Goal: Transaction & Acquisition: Obtain resource

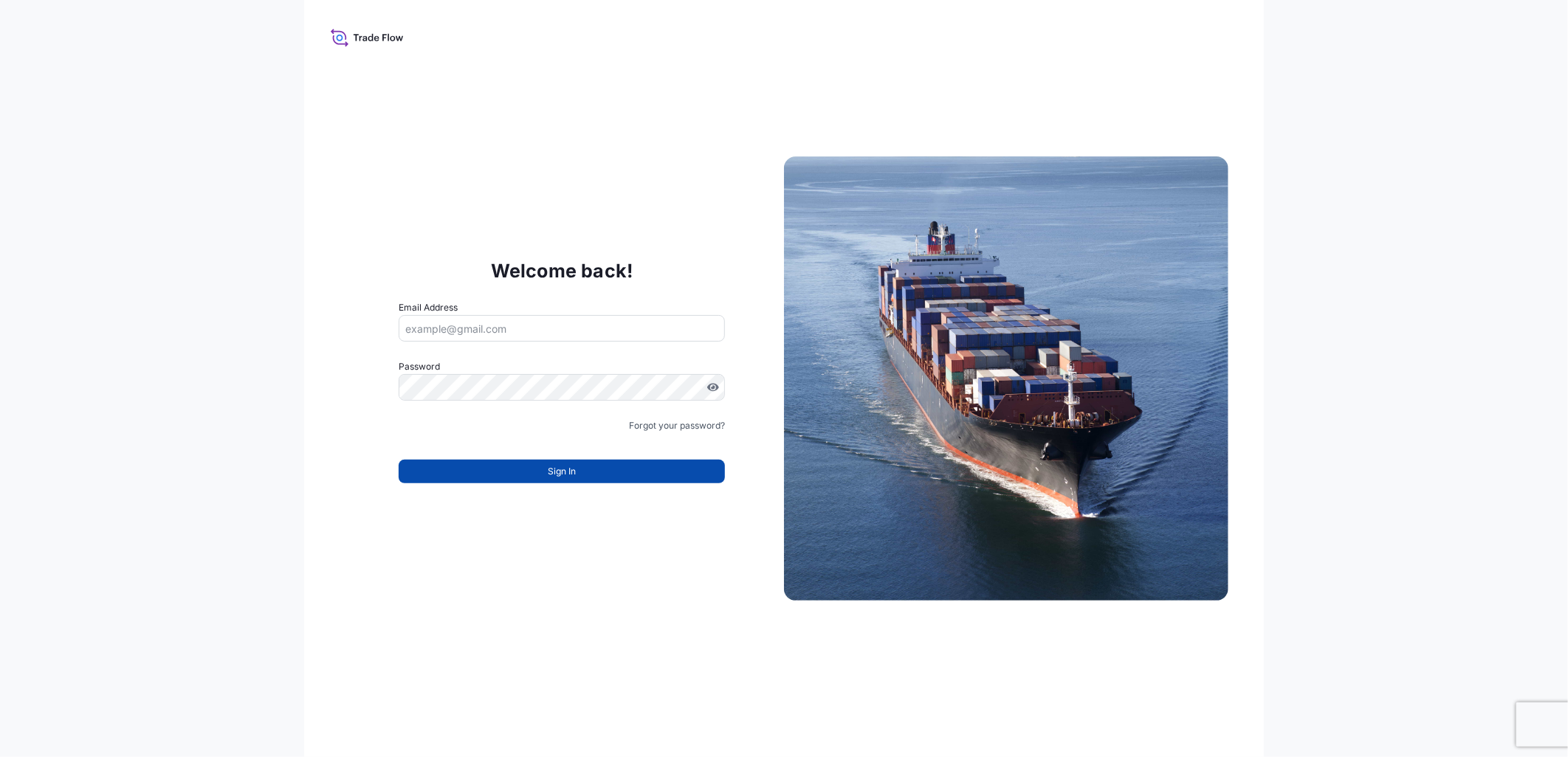
click at [551, 469] on span "Sign In" at bounding box center [561, 472] width 28 height 14
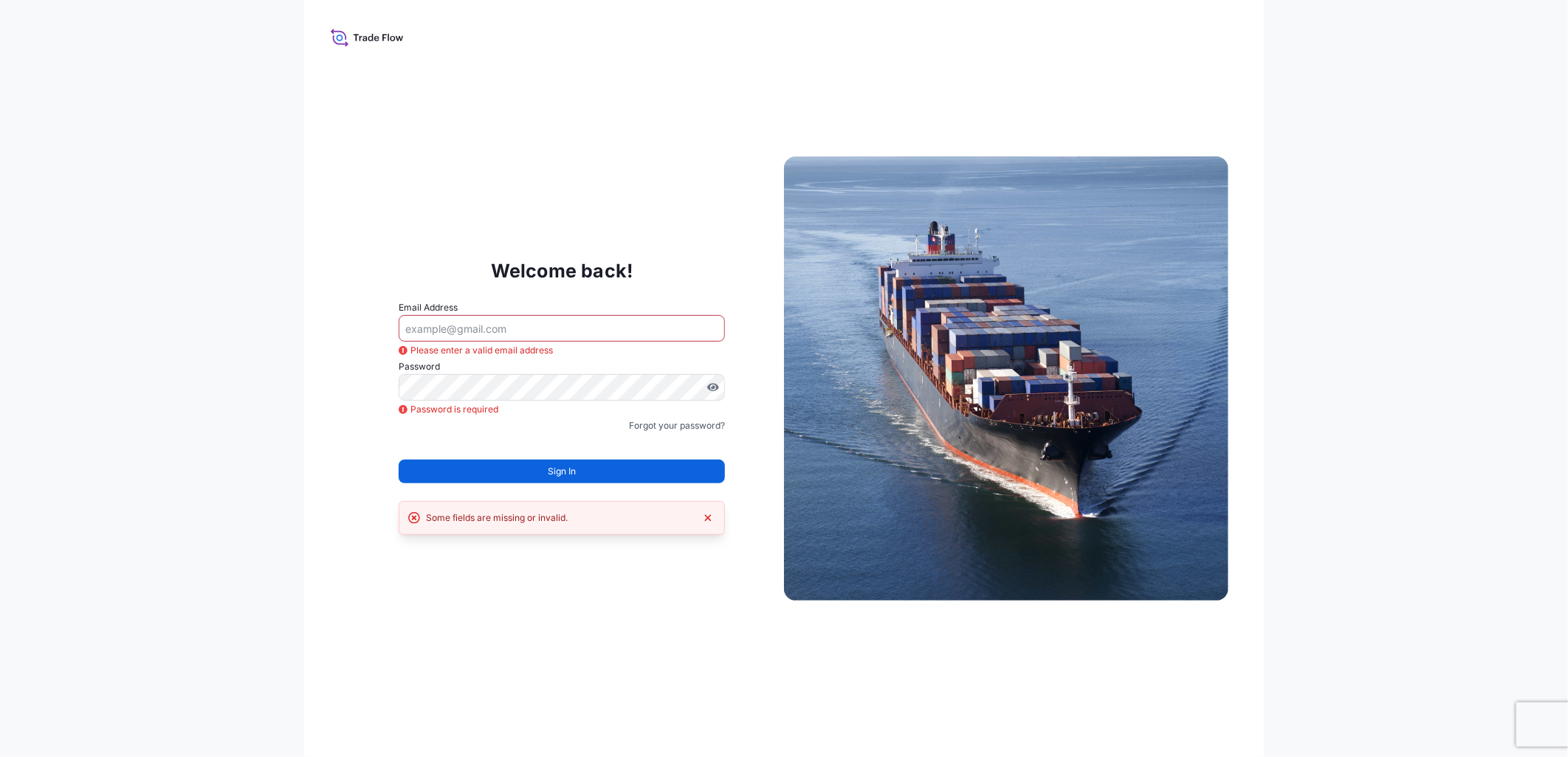
click at [557, 329] on input "Email Address" at bounding box center [562, 328] width 326 height 27
type input "mako.ishimoto@mtlo.com"
click at [579, 430] on div "Forgot your password?" at bounding box center [562, 426] width 326 height 14
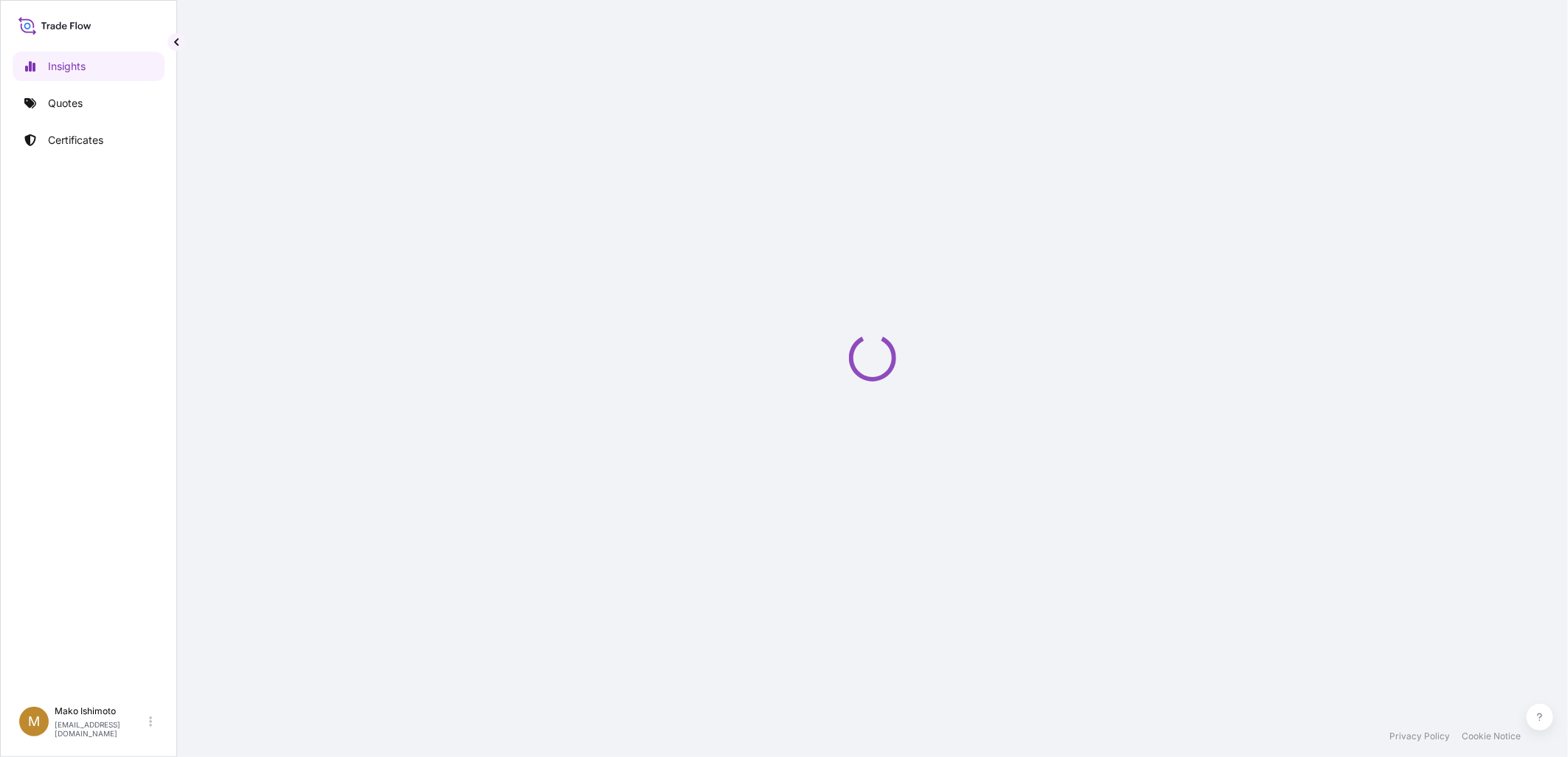
select select "2025"
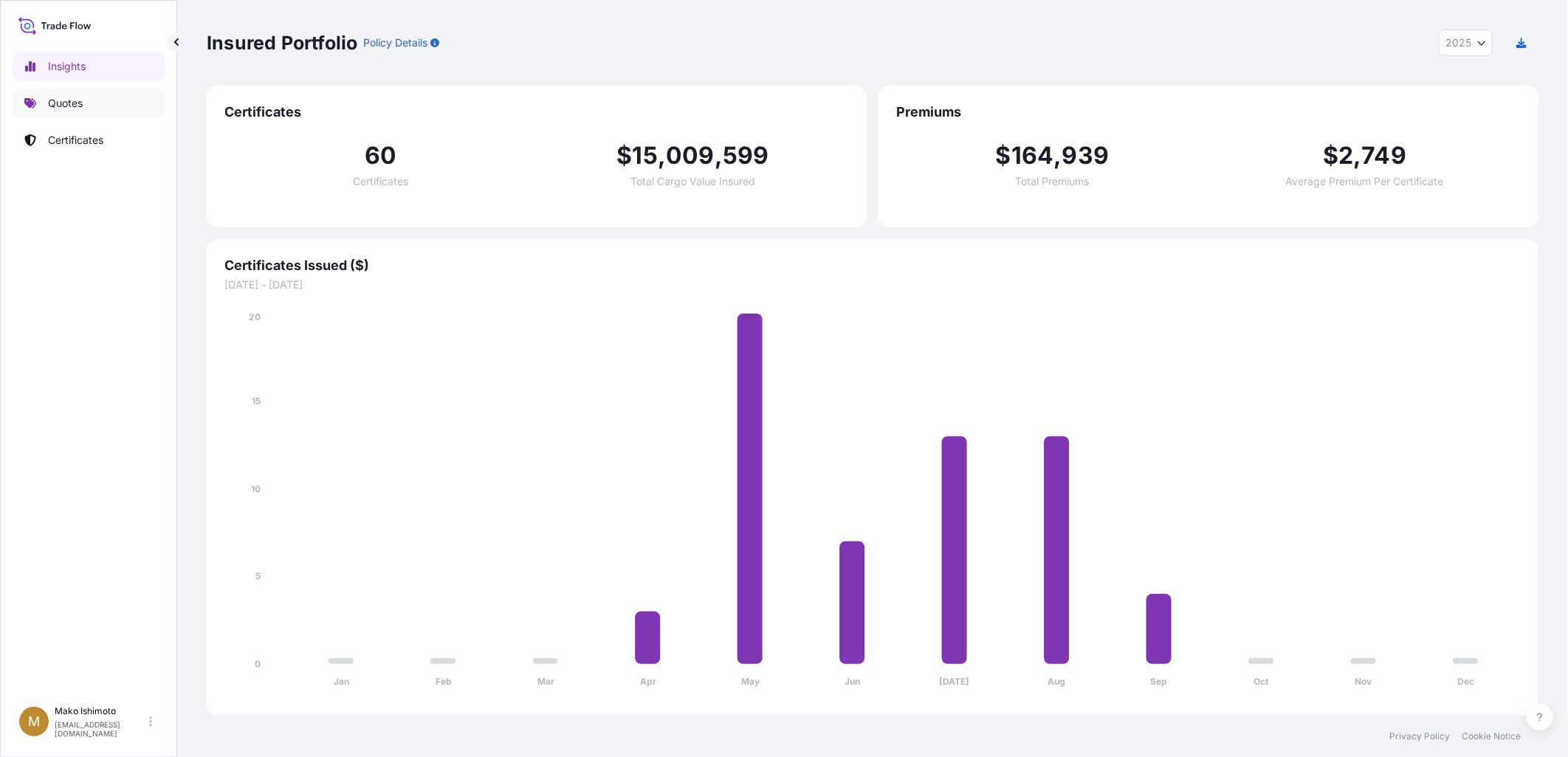
click at [81, 113] on link "Quotes" at bounding box center [88, 103] width 152 height 30
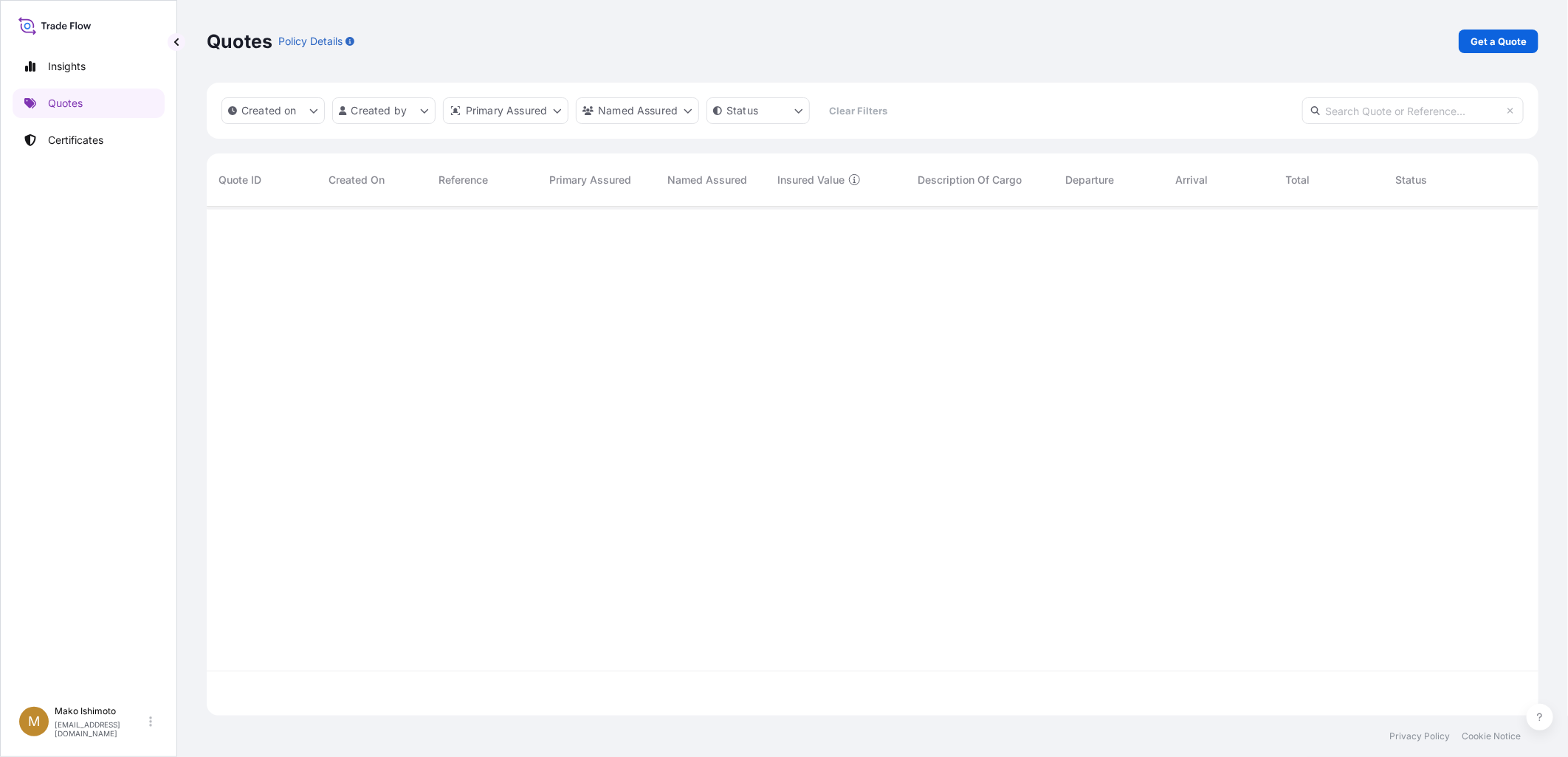
scroll to position [550, 1319]
click at [855, 301] on div at bounding box center [872, 461] width 1332 height 510
click at [866, 426] on div at bounding box center [872, 461] width 1332 height 510
click at [861, 428] on div at bounding box center [872, 461] width 1332 height 510
click at [865, 426] on div at bounding box center [872, 461] width 1332 height 510
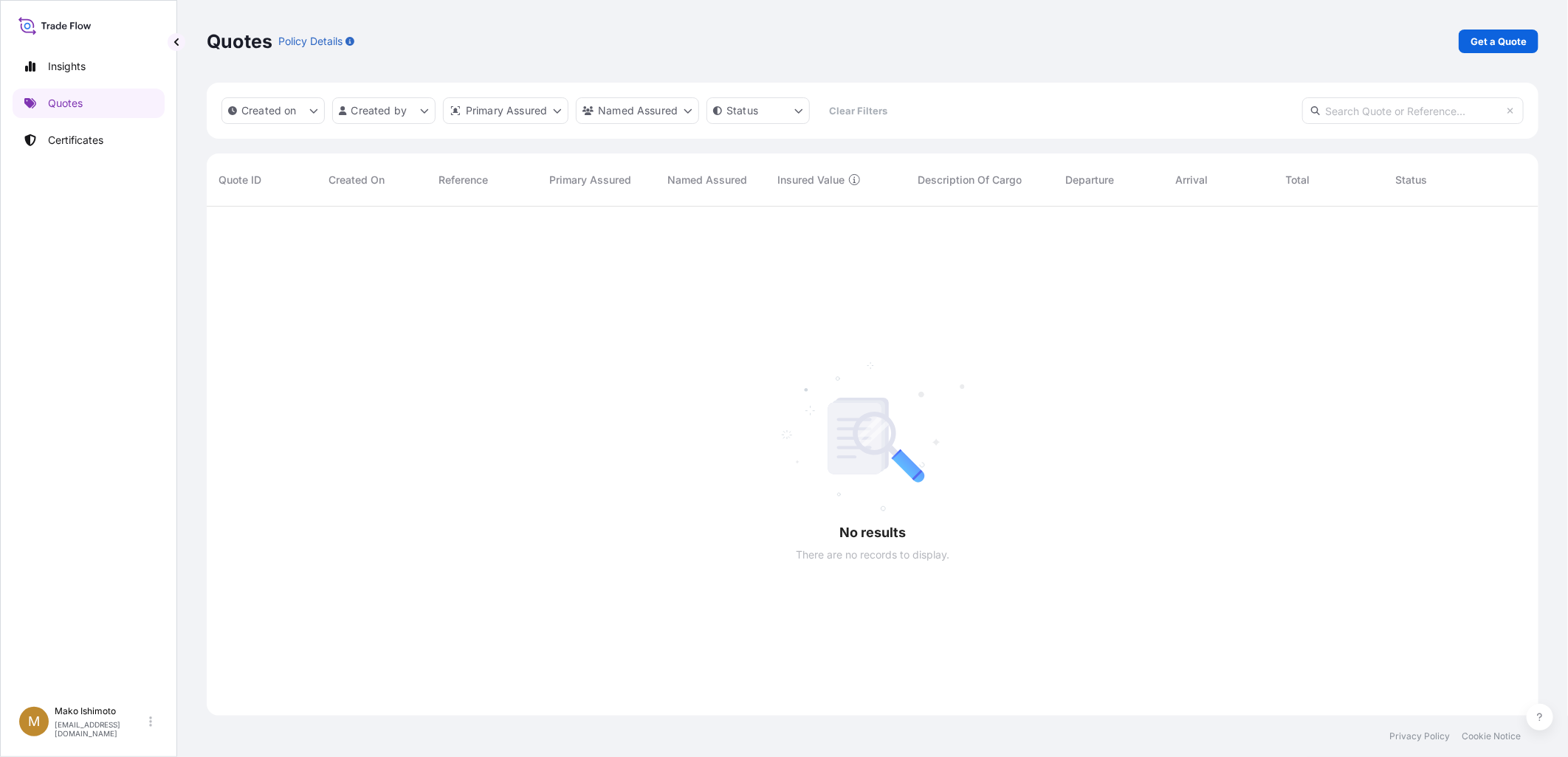
click at [865, 427] on div at bounding box center [872, 461] width 1332 height 510
click at [81, 100] on p "Quotes" at bounding box center [65, 103] width 35 height 14
click at [84, 63] on p "Insights" at bounding box center [67, 66] width 38 height 14
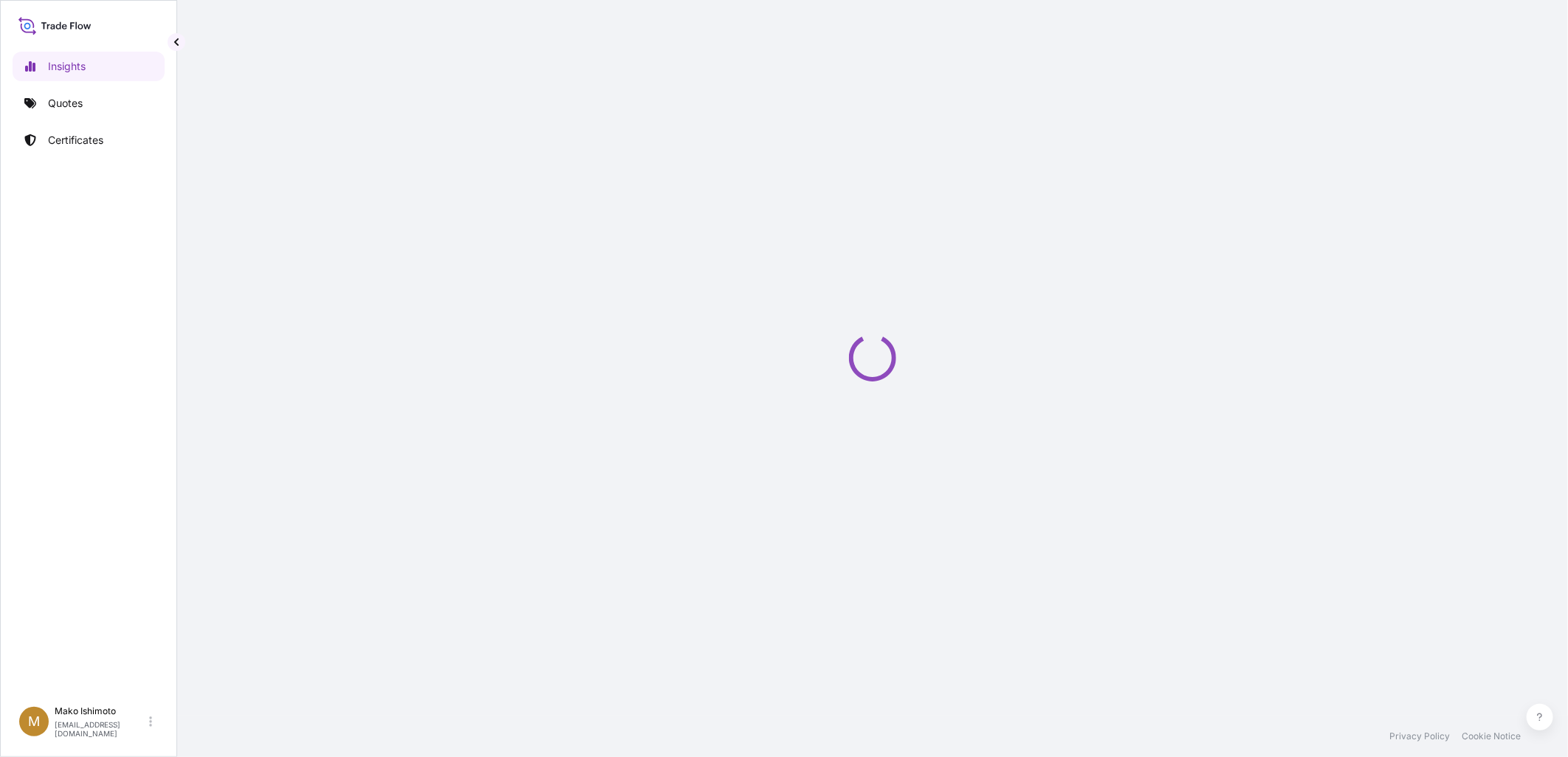
click at [82, 107] on p "Quotes" at bounding box center [65, 103] width 35 height 14
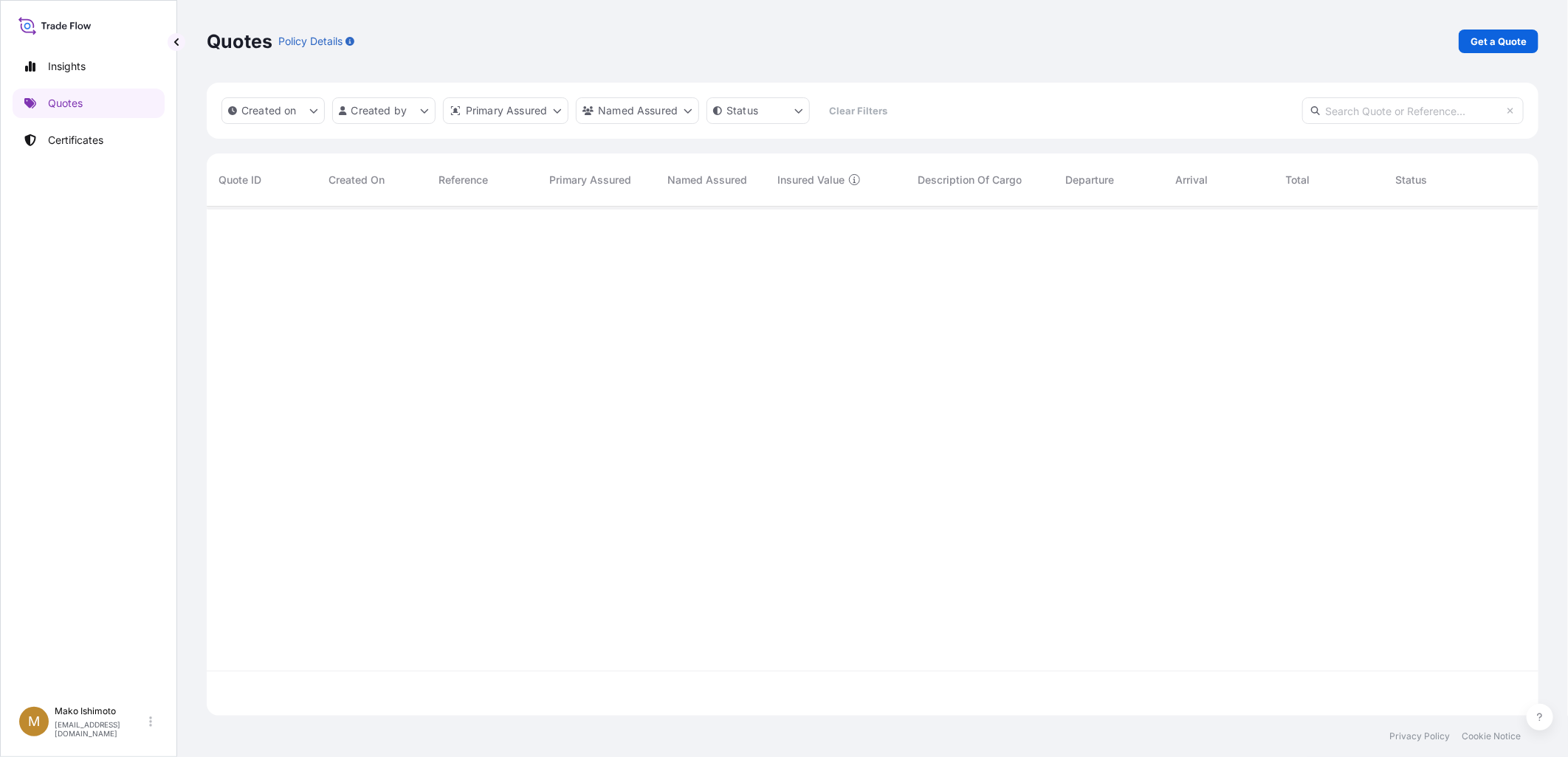
scroll to position [550, 1319]
click at [1498, 38] on p "Get a Quote" at bounding box center [1499, 41] width 56 height 14
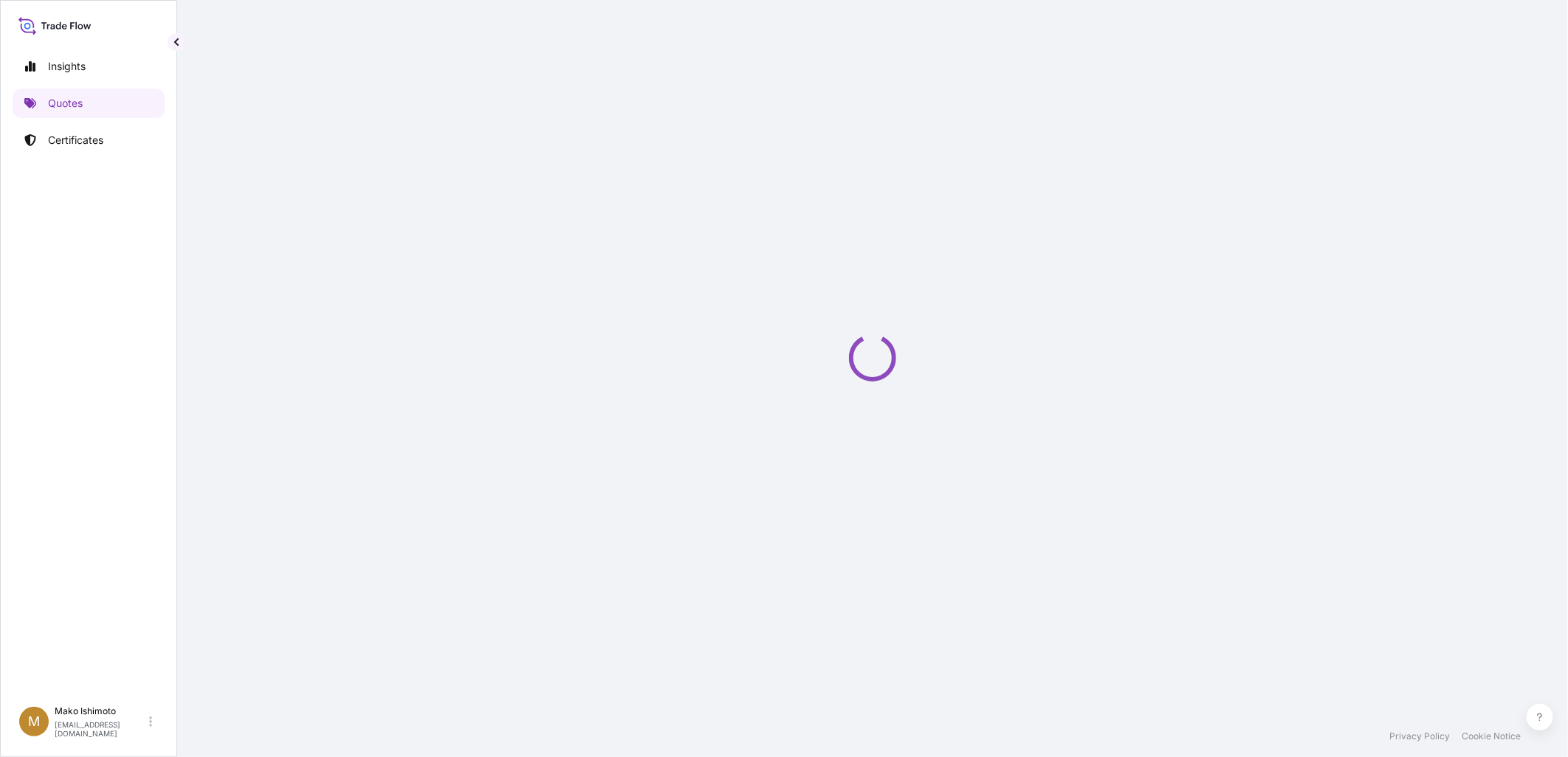
select select "Ocean Vessel"
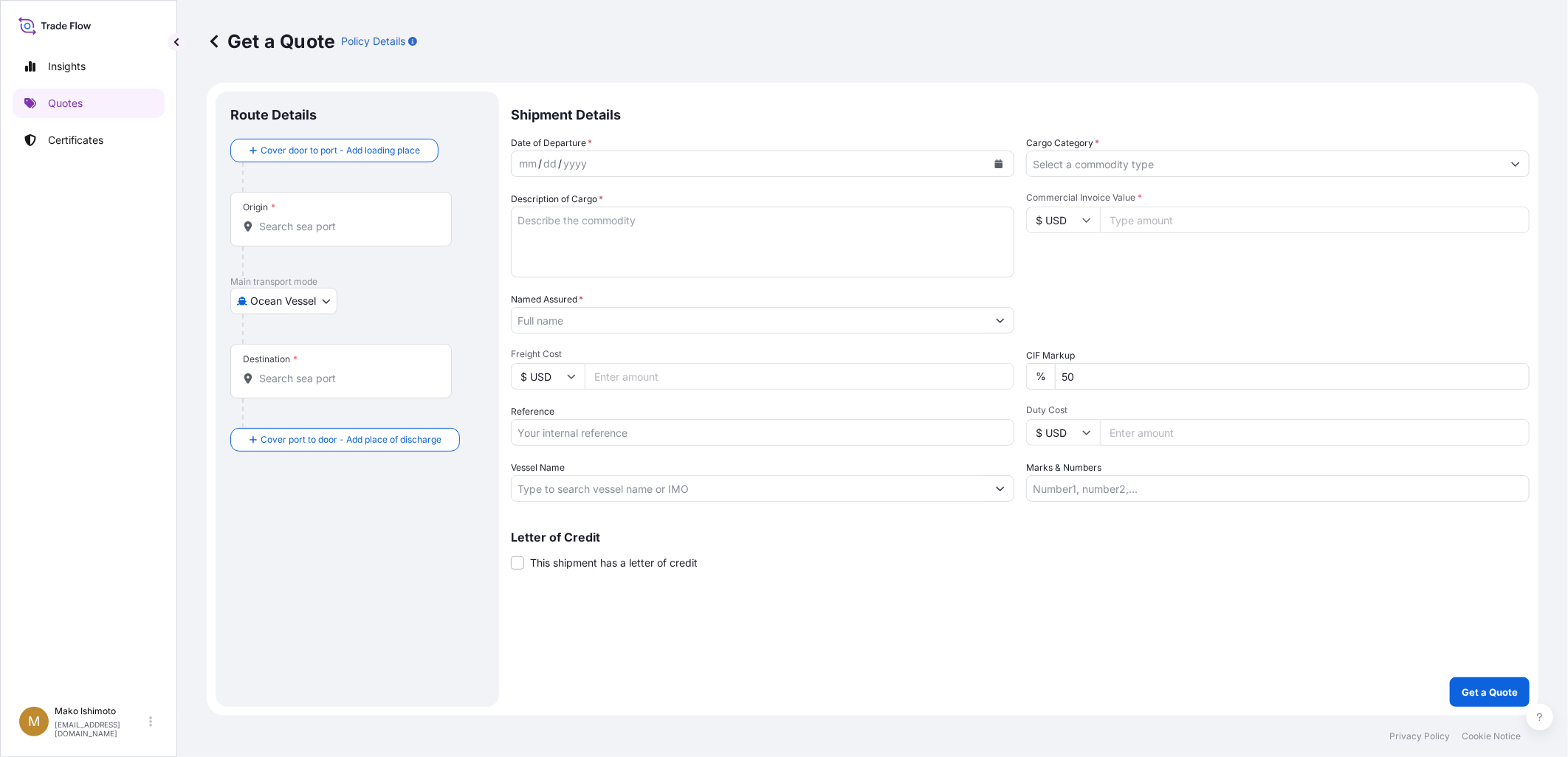
click at [340, 223] on input "Origin *" at bounding box center [346, 227] width 174 height 14
type input "f"
click at [420, 284] on div "Follans bee, [GEOGRAPHIC_DATA], [GEOGRAPHIC_DATA] Any port in this location" at bounding box center [376, 286] width 280 height 56
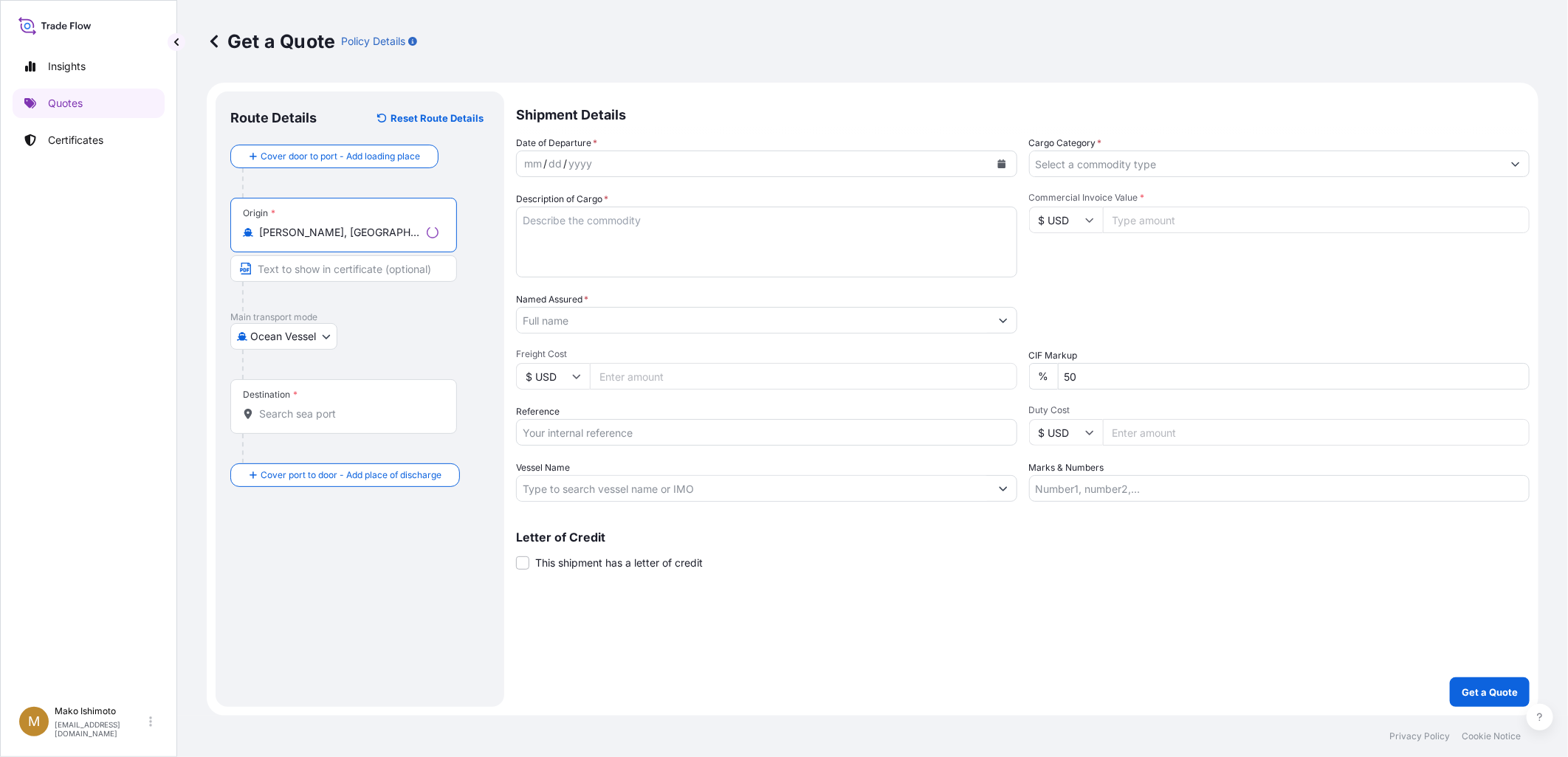
type input "[PERSON_NAME], [GEOGRAPHIC_DATA], [GEOGRAPHIC_DATA]"
click at [322, 336] on body "3 options available. 1 option available. 0 options available. 1 option availabl…" at bounding box center [784, 378] width 1568 height 757
click at [278, 425] on span "Truck" at bounding box center [272, 428] width 27 height 14
select select "Truck"
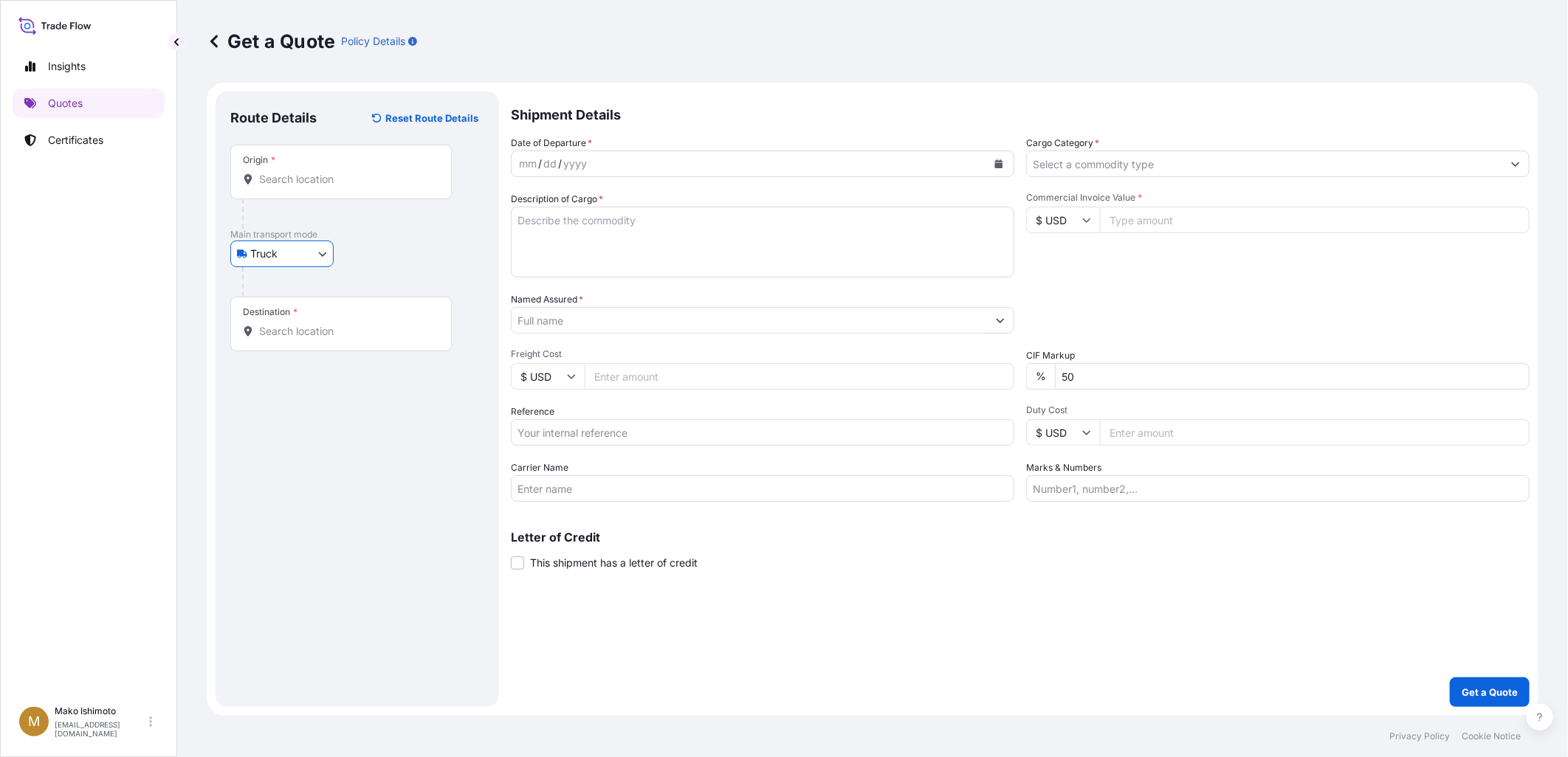
click at [313, 325] on input "Destination *" at bounding box center [346, 331] width 174 height 14
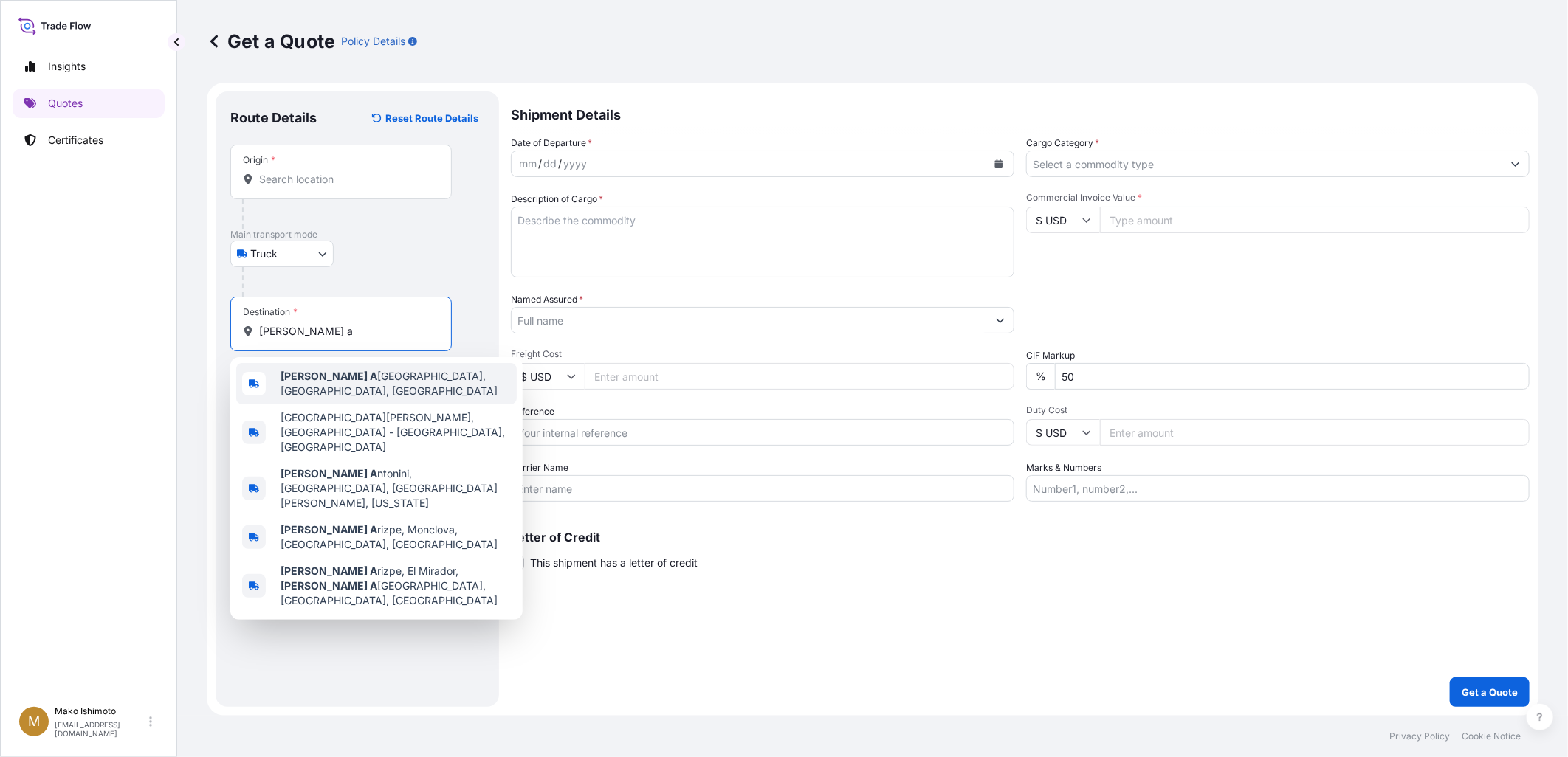
click at [351, 371] on div "[PERSON_NAME] A rizpe, [GEOGRAPHIC_DATA], [GEOGRAPHIC_DATA]" at bounding box center [376, 383] width 280 height 41
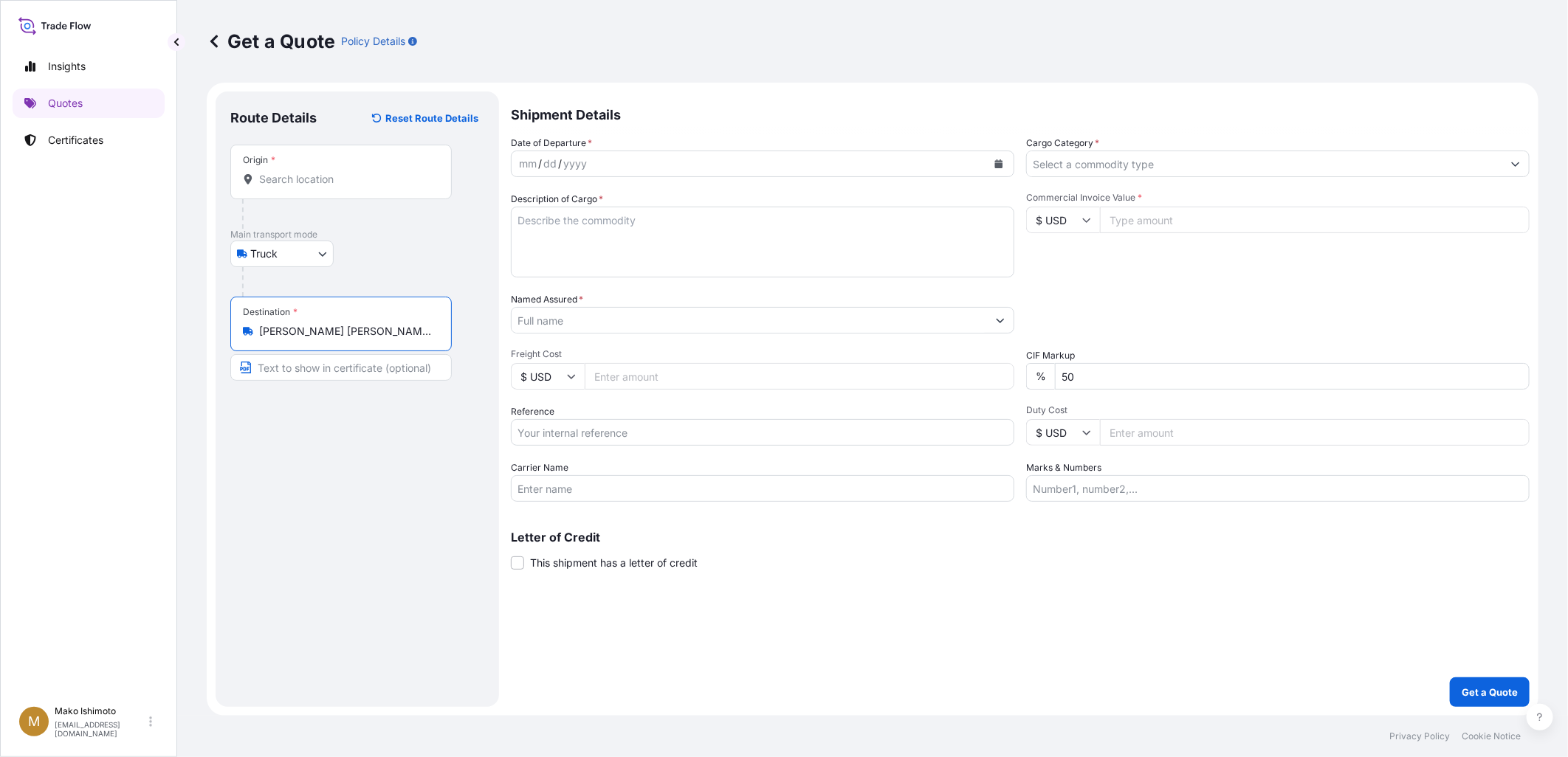
type input "[PERSON_NAME] [PERSON_NAME], [GEOGRAPHIC_DATA], [GEOGRAPHIC_DATA]"
click at [355, 423] on div "Route Details Reset Route Details Place of loading Road / [GEOGRAPHIC_DATA] / I…" at bounding box center [360, 399] width 259 height 586
click at [326, 251] on body "5 options available. Insights Quotes Certificates M Mako Ishimoto [EMAIL_ADDRES…" at bounding box center [784, 378] width 1568 height 757
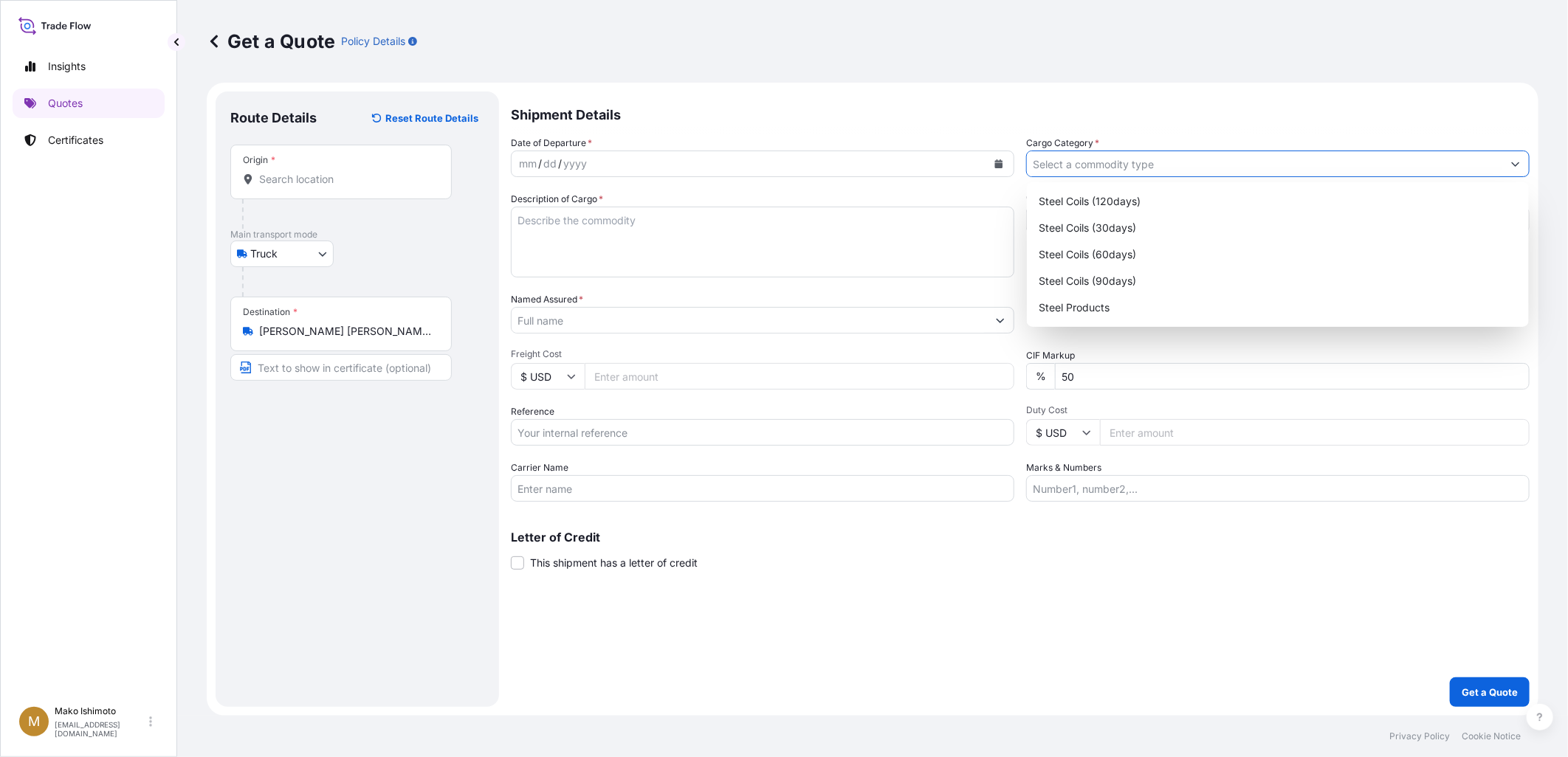
click at [1099, 158] on input "Cargo Category *" at bounding box center [1264, 163] width 475 height 27
click at [366, 237] on p "Main transport mode" at bounding box center [358, 235] width 254 height 12
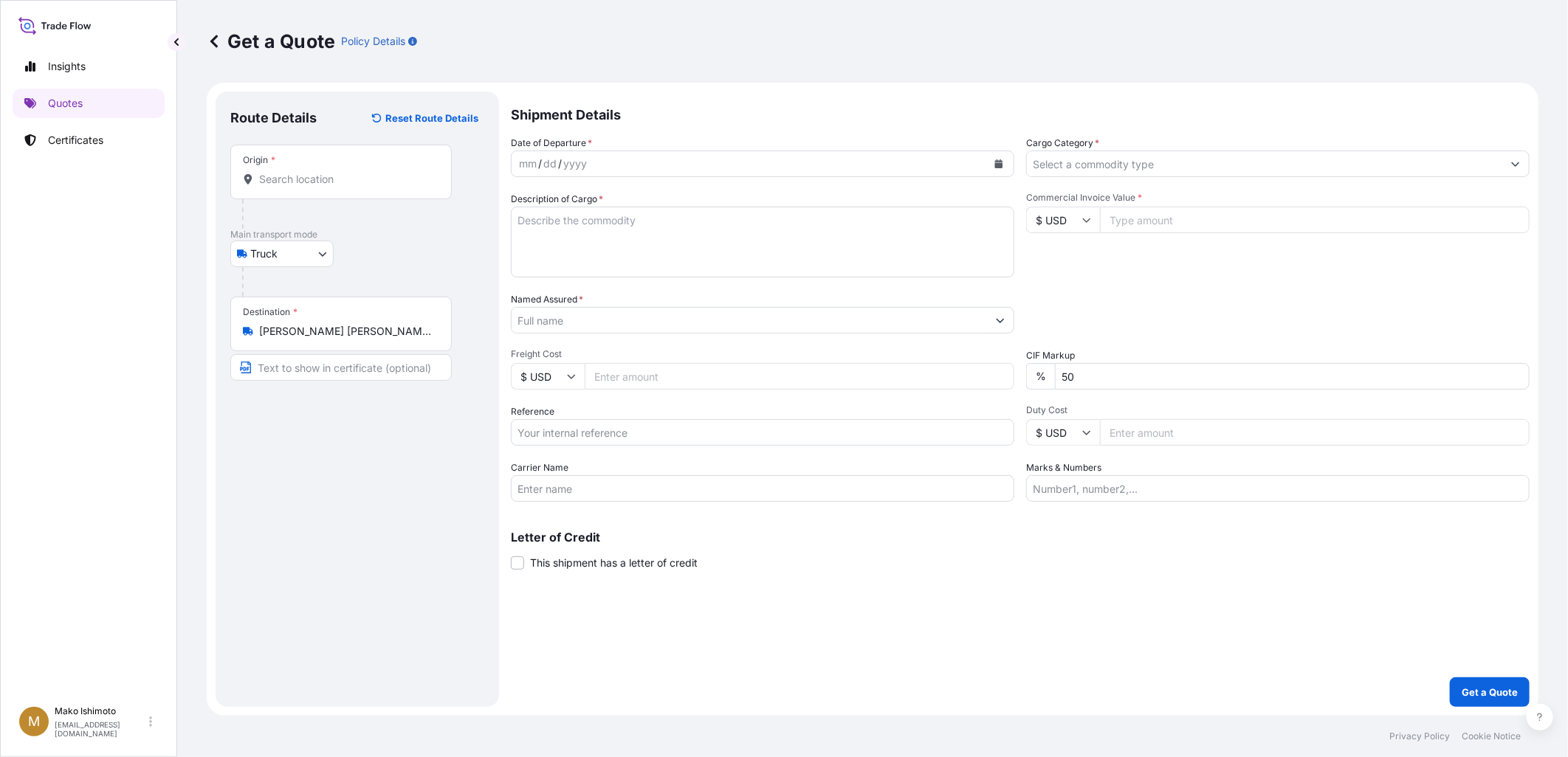
click at [1244, 167] on input "Cargo Category *" at bounding box center [1264, 163] width 475 height 27
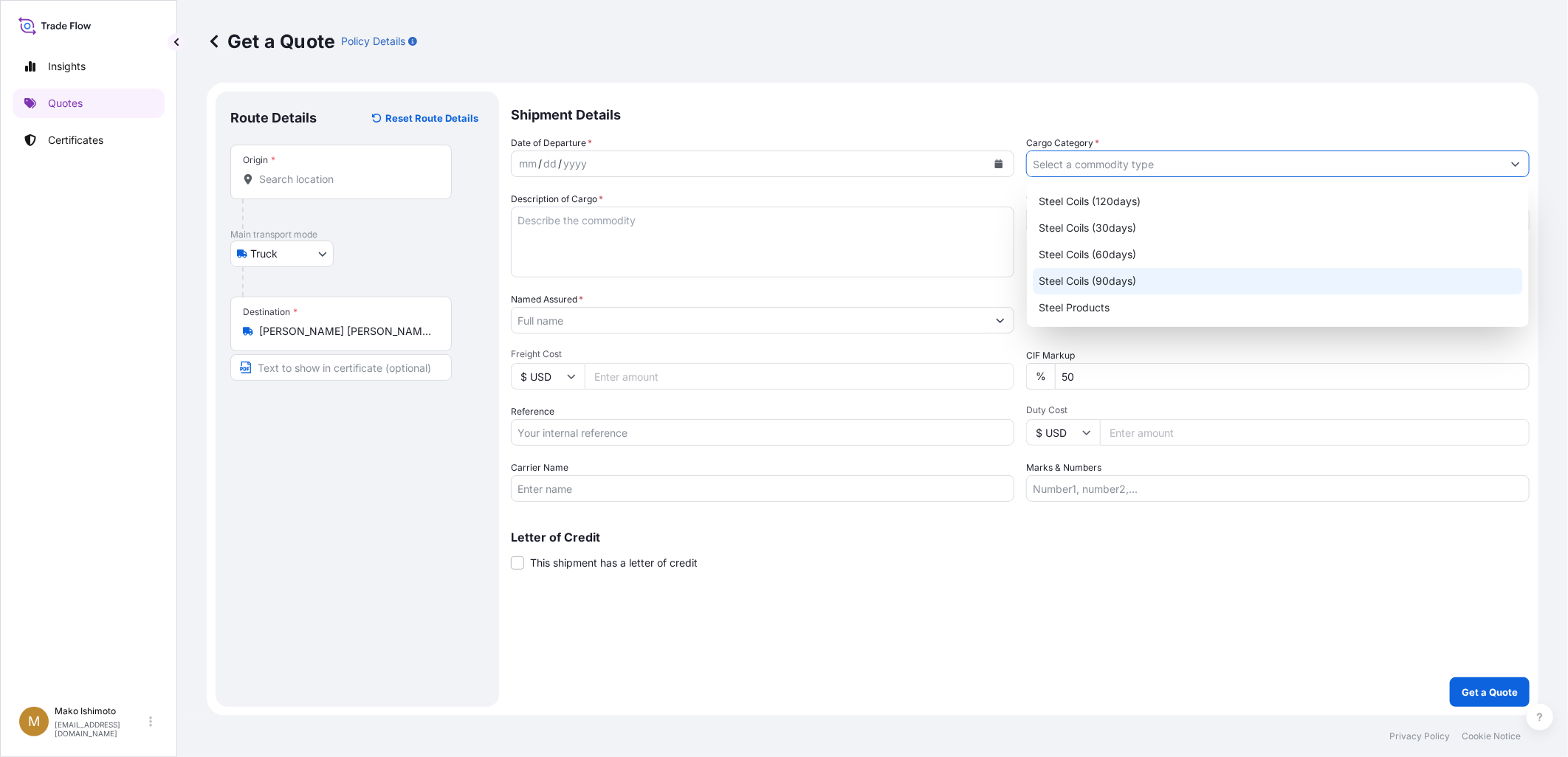
click at [1172, 268] on div "Steel Coils (90days)" at bounding box center [1278, 280] width 490 height 27
type input "Steel Coils (90days)"
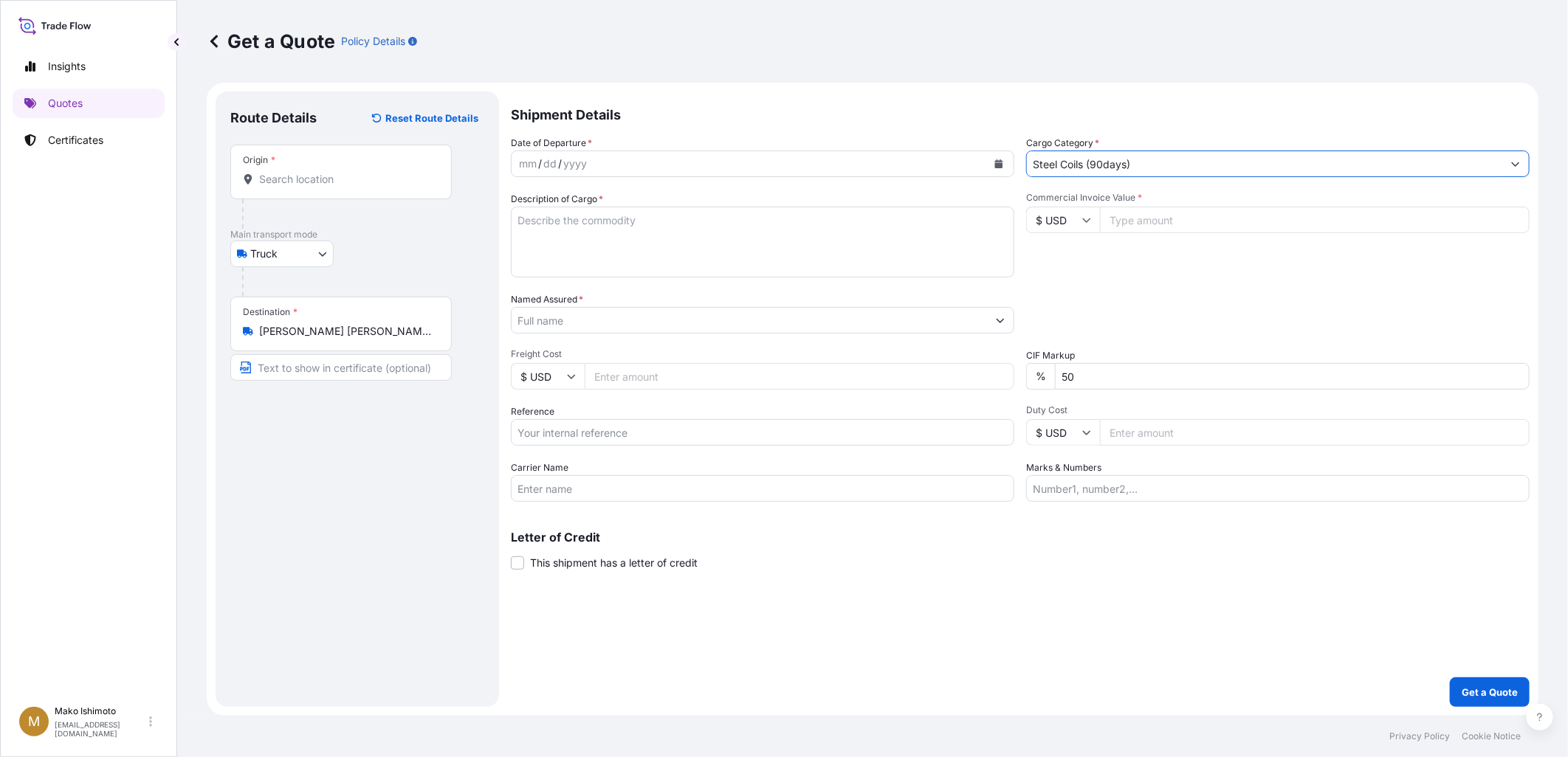
click at [1026, 268] on div "Commercial Invoice Value * $ USD" at bounding box center [1278, 235] width 503 height 86
click at [1002, 166] on icon "Calendar" at bounding box center [998, 163] width 9 height 9
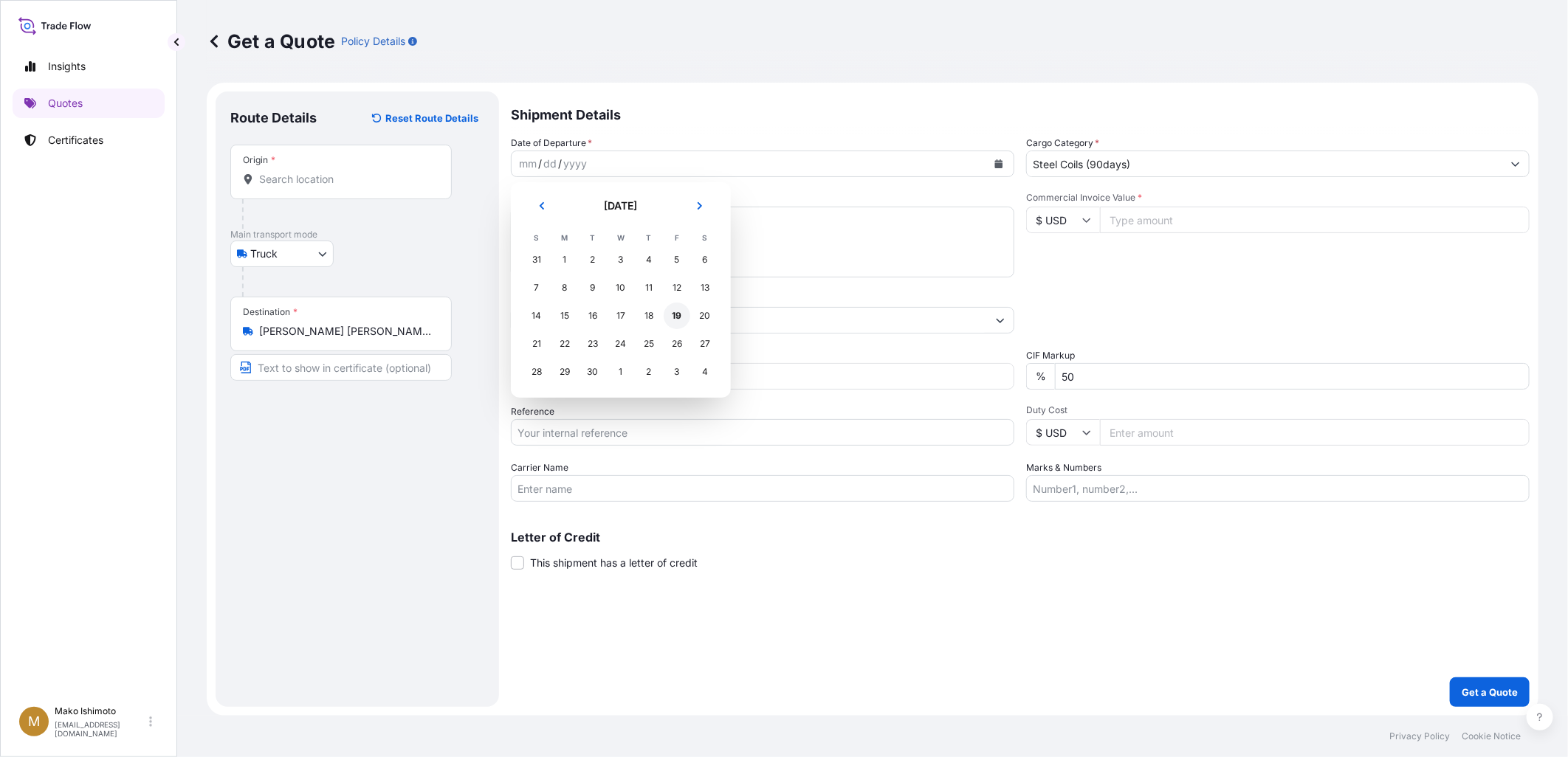
click at [681, 310] on div "19" at bounding box center [677, 316] width 27 height 27
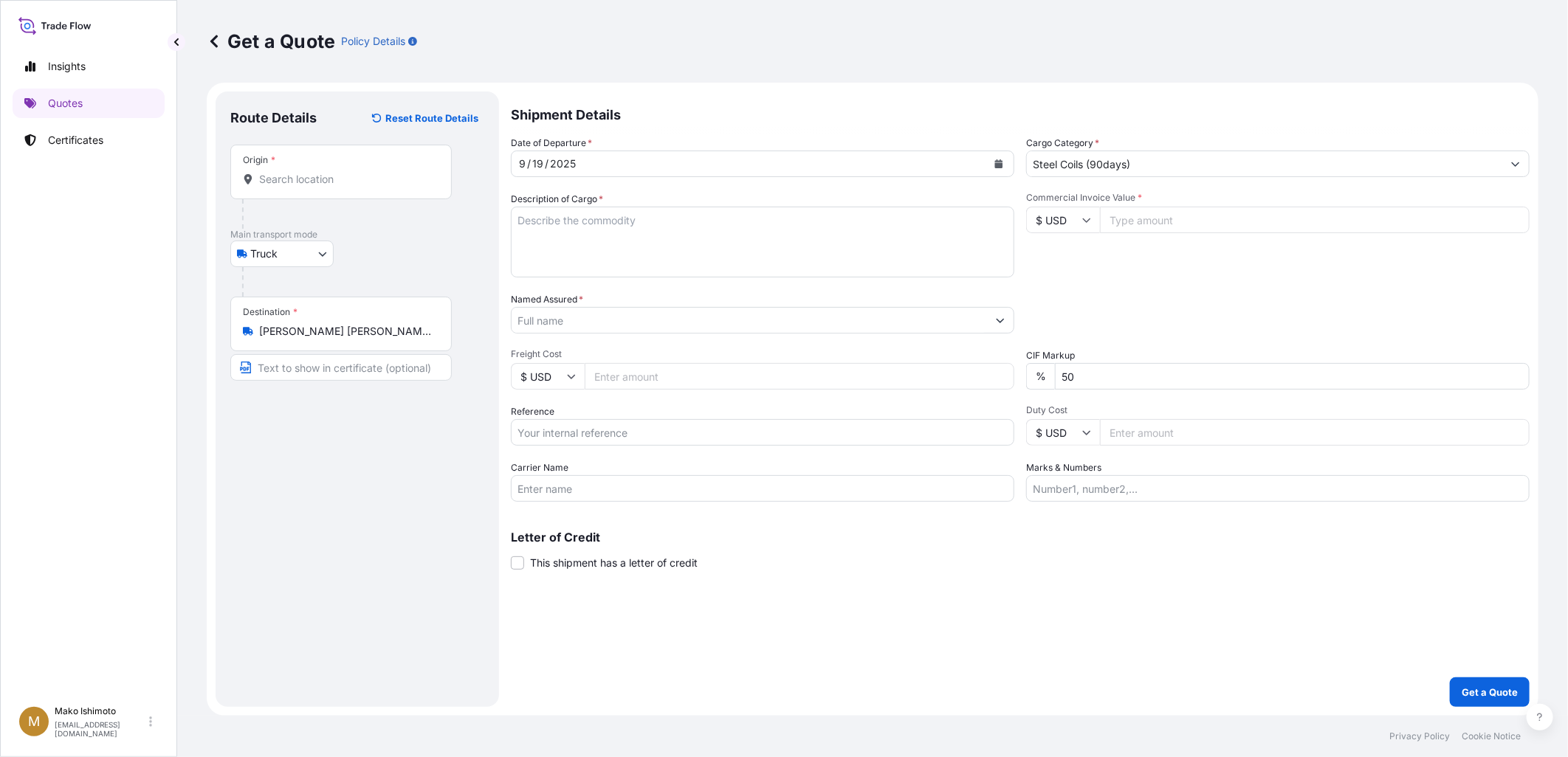
click at [1050, 252] on div "Commercial Invoice Value * $ USD" at bounding box center [1278, 235] width 503 height 86
click at [874, 229] on textarea "Description of Cargo *" at bounding box center [763, 242] width 503 height 71
click at [572, 689] on div "Shipment Details Date of Departure * [DATE] Cargo Category * Steel Coils (90day…" at bounding box center [1020, 399] width 1018 height 616
click at [713, 241] on textarea "Description of Cargo *" at bounding box center [763, 242] width 503 height 71
paste textarea "STEEL SHEET HOT DIPPED IN ZINC, ALUMINUM AND MAGNESIUM IN COIL FORM"
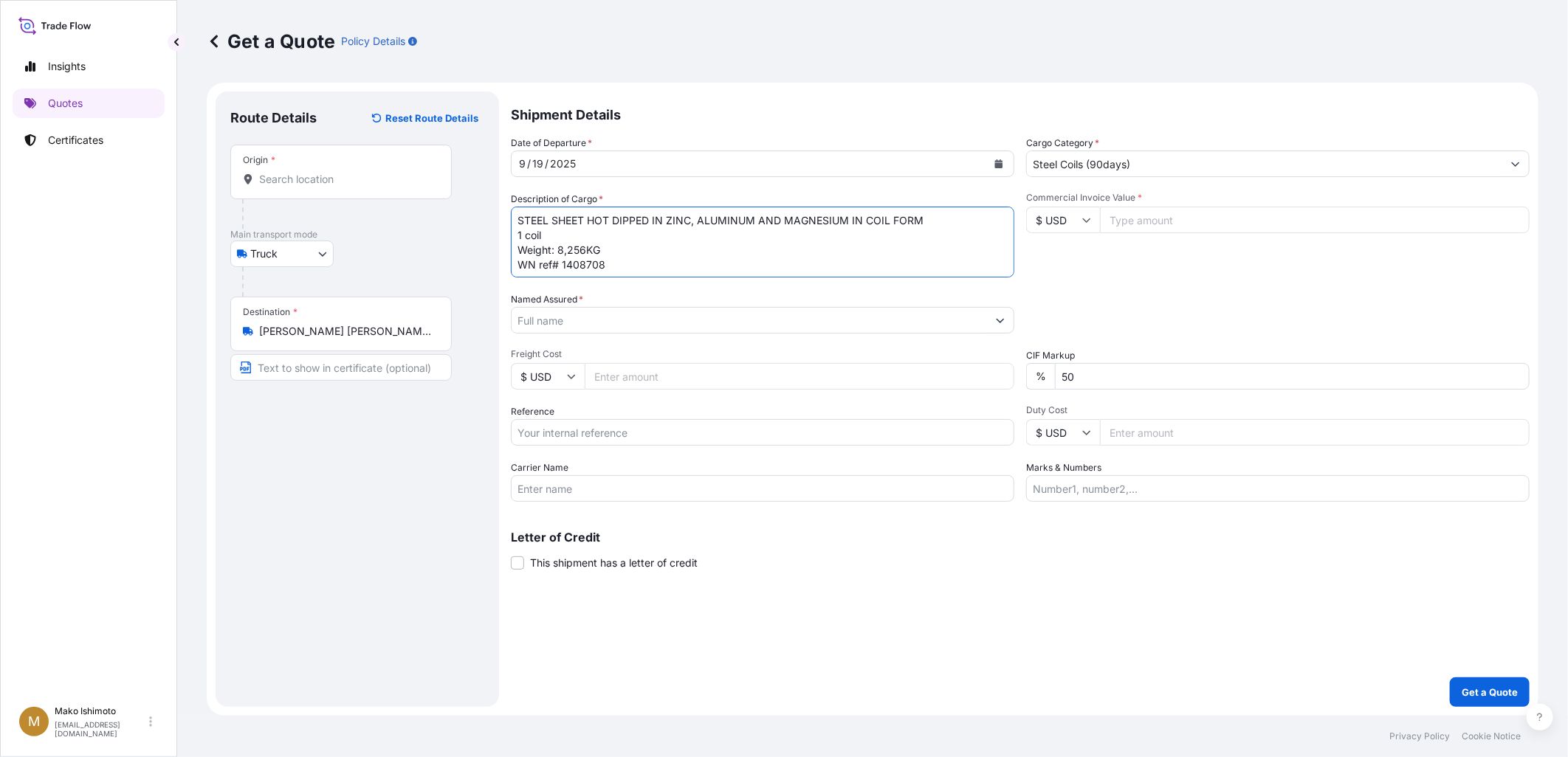
click at [620, 256] on textarea "STEEL SHEET HOT DIPPED IN ZINC, ALUMINUM AND MAGNESIUM IN COIL FORM 1 coil Weig…" at bounding box center [763, 242] width 503 height 71
type textarea "STEEL SHEET HOT DIPPED IN ZINC, ALUMINUM AND MAGNESIUM IN COIL FORM 1 coil Weig…"
click at [621, 280] on div "Date of Departure * [DATE] Cargo Category * Steel Coils (90days) Description of…" at bounding box center [1020, 319] width 1018 height 366
drag, startPoint x: 629, startPoint y: 268, endPoint x: 512, endPoint y: 270, distance: 117.0
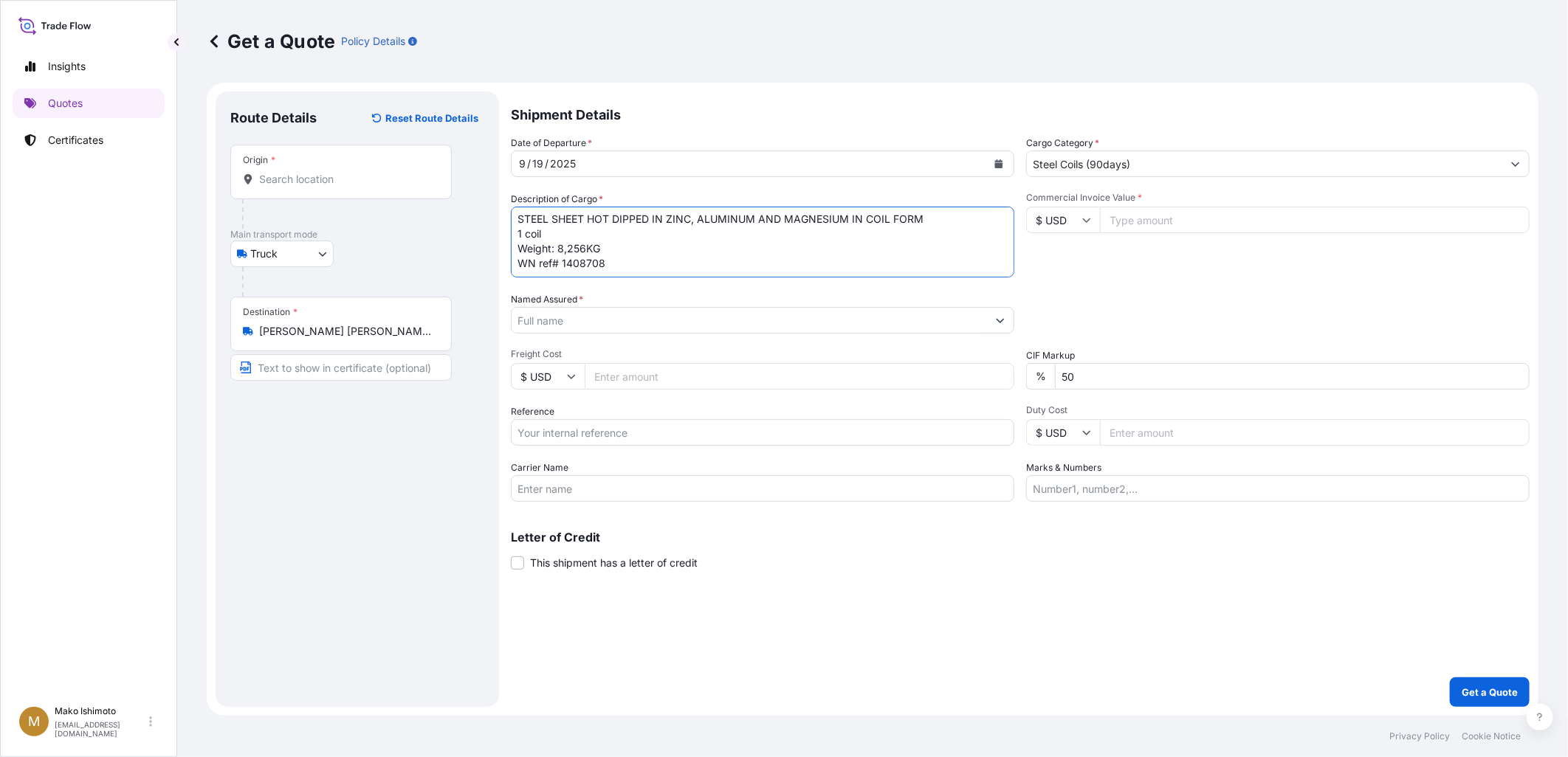
click at [512, 270] on textarea "STEEL SHEET HOT DIPPED IN ZINC, ALUMINUM AND MAGNESIUM IN COIL FORM 1 coil Weig…" at bounding box center [763, 242] width 503 height 71
click at [691, 298] on div "Named Assured *" at bounding box center [763, 313] width 503 height 41
drag, startPoint x: 615, startPoint y: 269, endPoint x: 514, endPoint y: 219, distance: 112.7
click at [514, 219] on textarea "STEEL SHEET HOT DIPPED IN ZINC, ALUMINUM AND MAGNESIUM IN COIL FORM 1 coil Weig…" at bounding box center [763, 242] width 503 height 71
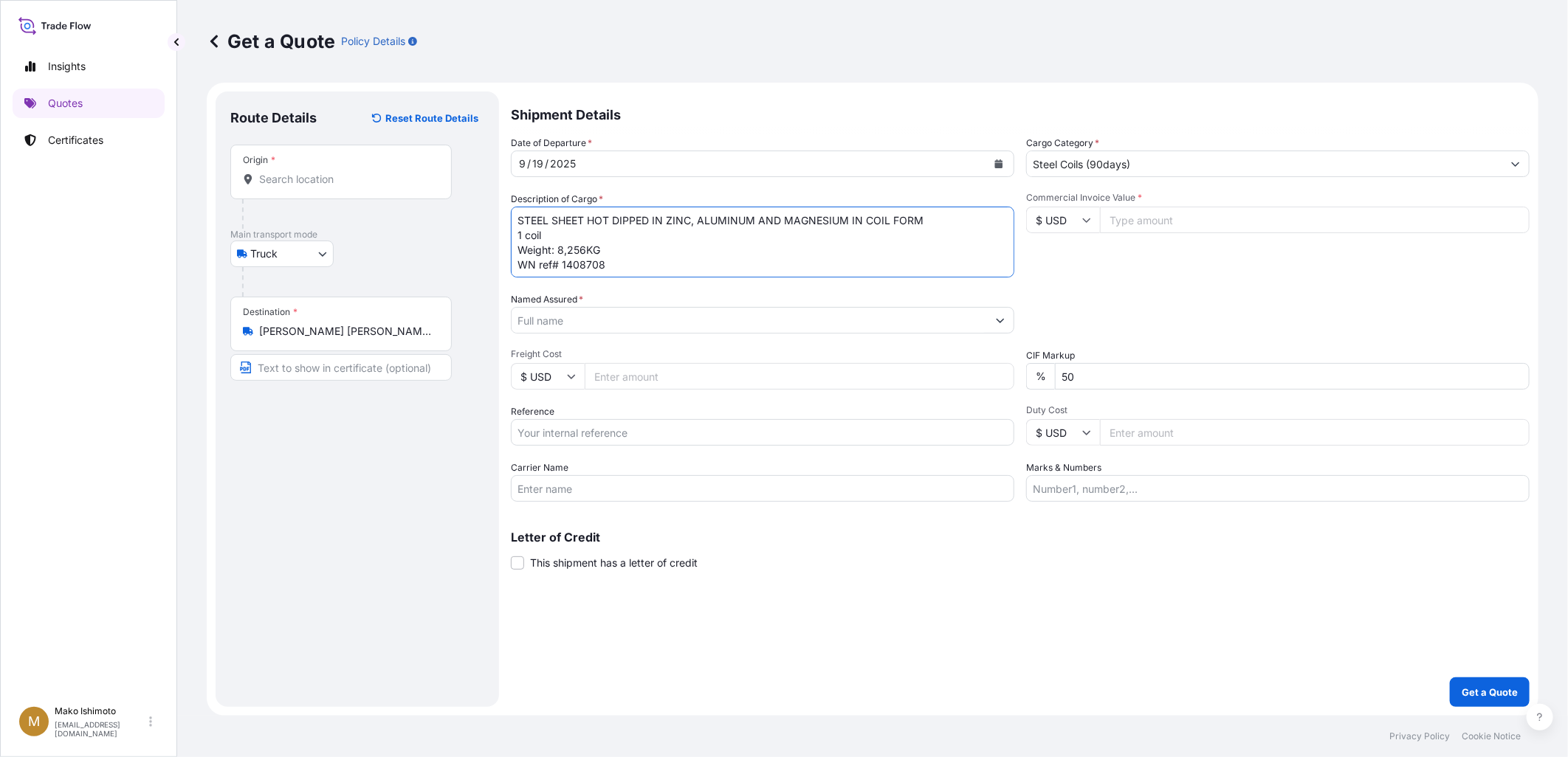
click at [691, 268] on textarea "STEEL SHEET HOT DIPPED IN ZINC, ALUMINUM AND MAGNESIUM IN COIL FORM 1 coil Weig…" at bounding box center [763, 242] width 503 height 71
click at [624, 295] on div "Named Assured *" at bounding box center [763, 313] width 503 height 41
click at [621, 305] on div "Named Assured *" at bounding box center [763, 313] width 503 height 41
click at [616, 317] on input "Named Assured *" at bounding box center [748, 320] width 475 height 27
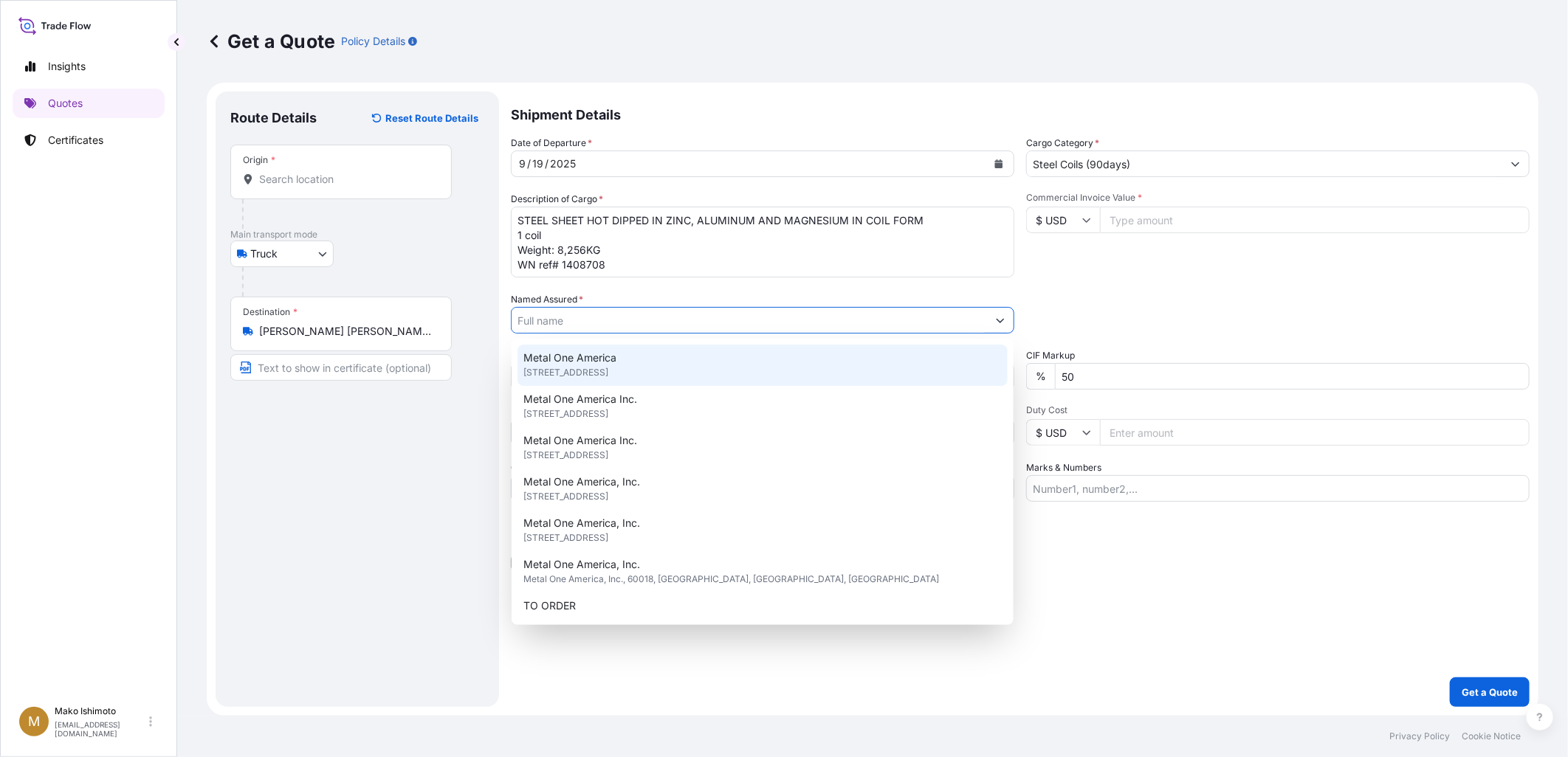
click at [608, 366] on span "[STREET_ADDRESS]" at bounding box center [566, 373] width 85 height 14
type input "Metal One America"
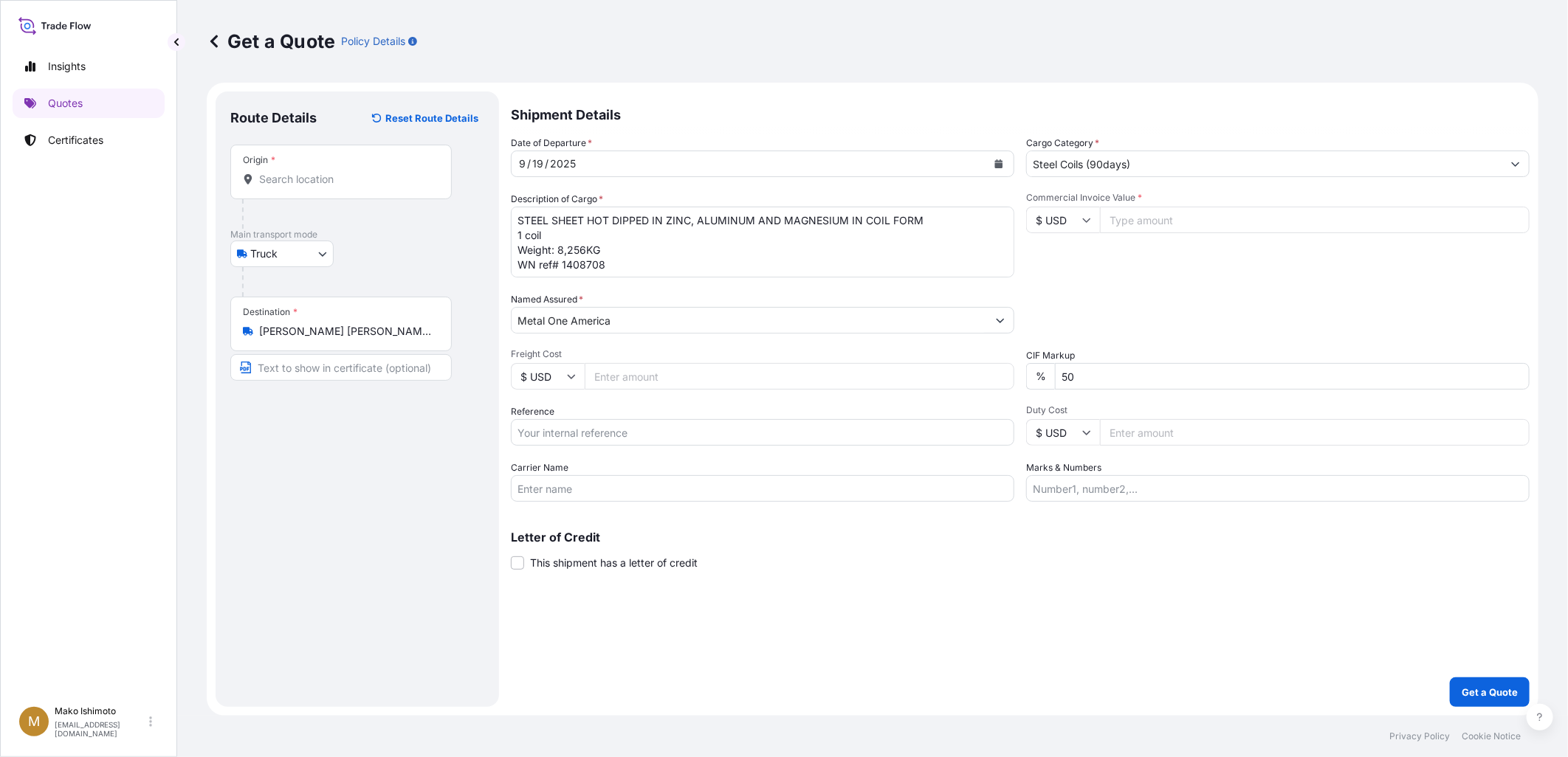
click at [663, 372] on input "Freight Cost" at bounding box center [799, 376] width 430 height 27
click at [675, 346] on div "Date of Departure * [DATE] Cargo Category * Steel Coils (90days) Description of…" at bounding box center [1020, 319] width 1018 height 366
click at [677, 322] on input "Metal One America" at bounding box center [748, 320] width 475 height 27
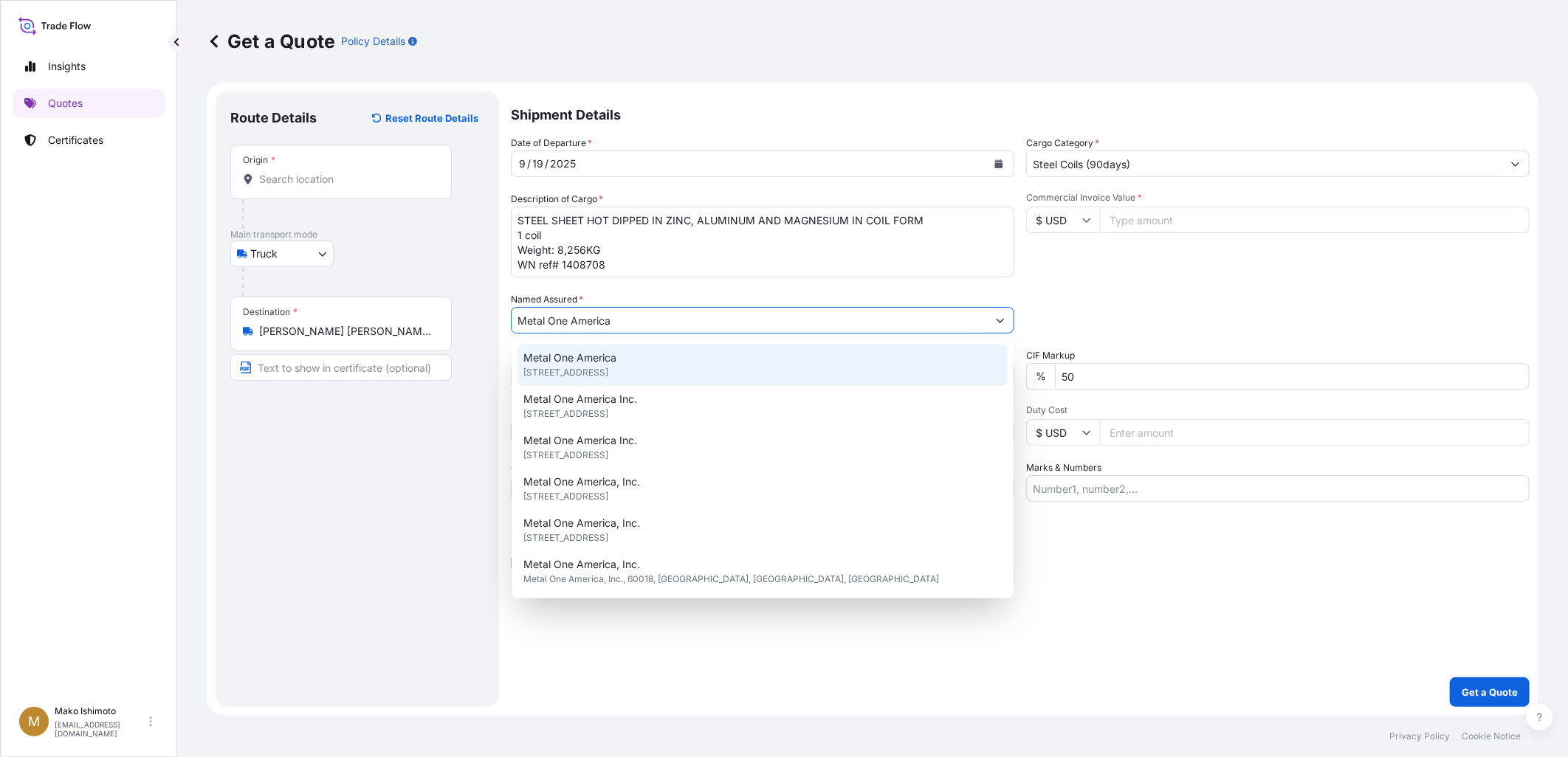
click at [755, 294] on div "Named Assured * Metal One America" at bounding box center [763, 313] width 503 height 41
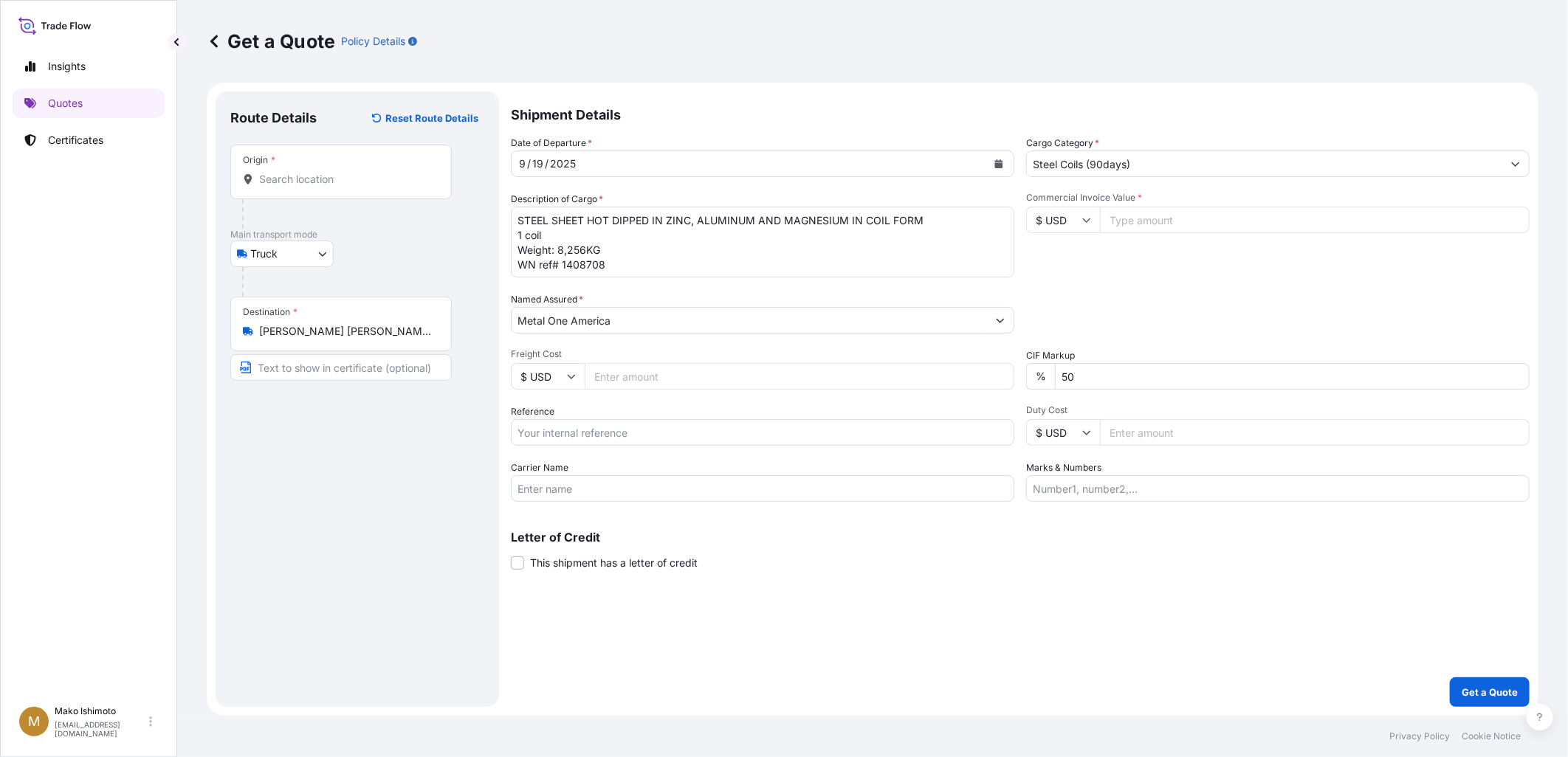
drag, startPoint x: 642, startPoint y: 432, endPoint x: 633, endPoint y: 439, distance: 11.4
click at [642, 432] on input "Reference" at bounding box center [763, 432] width 503 height 27
type input "00334588_717"
click at [606, 404] on div "Reference 00334588_717" at bounding box center [763, 424] width 503 height 41
click at [666, 407] on div "Reference 00334588_717" at bounding box center [763, 424] width 503 height 41
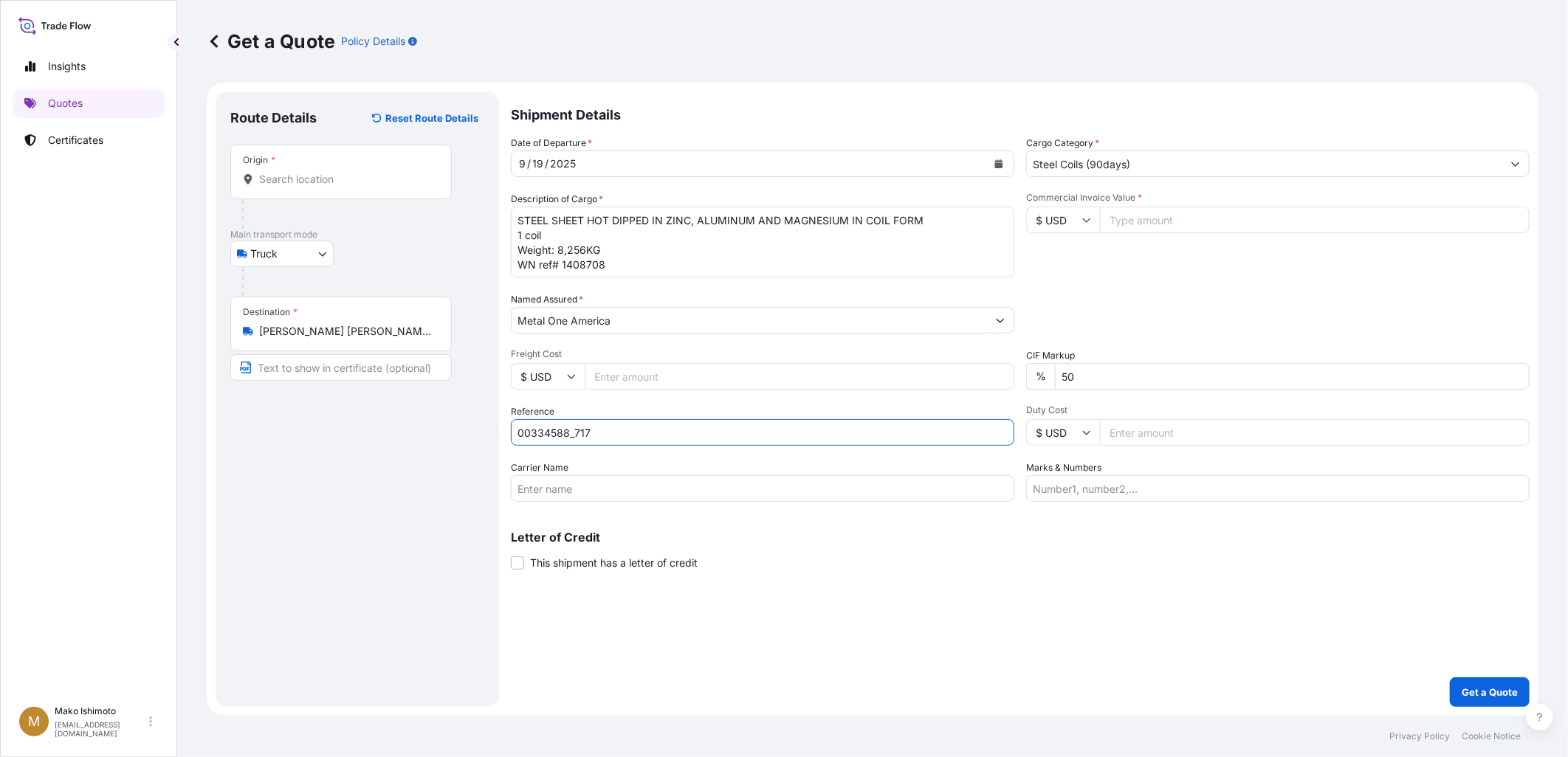
drag, startPoint x: 614, startPoint y: 431, endPoint x: 501, endPoint y: 432, distance: 113.0
click at [501, 432] on form "Route Details Reset Route Details Place of loading Road / Inland Road / Inland …" at bounding box center [872, 399] width 1332 height 633
click at [587, 404] on div "Reference 00334588_717" at bounding box center [763, 424] width 503 height 41
drag, startPoint x: 595, startPoint y: 432, endPoint x: 515, endPoint y: 437, distance: 80.2
click at [515, 436] on input "00334588_717" at bounding box center [763, 432] width 503 height 27
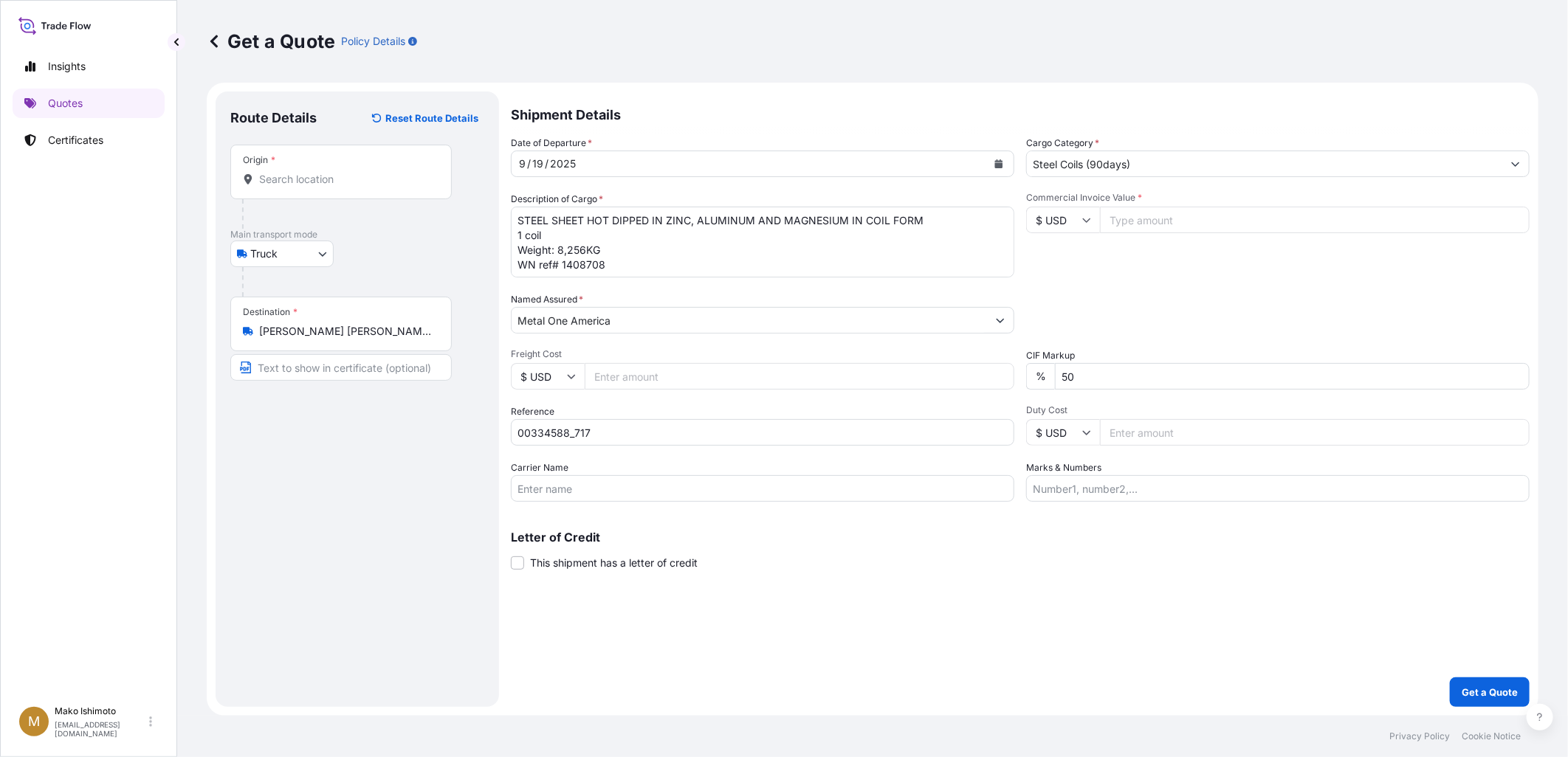
click at [611, 460] on div "Carrier Name" at bounding box center [763, 481] width 503 height 41
click at [608, 489] on input "Carrier Name" at bounding box center [763, 488] width 503 height 27
type input "PGT"
click at [625, 460] on div "Carrier Name PGT" at bounding box center [763, 481] width 503 height 41
click at [647, 437] on input "00334588_717" at bounding box center [763, 432] width 503 height 27
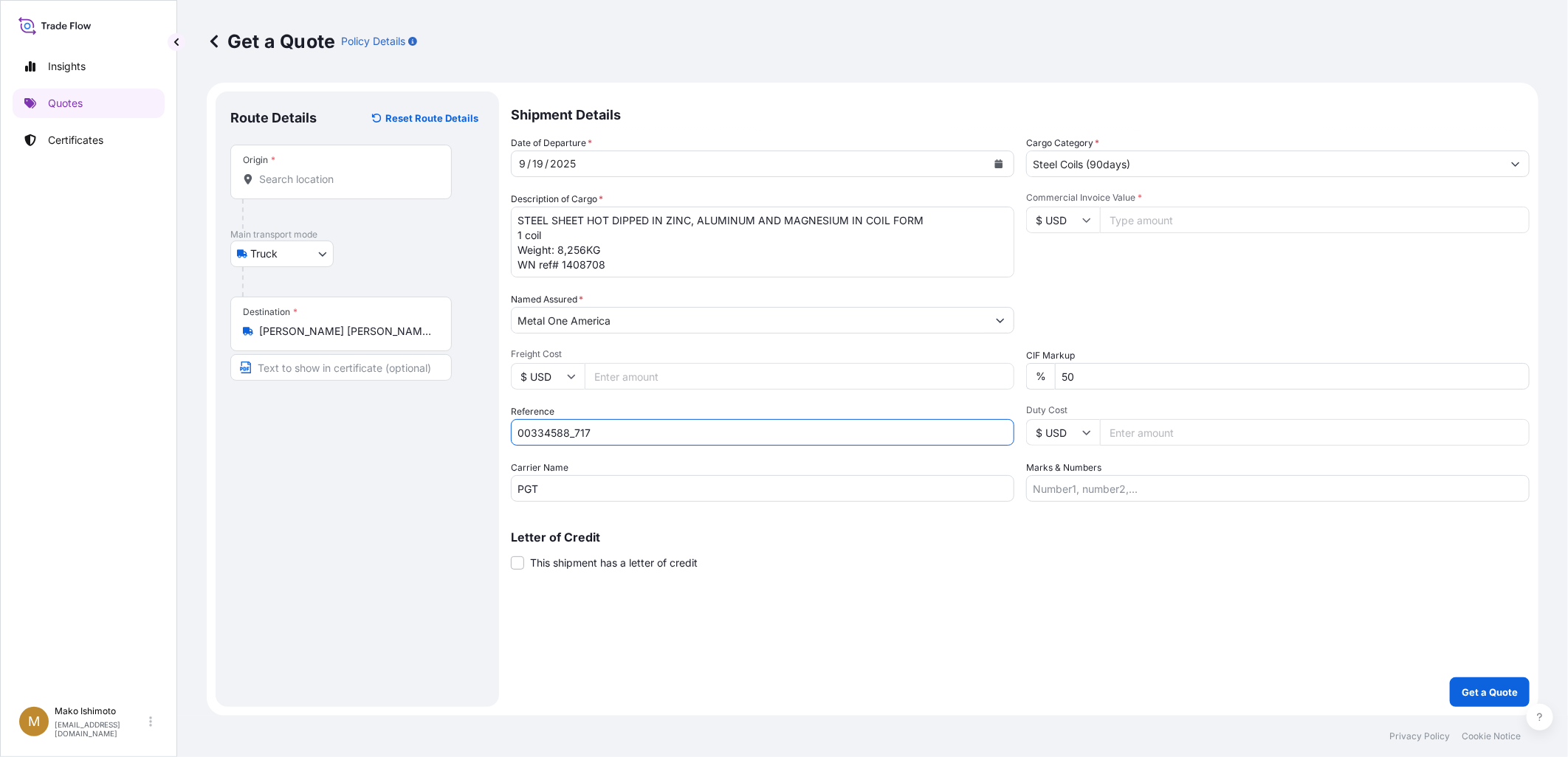
drag, startPoint x: 571, startPoint y: 430, endPoint x: 587, endPoint y: 430, distance: 16.0
click at [587, 430] on input "00334588_717" at bounding box center [763, 432] width 503 height 27
click at [605, 432] on input "00334588_717" at bounding box center [763, 432] width 503 height 27
drag, startPoint x: 521, startPoint y: 430, endPoint x: 563, endPoint y: 430, distance: 42.0
click at [563, 430] on input "00334588_717" at bounding box center [763, 432] width 503 height 27
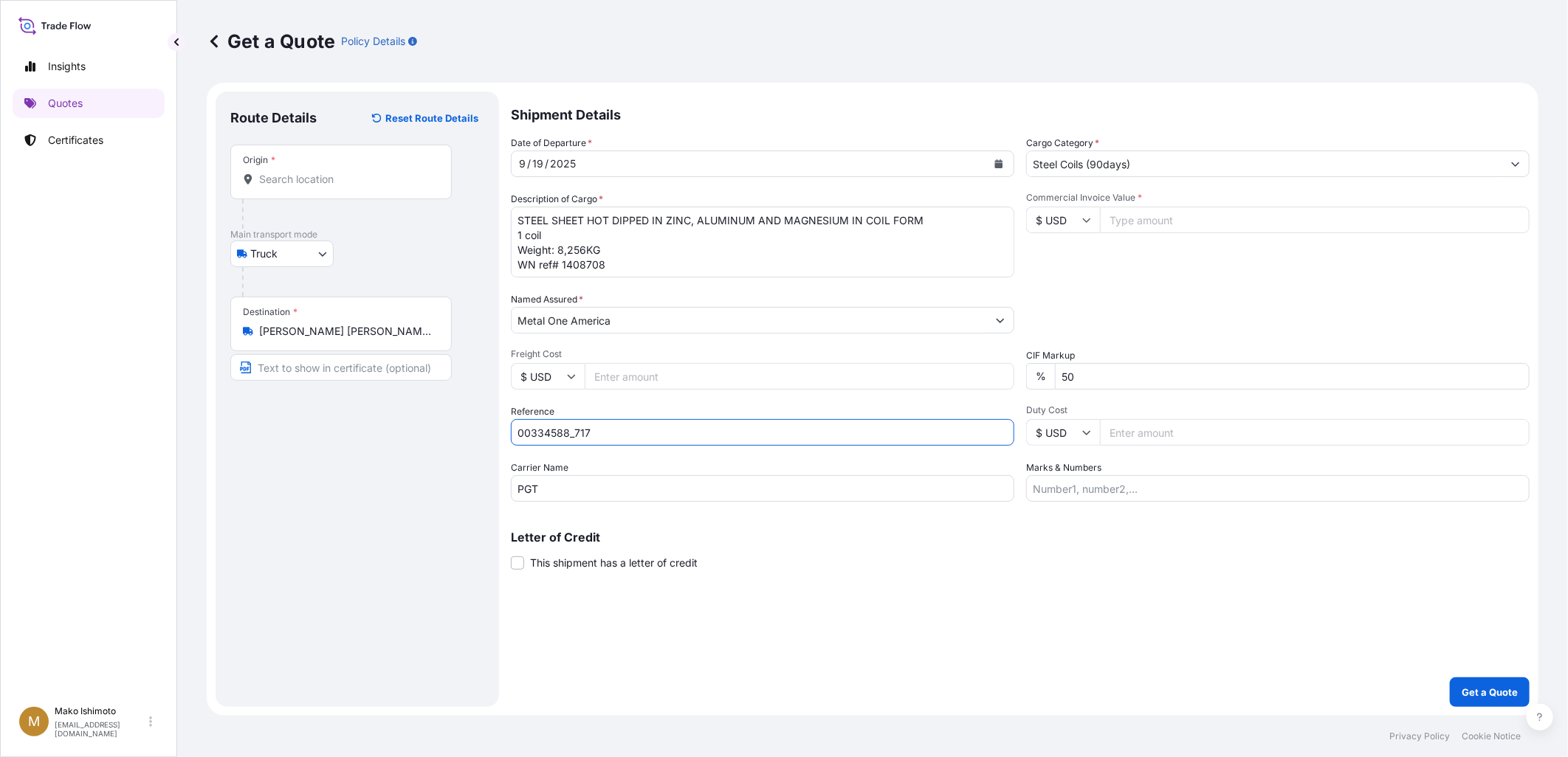
click at [592, 430] on input "00334588_717" at bounding box center [763, 432] width 503 height 27
click at [731, 456] on div "Date of Departure * [DATE] Cargo Category * Steel Coils (90days) Description of…" at bounding box center [1020, 319] width 1018 height 366
click at [617, 379] on input "Freight Cost" at bounding box center [799, 376] width 430 height 27
click at [635, 350] on span "Freight Cost" at bounding box center [763, 354] width 503 height 12
click at [635, 363] on input "Freight Cost" at bounding box center [799, 376] width 430 height 27
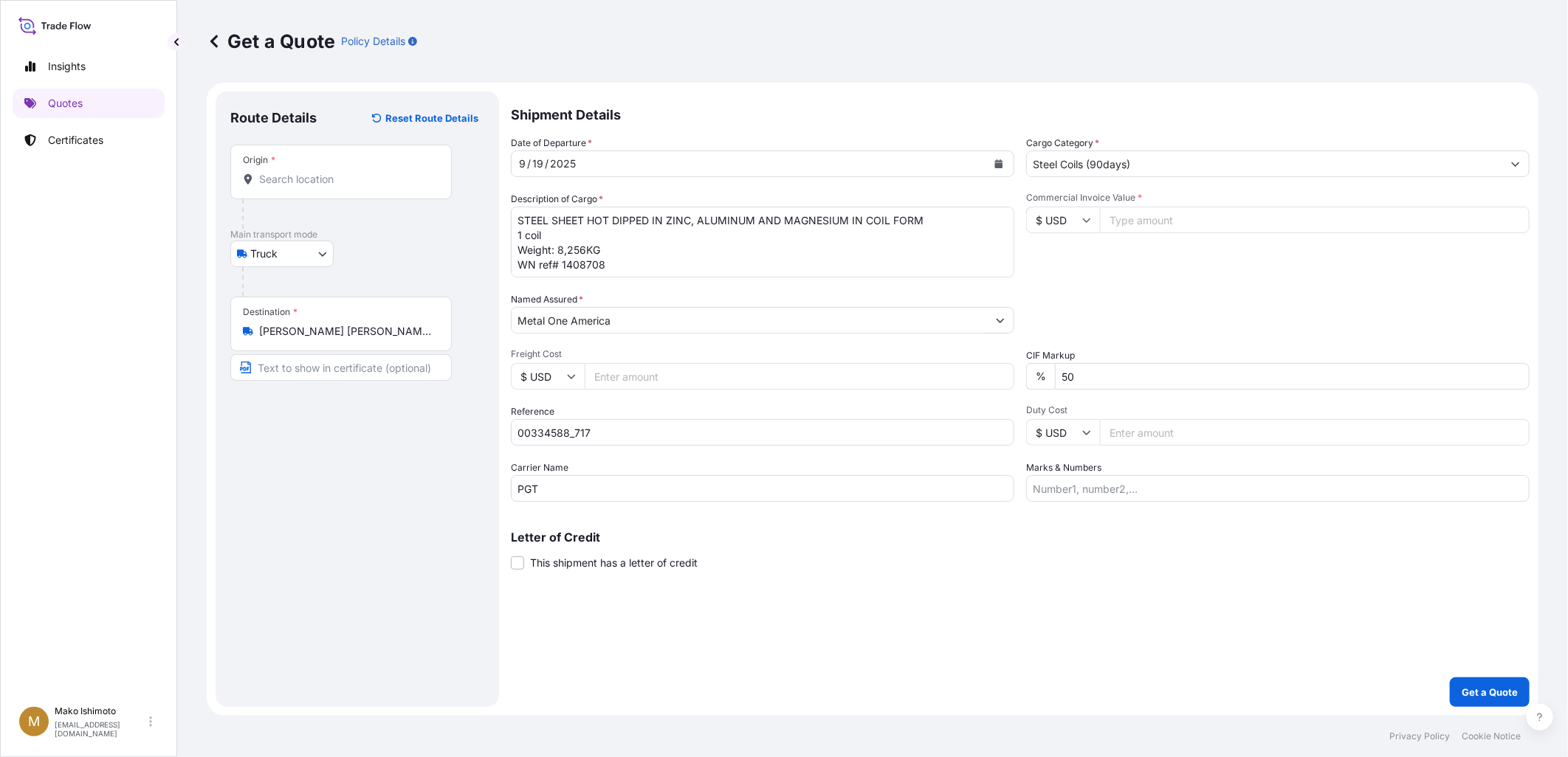
click at [635, 350] on span "Freight Cost" at bounding box center [763, 354] width 503 height 12
click at [635, 363] on input "Freight Cost" at bounding box center [799, 376] width 430 height 27
click at [1124, 219] on input "Commercial Invoice Value *" at bounding box center [1314, 219] width 430 height 27
drag, startPoint x: 1466, startPoint y: 328, endPoint x: 1466, endPoint y: 313, distance: 15.0
click at [1466, 327] on div "Packing Category Type to search a container mode Please select a primary mode o…" at bounding box center [1278, 313] width 503 height 41
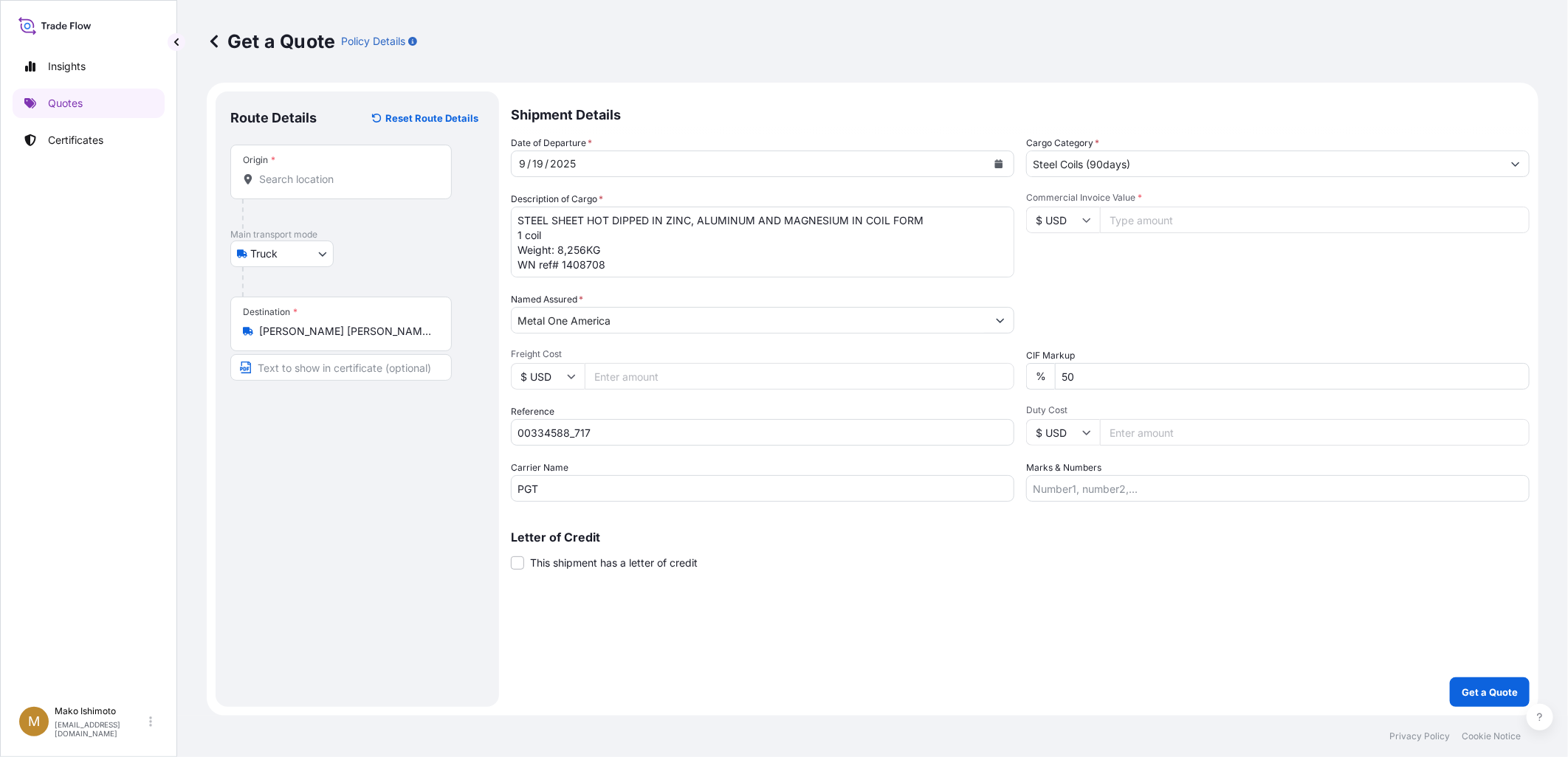
click at [1217, 225] on input "Commercial Invoice Value *" at bounding box center [1314, 219] width 430 height 27
paste input "11476.36"
type input "11476.36"
click at [1209, 277] on div "Date of Departure * [DATE] Cargo Category * Steel Coils (90days) Description of…" at bounding box center [1020, 319] width 1018 height 366
click at [1465, 317] on div "Packing Category Type to search a container mode Please select a primary mode o…" at bounding box center [1278, 313] width 503 height 41
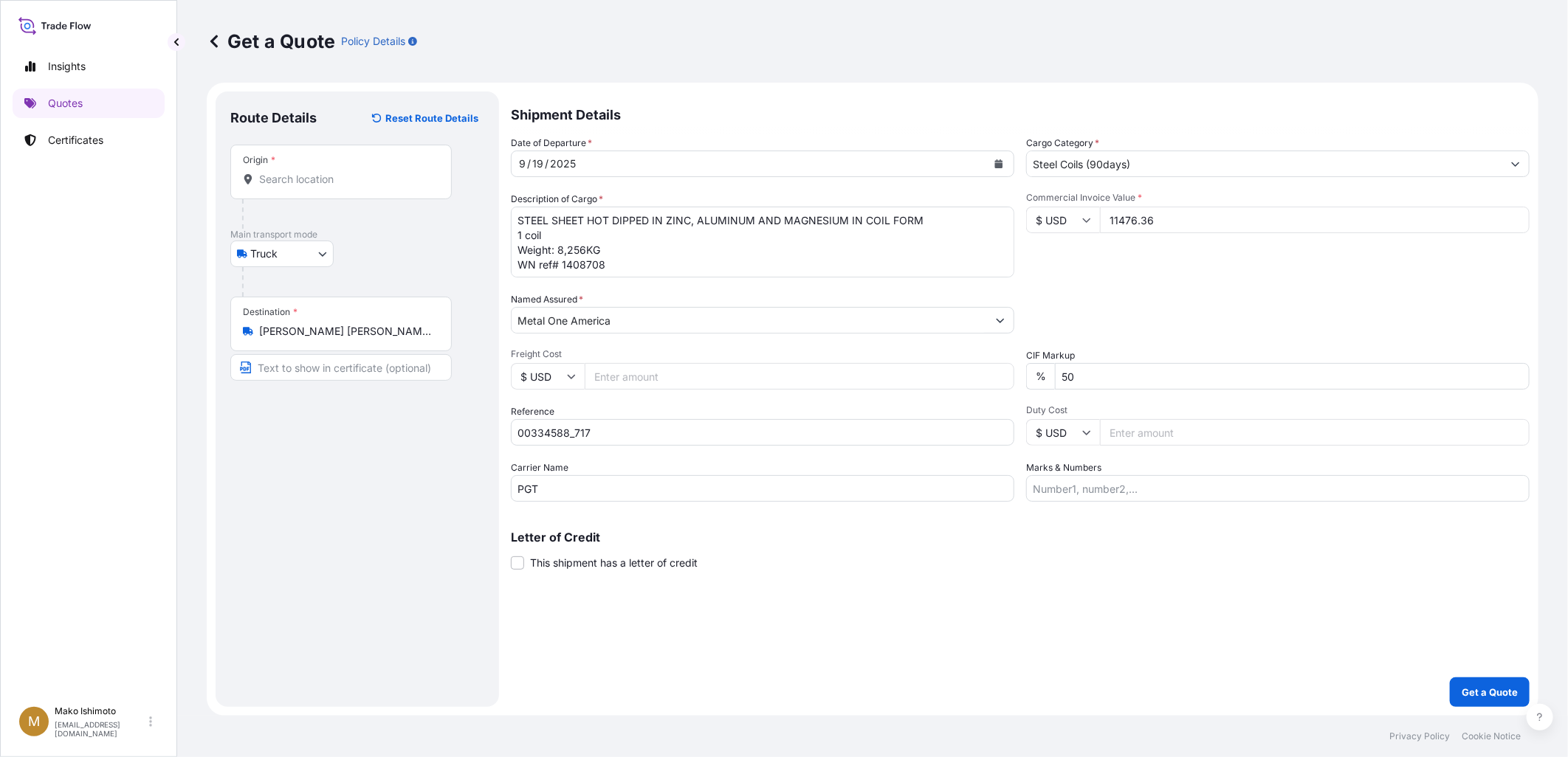
click at [647, 385] on input "Freight Cost" at bounding box center [799, 376] width 430 height 27
paste input "5850"
type input "5850"
click at [649, 404] on div "Reference 00334588_717" at bounding box center [763, 424] width 503 height 41
click at [658, 345] on div "Date of Departure * [DATE] Cargo Category * Steel Coils (90days) Description of…" at bounding box center [1020, 319] width 1018 height 366
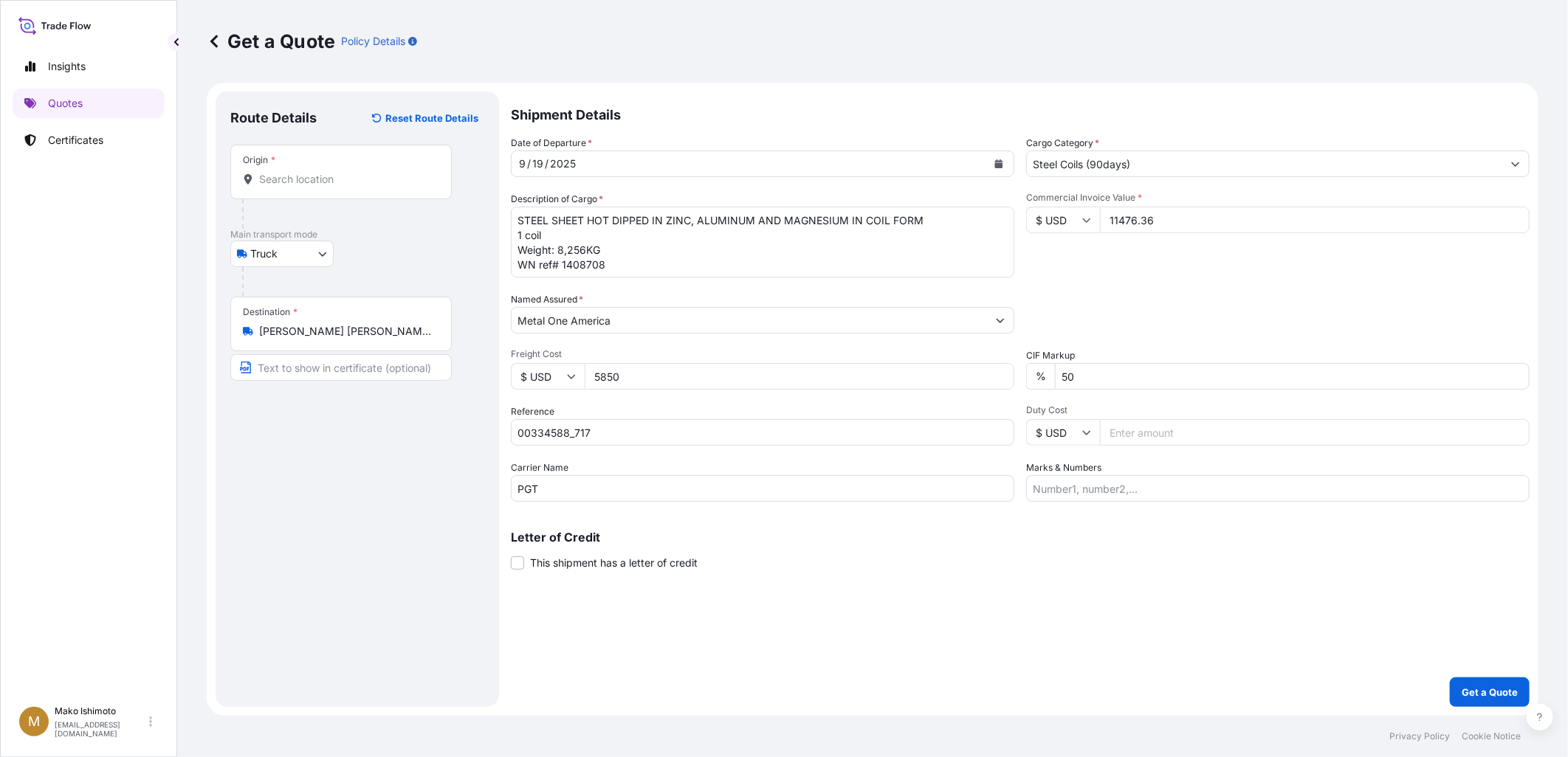
drag, startPoint x: 1157, startPoint y: 215, endPoint x: 1096, endPoint y: 223, distance: 61.5
click at [1096, 223] on div "$ USD 11476.36" at bounding box center [1278, 219] width 503 height 27
click at [1081, 253] on div "Commercial Invoice Value * $ USD 11476.36" at bounding box center [1278, 235] width 503 height 86
drag, startPoint x: 618, startPoint y: 377, endPoint x: 582, endPoint y: 382, distance: 36.3
click at [582, 382] on div "$ USD 5850" at bounding box center [763, 376] width 503 height 27
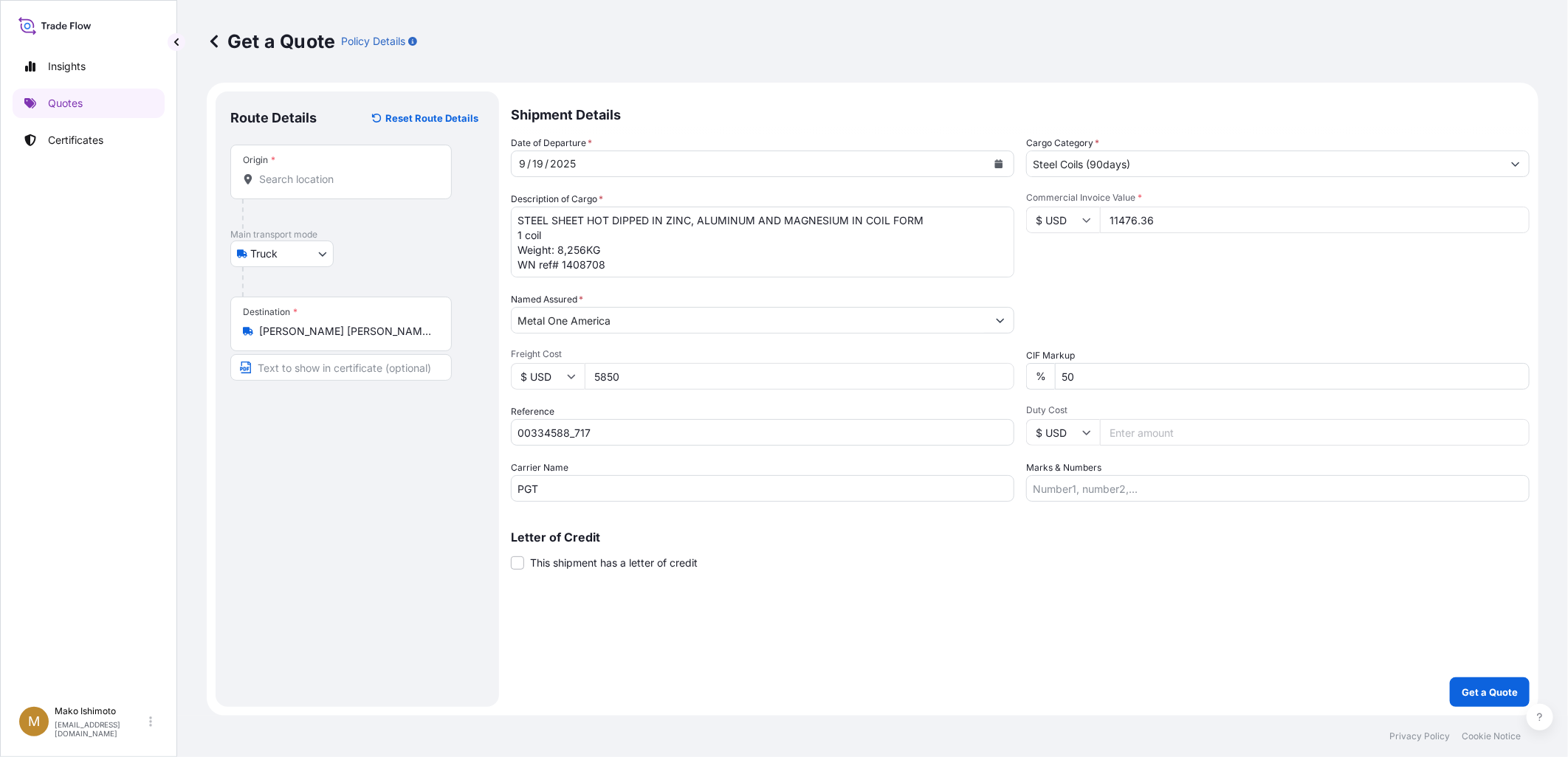
click at [602, 396] on div "Date of Departure * [DATE] Cargo Category * Steel Coils (90days) Description of…" at bounding box center [1020, 319] width 1018 height 366
click at [1435, 403] on div "Date of Departure * [DATE] Cargo Category * Steel Coils (90days) Description of…" at bounding box center [1020, 319] width 1018 height 366
click at [1202, 393] on div "Date of Departure * [DATE] Cargo Category * Steel Coils (90days) Description of…" at bounding box center [1020, 319] width 1018 height 366
click at [1177, 440] on input "Duty Cost" at bounding box center [1314, 432] width 430 height 27
drag, startPoint x: 1140, startPoint y: 392, endPoint x: 1056, endPoint y: 373, distance: 86.1
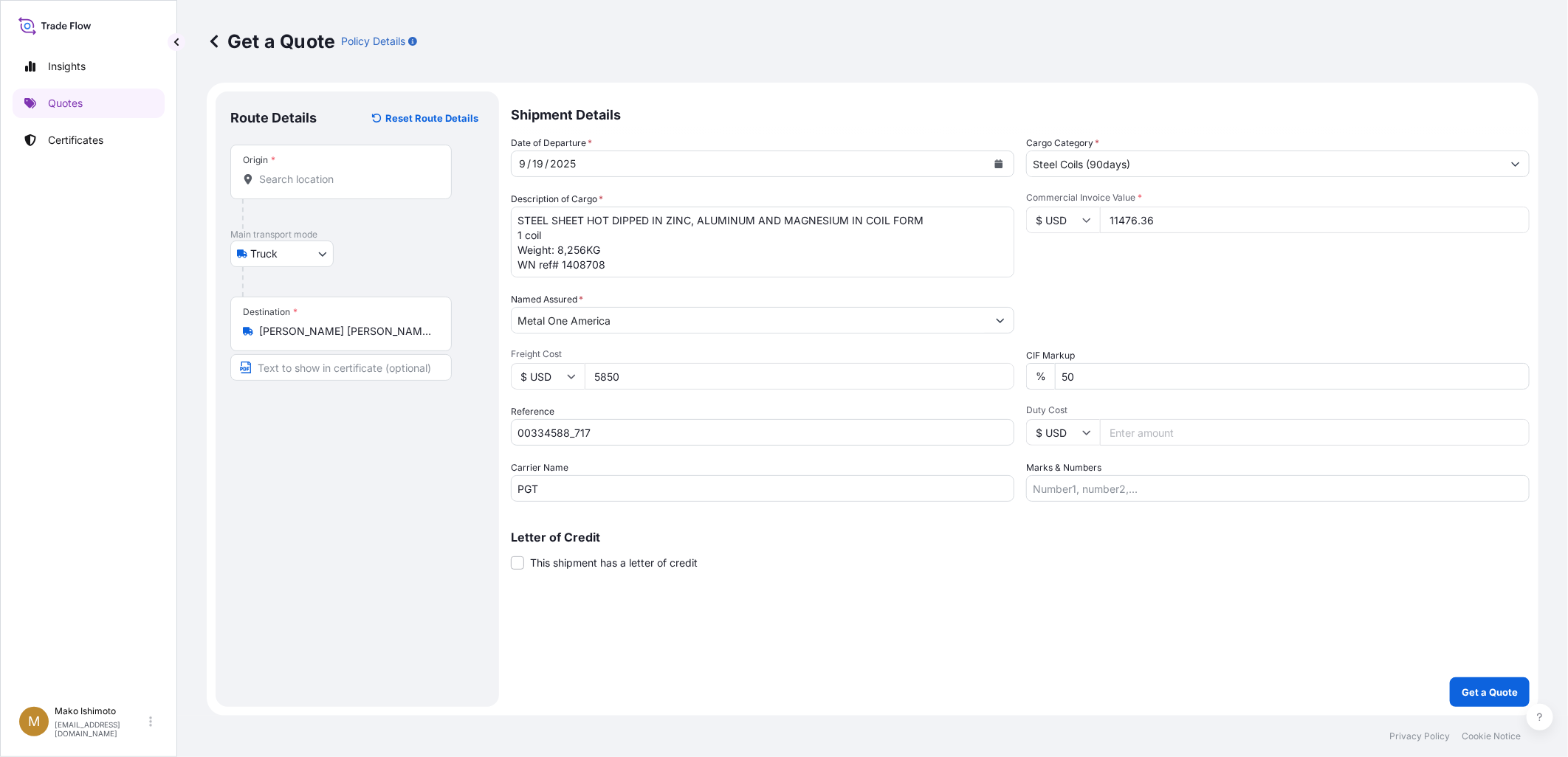
click at [1056, 373] on div "Date of Departure * [DATE] Cargo Category * Steel Coils (90days) Description of…" at bounding box center [1020, 319] width 1018 height 366
drag, startPoint x: 1071, startPoint y: 370, endPoint x: 1060, endPoint y: 372, distance: 11.2
click at [1060, 372] on input "50" at bounding box center [1292, 376] width 475 height 27
type input "10"
click at [1076, 323] on div "Packing Category Type to search a container mode Please select a primary mode o…" at bounding box center [1278, 313] width 503 height 41
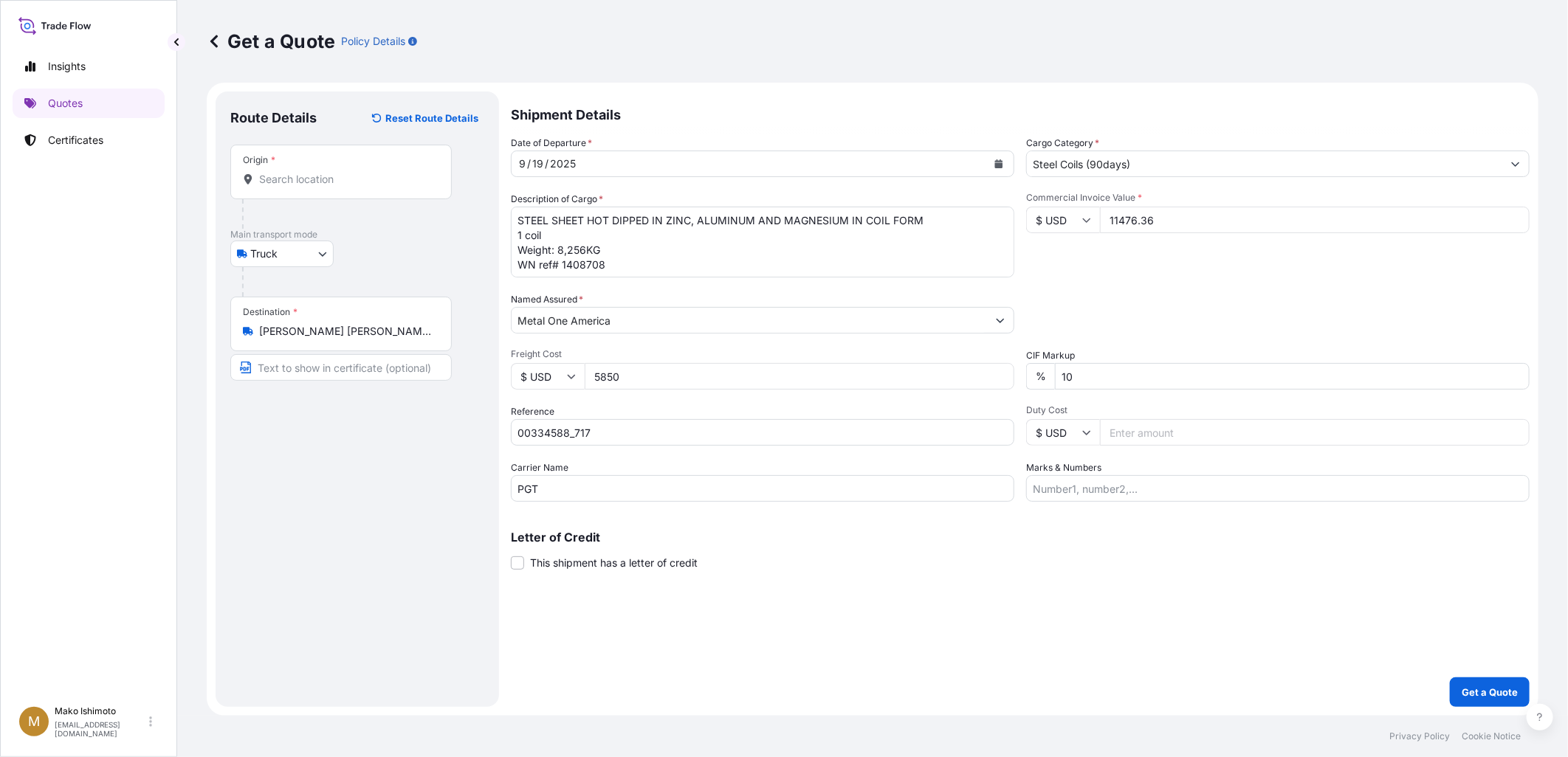
click at [1095, 317] on div "Packing Category Type to search a container mode Please select a primary mode o…" at bounding box center [1278, 313] width 503 height 41
click at [1110, 330] on div "Packing Category Type to search a container mode Please select a primary mode o…" at bounding box center [1278, 313] width 503 height 41
click at [1392, 272] on div "Commercial Invoice Value * $ USD 11476.36" at bounding box center [1278, 235] width 503 height 86
click at [1413, 305] on div "Packing Category Type to search a container mode Please select a primary mode o…" at bounding box center [1278, 313] width 503 height 41
click at [289, 194] on div "Origin *" at bounding box center [342, 172] width 222 height 55
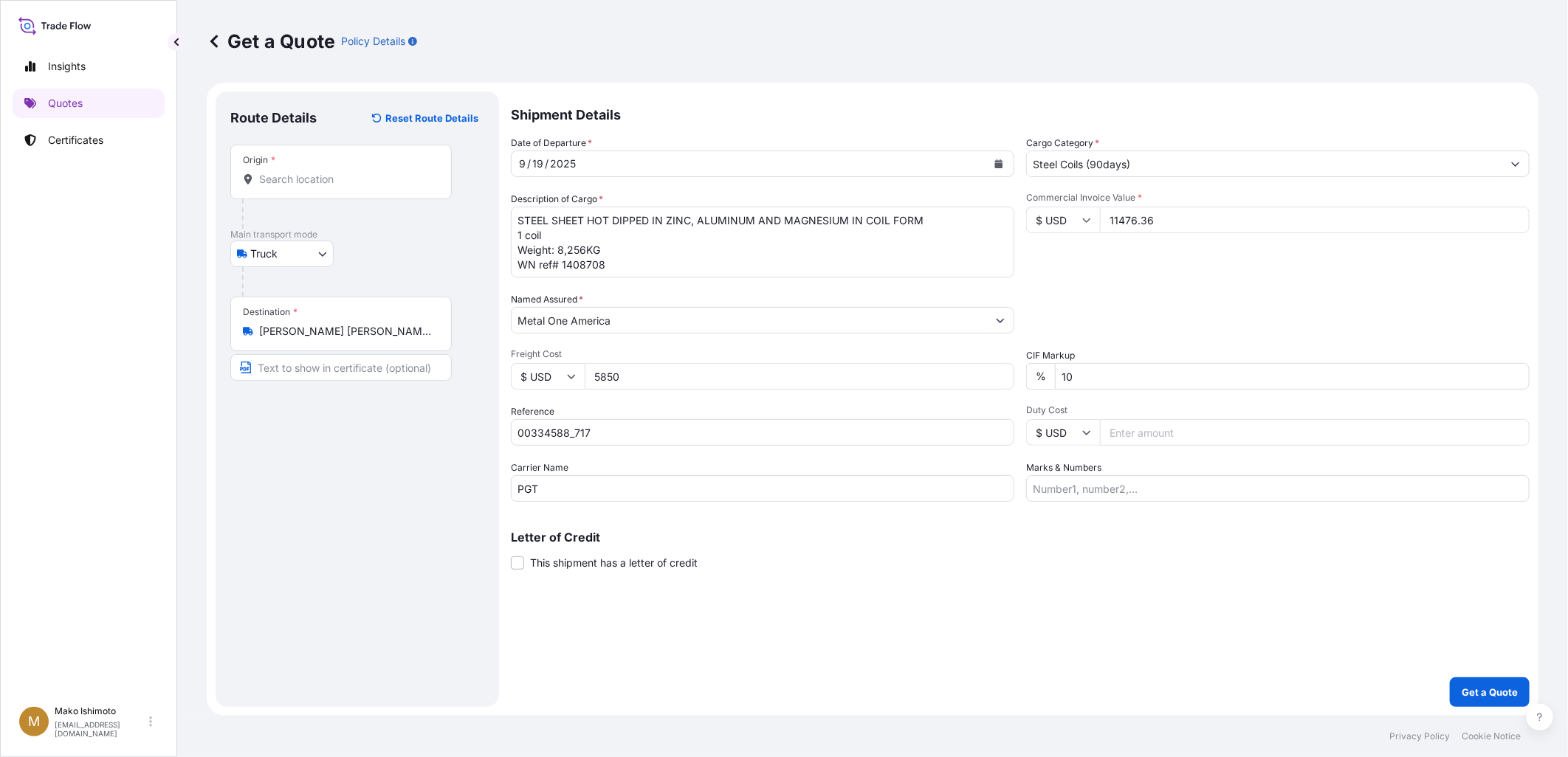
click at [289, 186] on input "Origin *" at bounding box center [346, 179] width 174 height 14
type input "w"
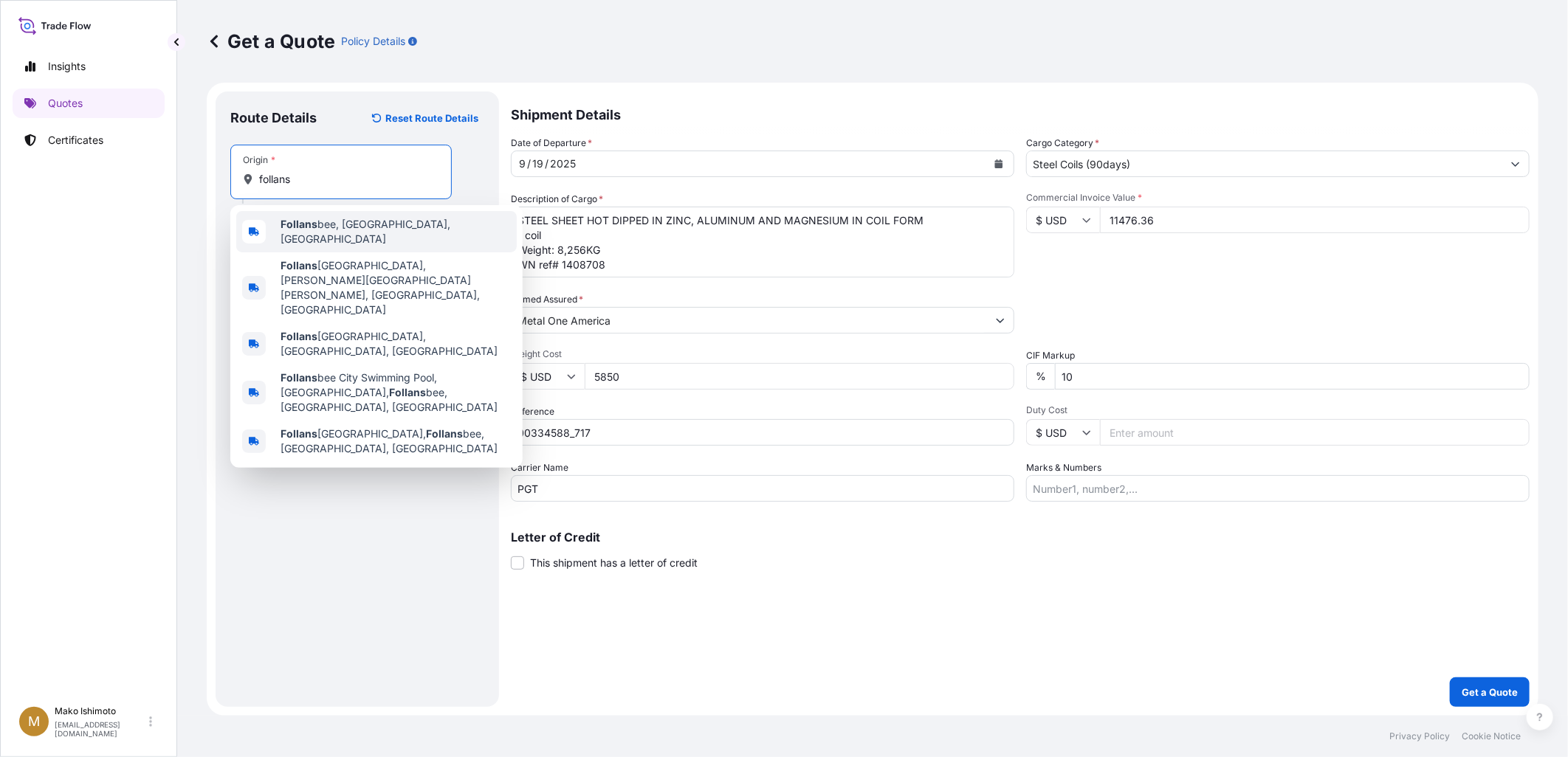
click at [303, 219] on div "Follans bee, [GEOGRAPHIC_DATA], [GEOGRAPHIC_DATA]" at bounding box center [376, 231] width 280 height 41
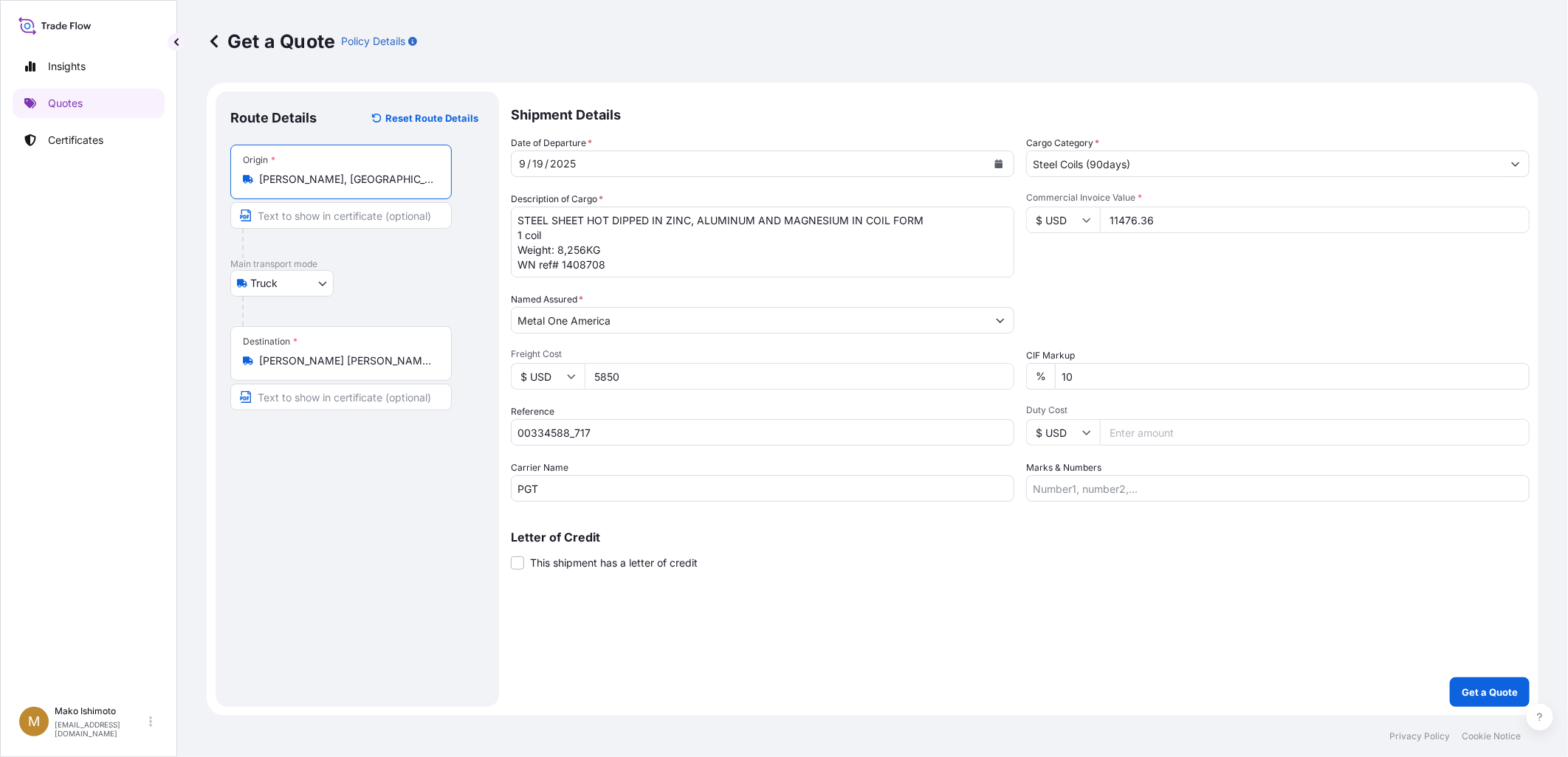
type input "[PERSON_NAME], [GEOGRAPHIC_DATA], [GEOGRAPHIC_DATA]"
click at [1140, 317] on div "Packing Category Type to search a container mode Please select a primary mode o…" at bounding box center [1278, 313] width 503 height 41
click at [1486, 691] on p "Get a Quote" at bounding box center [1490, 692] width 56 height 14
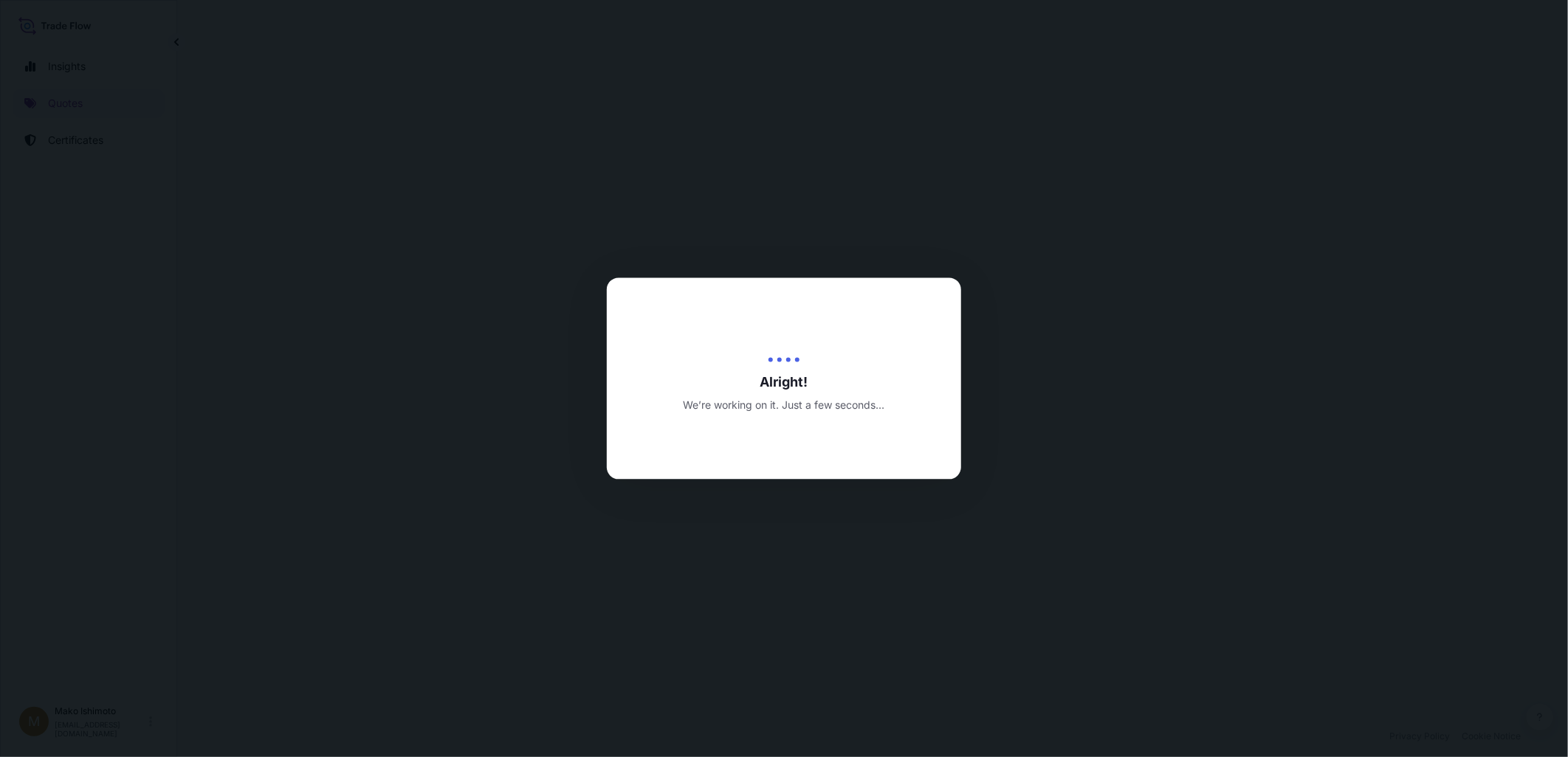
select select "Truck"
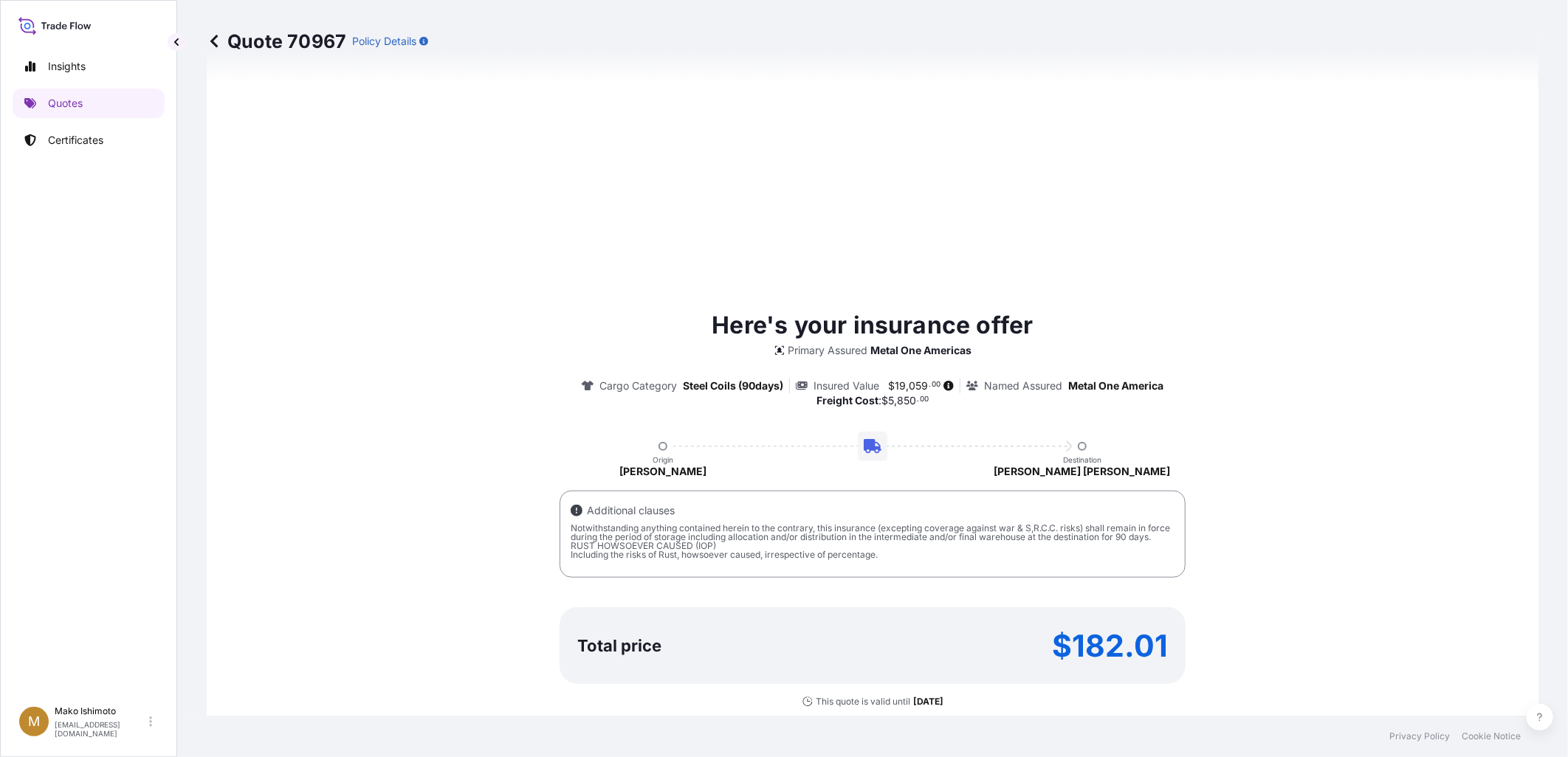
scroll to position [644, 0]
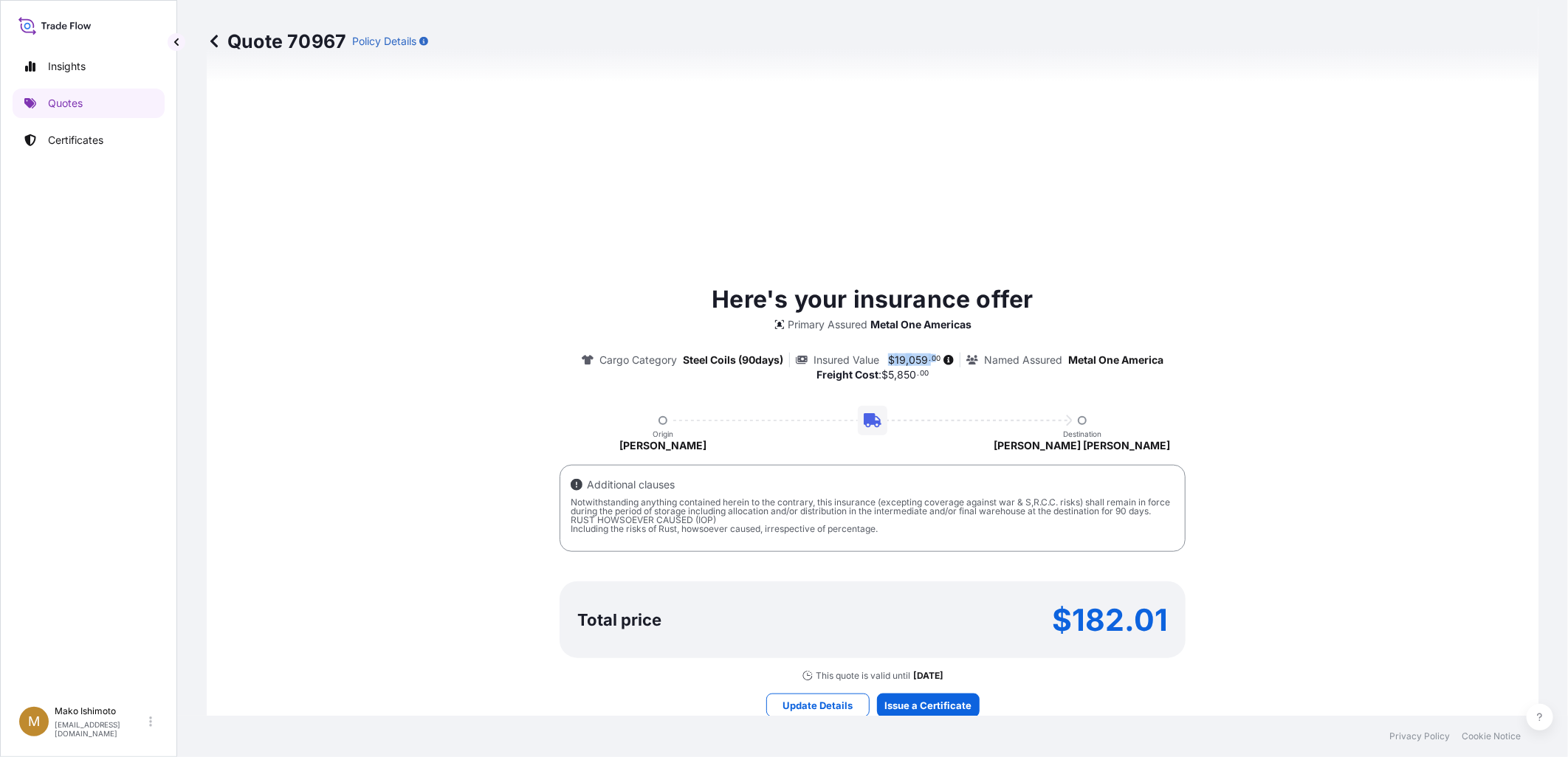
drag, startPoint x: 876, startPoint y: 356, endPoint x: 928, endPoint y: 358, distance: 52.0
click at [928, 358] on div "Insured Value $ 19 , 059 . 00" at bounding box center [878, 360] width 165 height 14
click at [1257, 425] on div "Here's your insurance offer Primary Assured Metal One Americas Cargo Category S…" at bounding box center [872, 482] width 1290 height 400
click at [1229, 433] on div "Here's your insurance offer Primary Assured Metal One Americas Cargo Category S…" at bounding box center [872, 482] width 1290 height 400
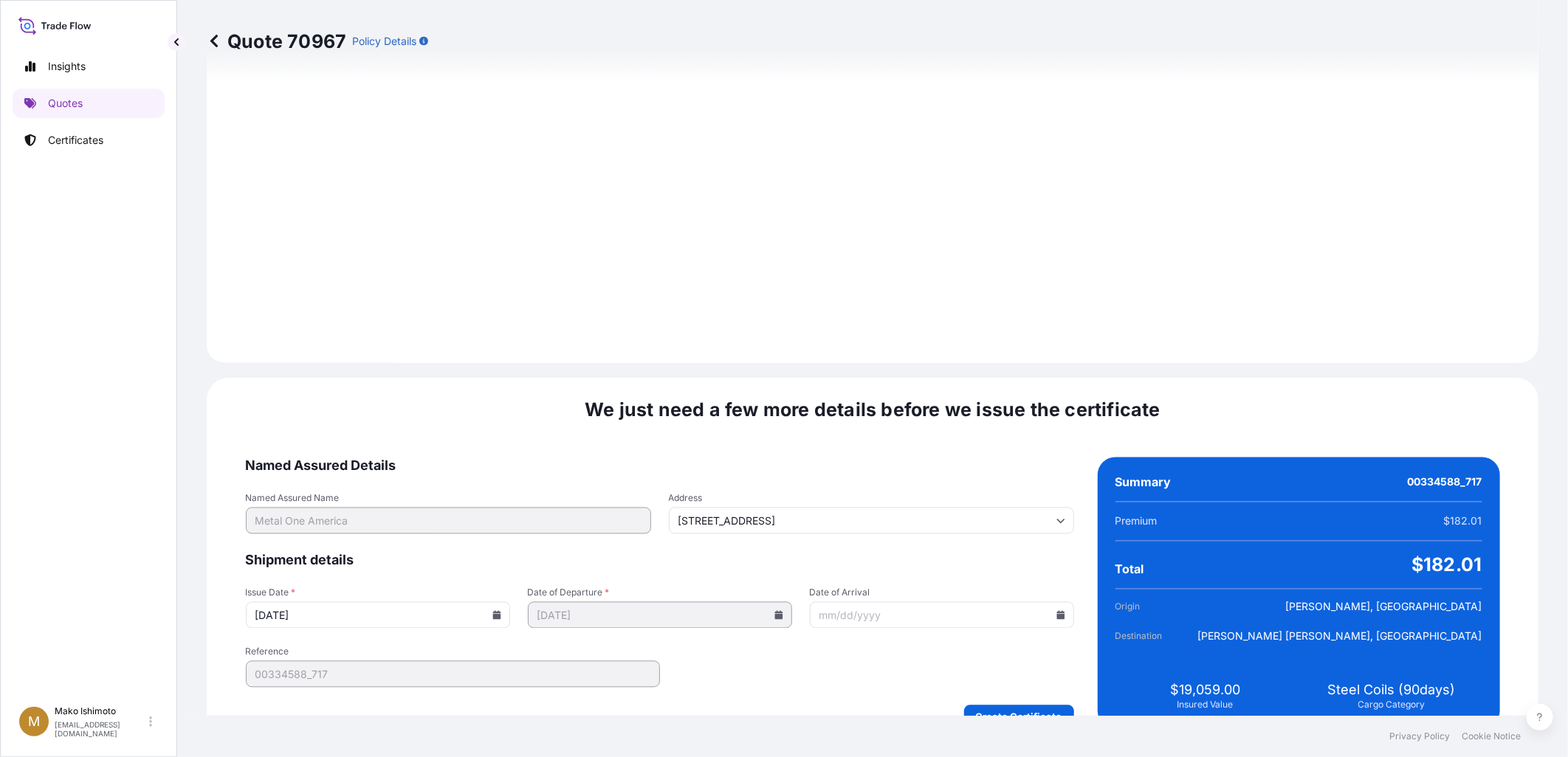
scroll to position [1706, 0]
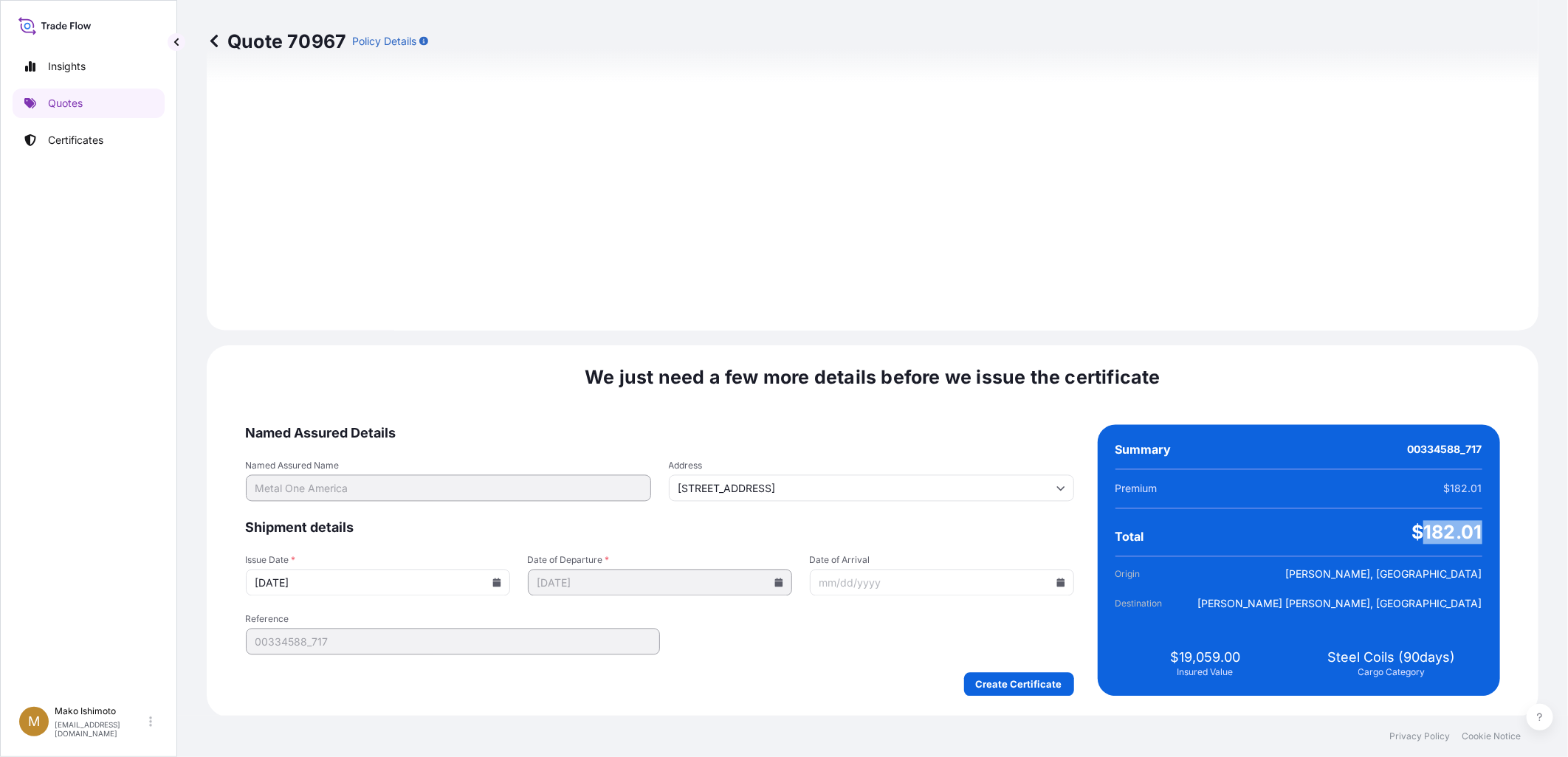
drag, startPoint x: 1255, startPoint y: 531, endPoint x: 1311, endPoint y: 528, distance: 56.1
click at [1411, 528] on span "$182.01" at bounding box center [1446, 532] width 70 height 23
copy span "182.01"
click at [1426, 525] on div "We just need a few more details before we issue the certificate Named Assured D…" at bounding box center [872, 531] width 1332 height 372
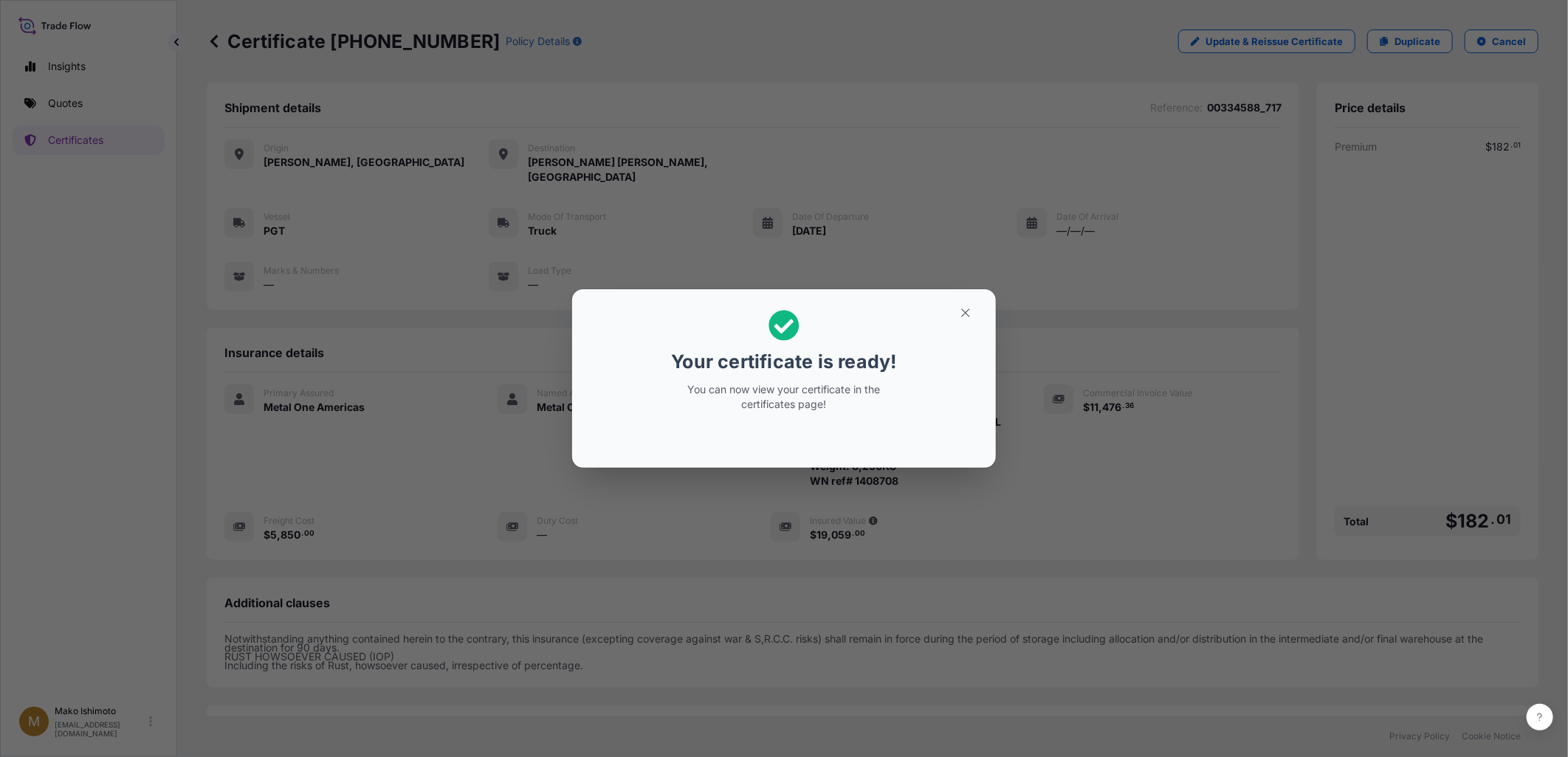
click at [1480, 376] on div "Your certificate is ready! You can now view your certificate in the certificate…" at bounding box center [784, 378] width 1568 height 758
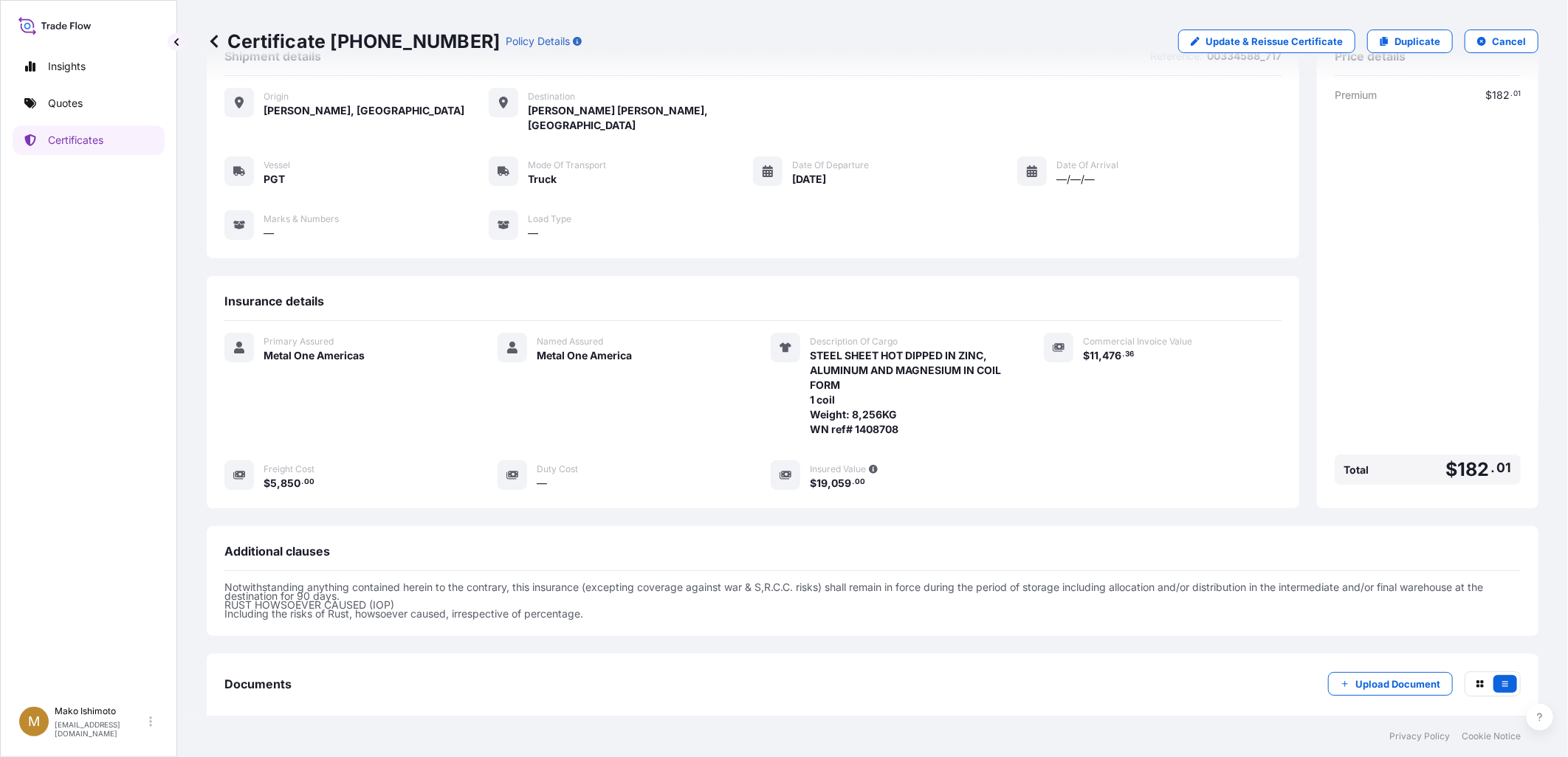
scroll to position [114, 0]
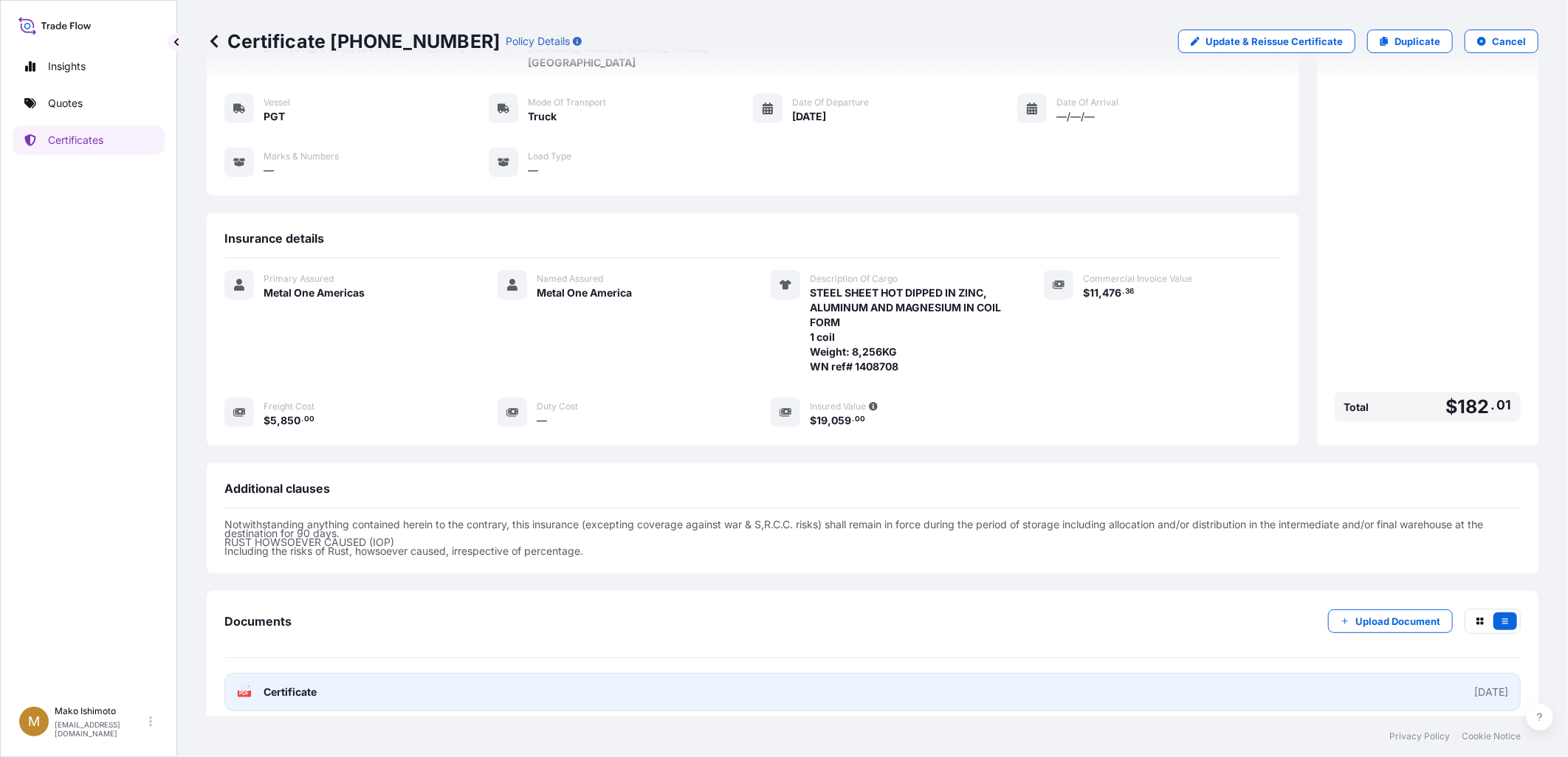
click at [1203, 675] on link "PDF Certificate [DATE]" at bounding box center [872, 693] width 1296 height 39
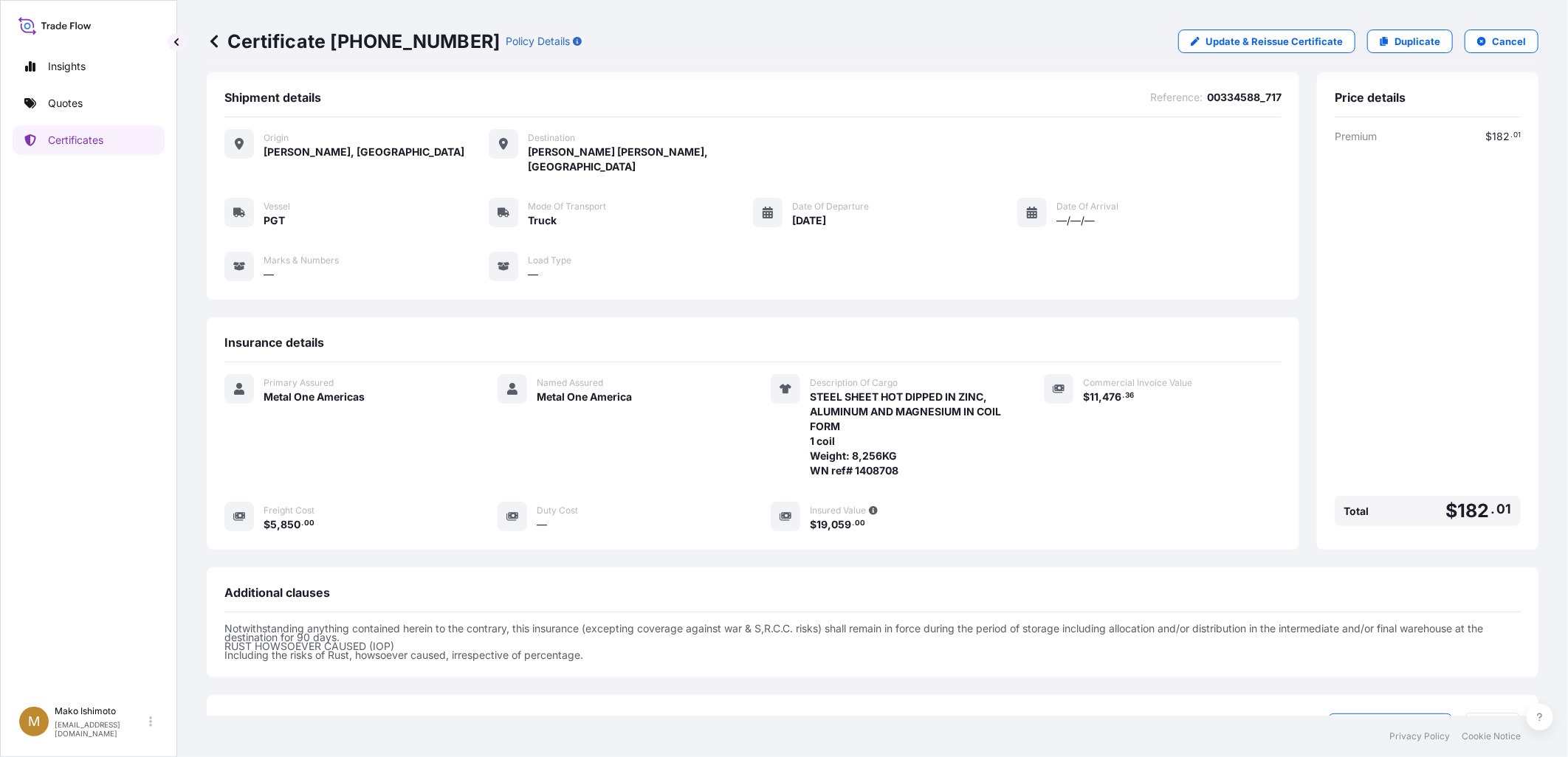
scroll to position [0, 0]
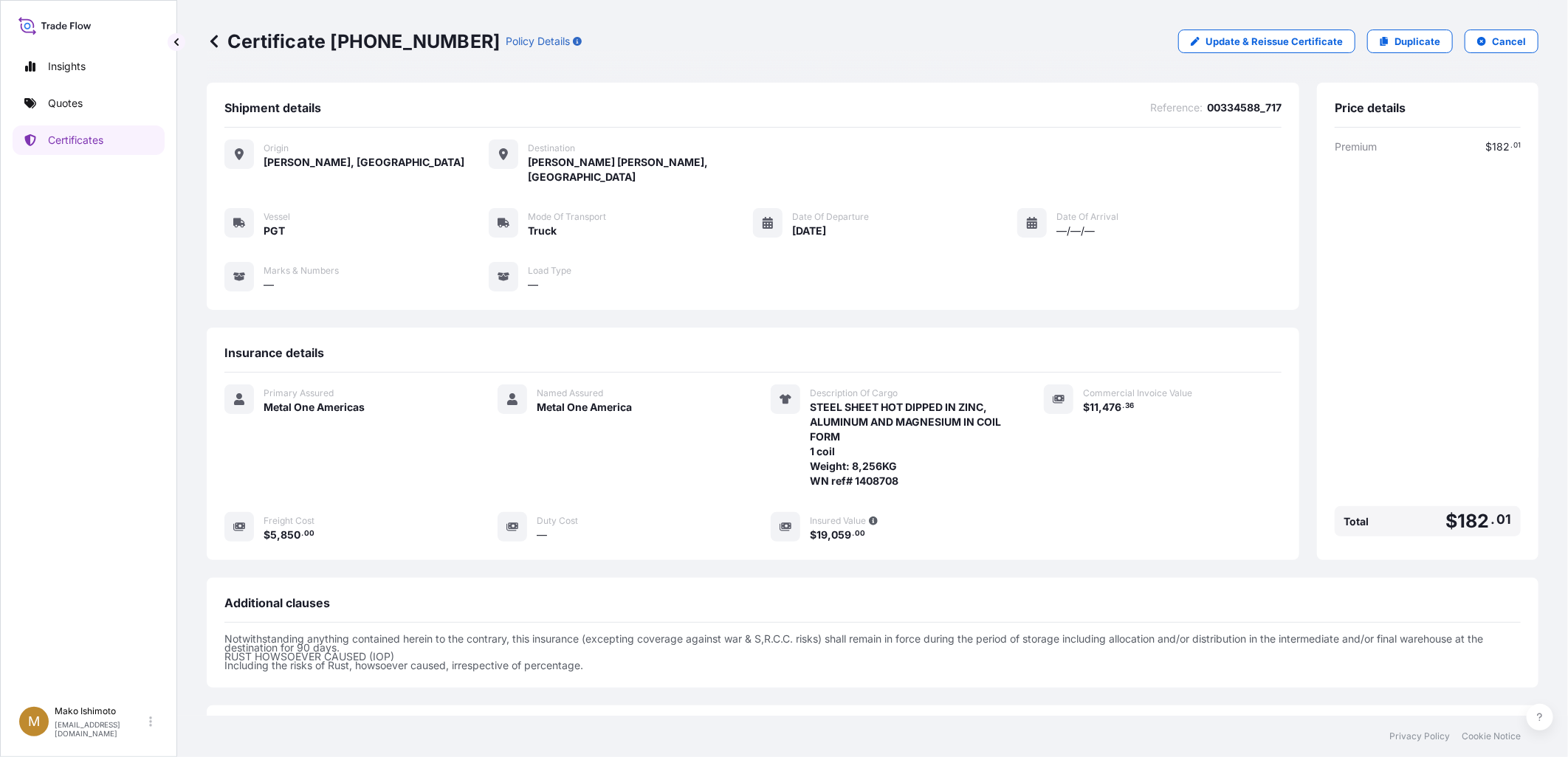
click at [111, 95] on link "Quotes" at bounding box center [88, 103] width 152 height 30
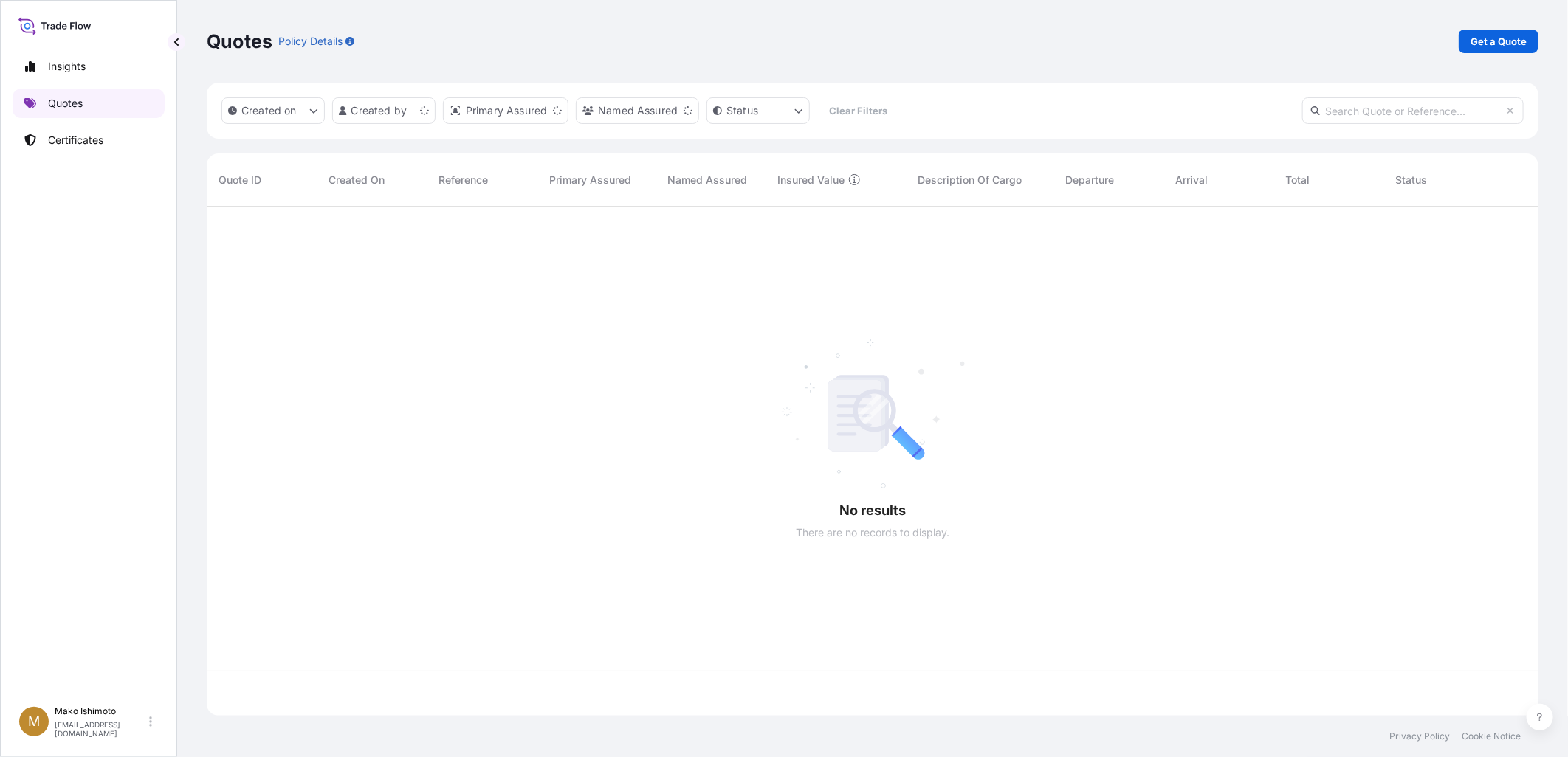
scroll to position [505, 1319]
click at [1480, 25] on div "Quotes Policy Details Get a Quote" at bounding box center [872, 41] width 1332 height 83
click at [1491, 38] on p "Get a Quote" at bounding box center [1499, 41] width 56 height 14
select select "Ocean Vessel"
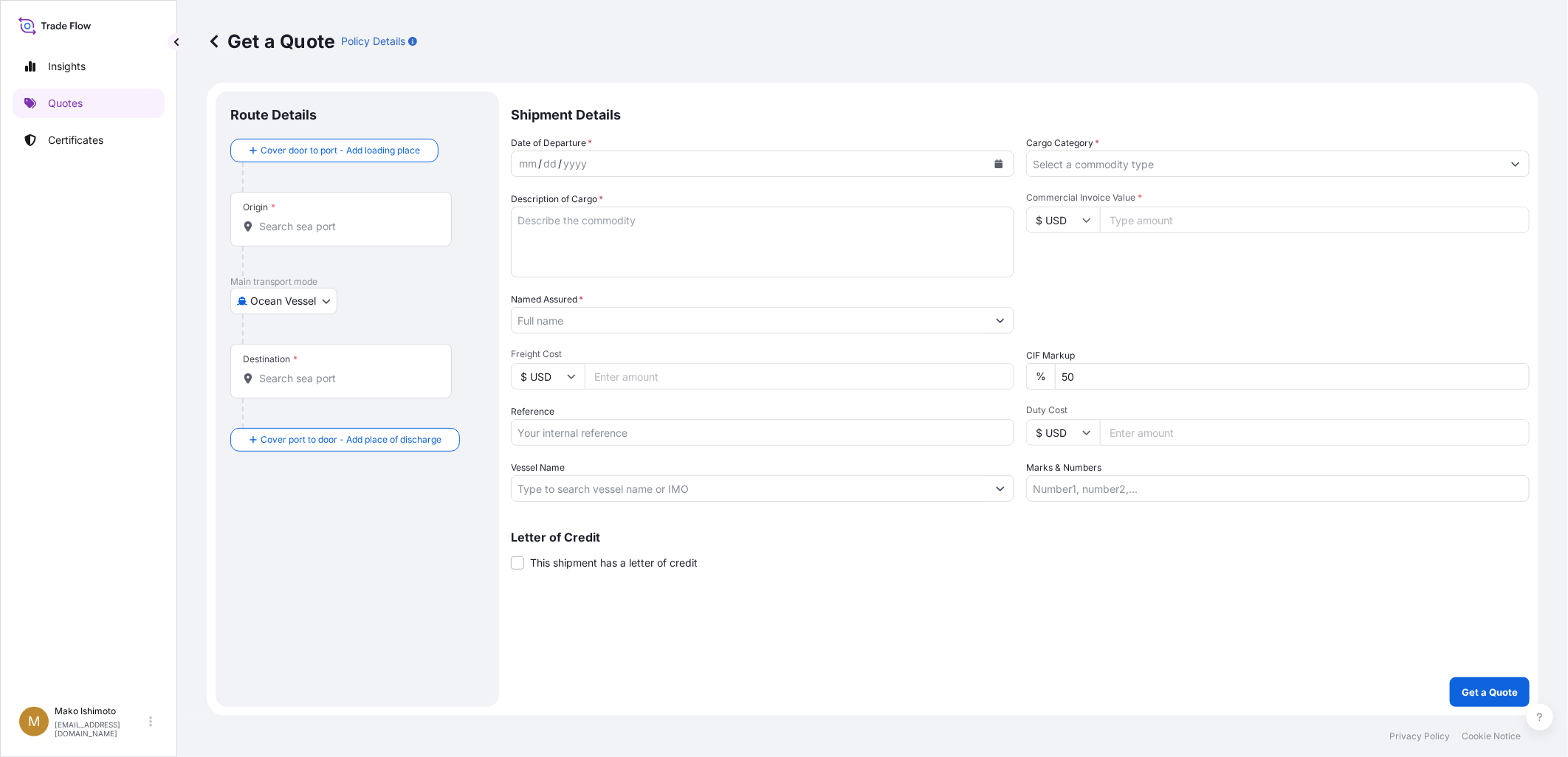
click at [305, 301] on body "Insights Quotes Certificates M Mako Ishimoto [EMAIL_ADDRESS][DOMAIN_NAME] Get a…" at bounding box center [784, 378] width 1568 height 757
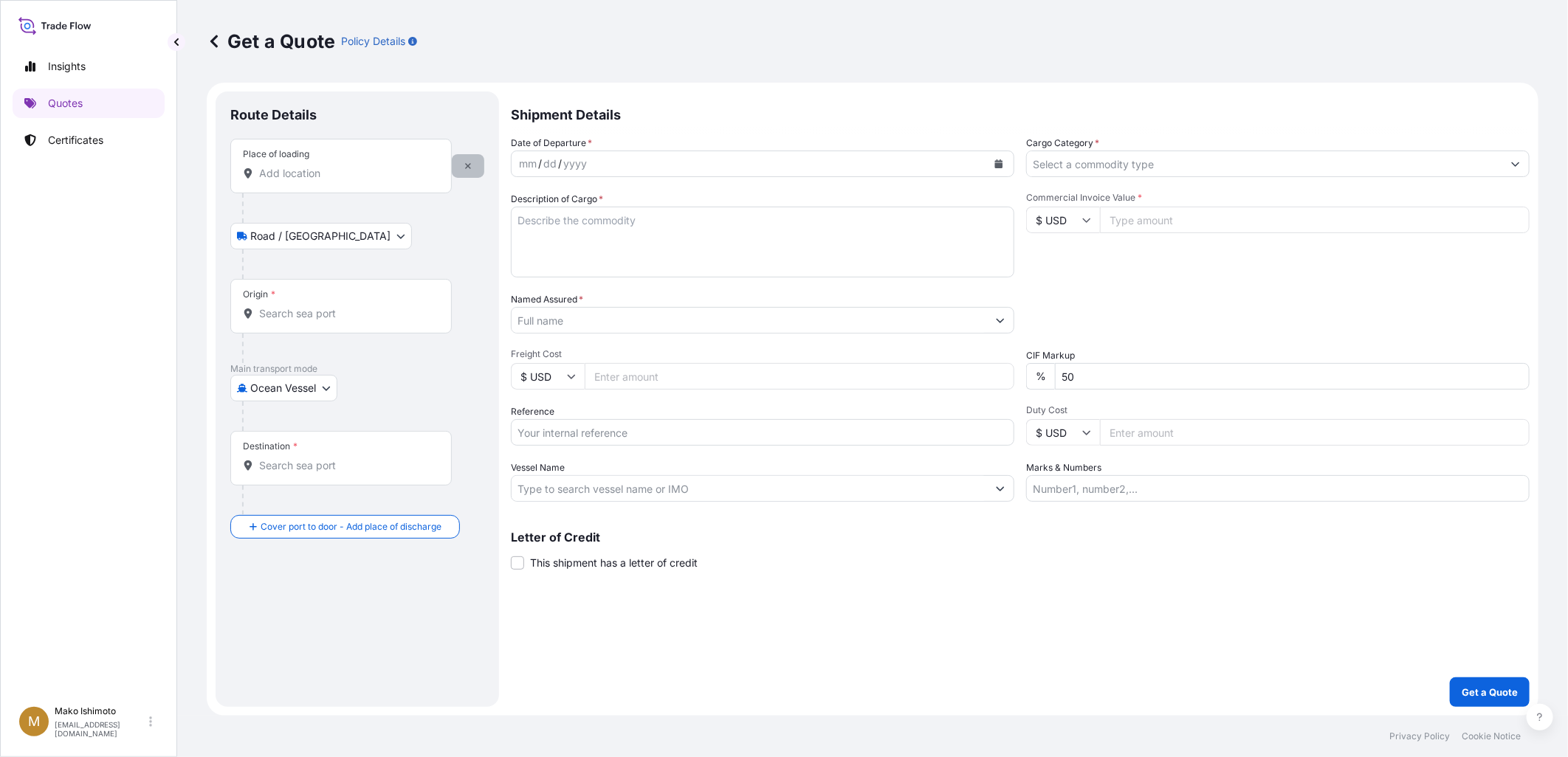
click at [465, 165] on icon "button" at bounding box center [468, 166] width 9 height 9
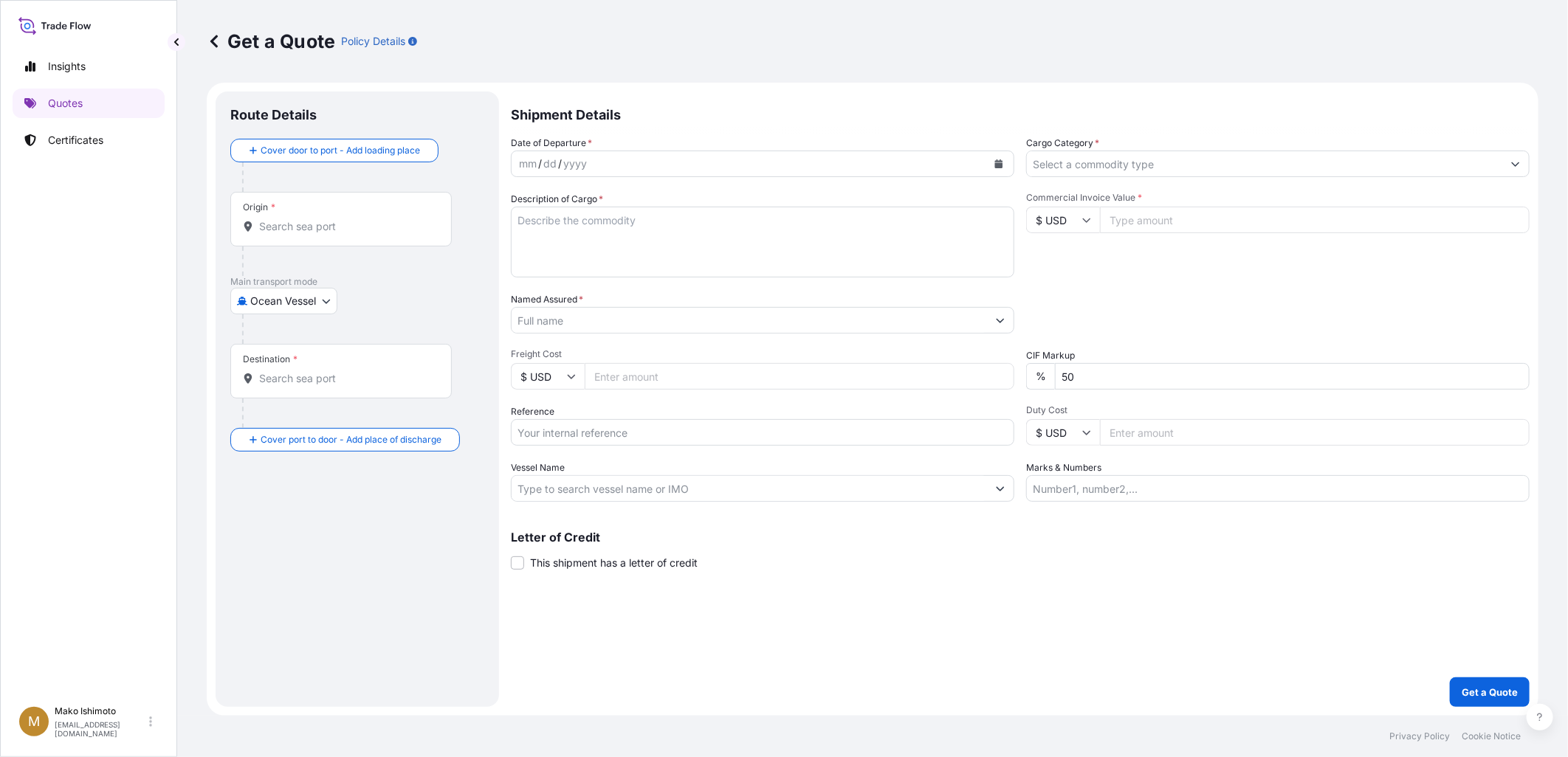
click at [938, 53] on div "Get a Quote Policy Details" at bounding box center [872, 41] width 1332 height 83
click at [277, 370] on div "Destination *" at bounding box center [342, 371] width 222 height 55
click at [277, 371] on input "Destination *" at bounding box center [346, 378] width 174 height 14
click at [492, 333] on div "Route Details Cover door to port - Add loading place Place of loading Road / [G…" at bounding box center [357, 399] width 284 height 616
click at [466, 501] on button "button" at bounding box center [468, 511] width 32 height 23
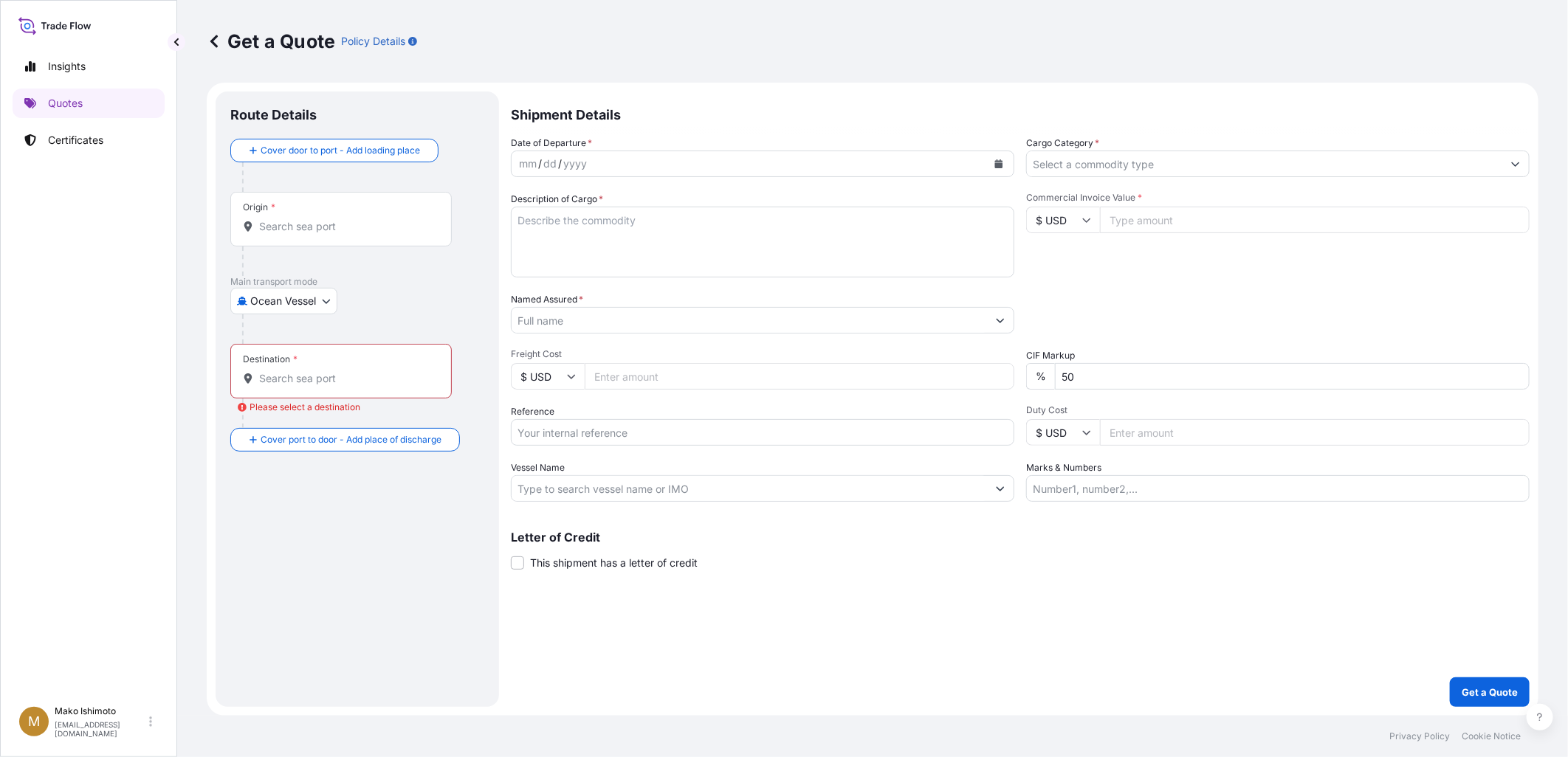
click at [645, 526] on div "Letter of Credit This shipment has a letter of credit Letter of credit * Letter…" at bounding box center [1020, 542] width 1018 height 57
click at [785, 608] on div "Shipment Details Date of Departure * mm / dd / yyyy Cargo Category * Descriptio…" at bounding box center [1020, 399] width 1018 height 616
click at [1123, 170] on input "Cargo Category *" at bounding box center [1264, 163] width 475 height 27
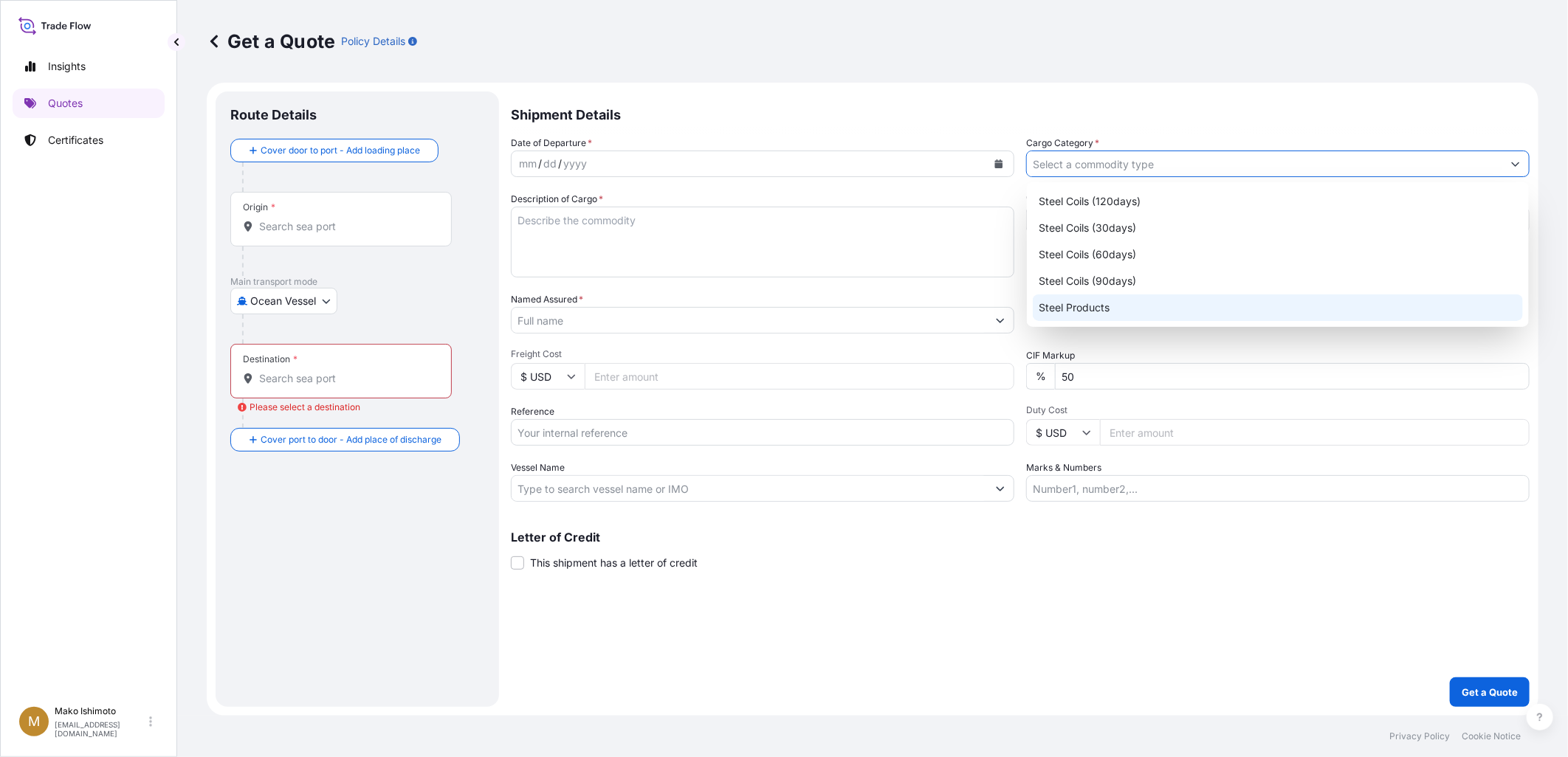
click at [1020, 550] on div "Letter of Credit This shipment has a letter of credit Letter of credit * Letter…" at bounding box center [1020, 550] width 1018 height 39
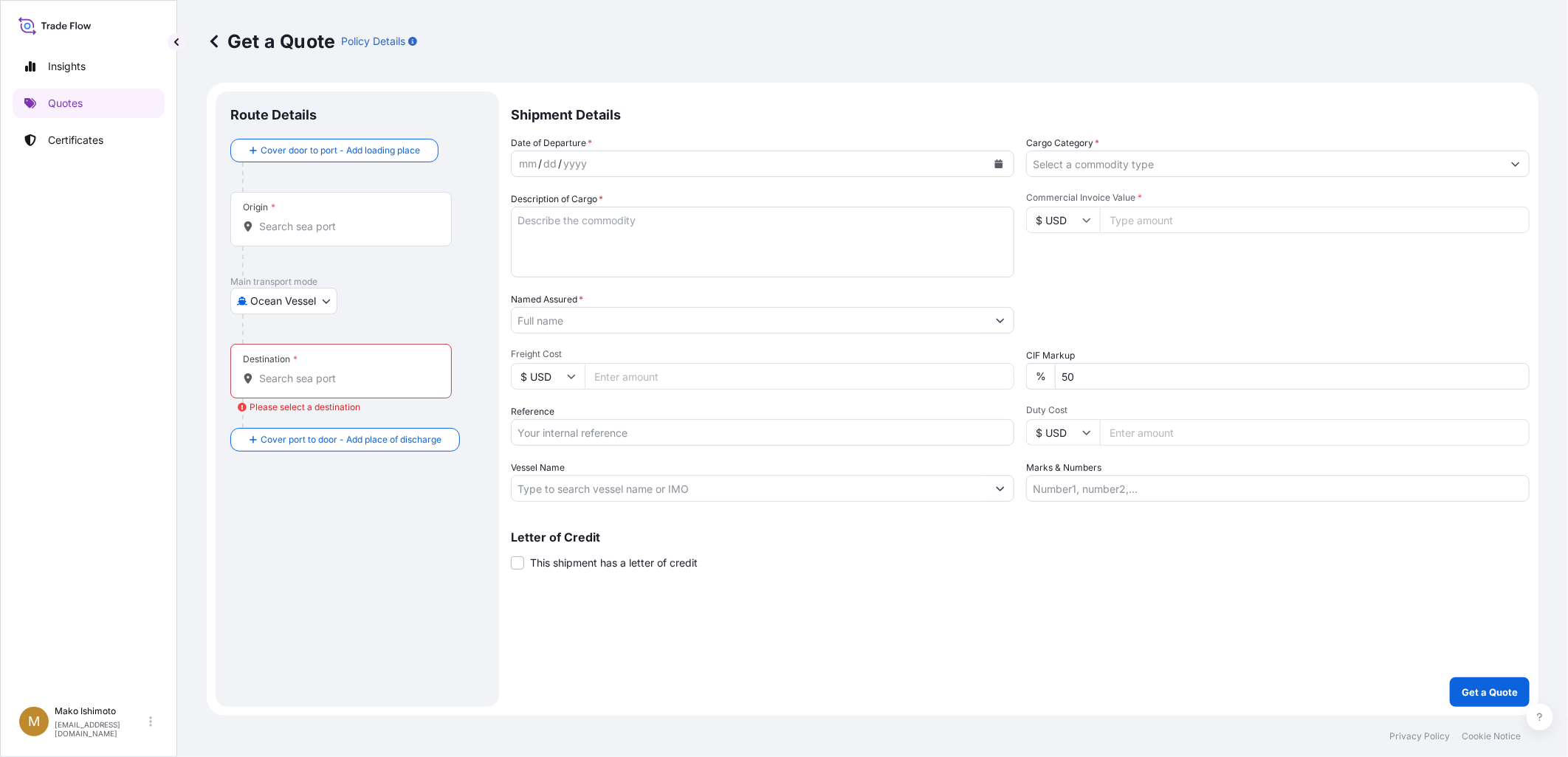
click at [210, 35] on icon at bounding box center [214, 41] width 14 height 14
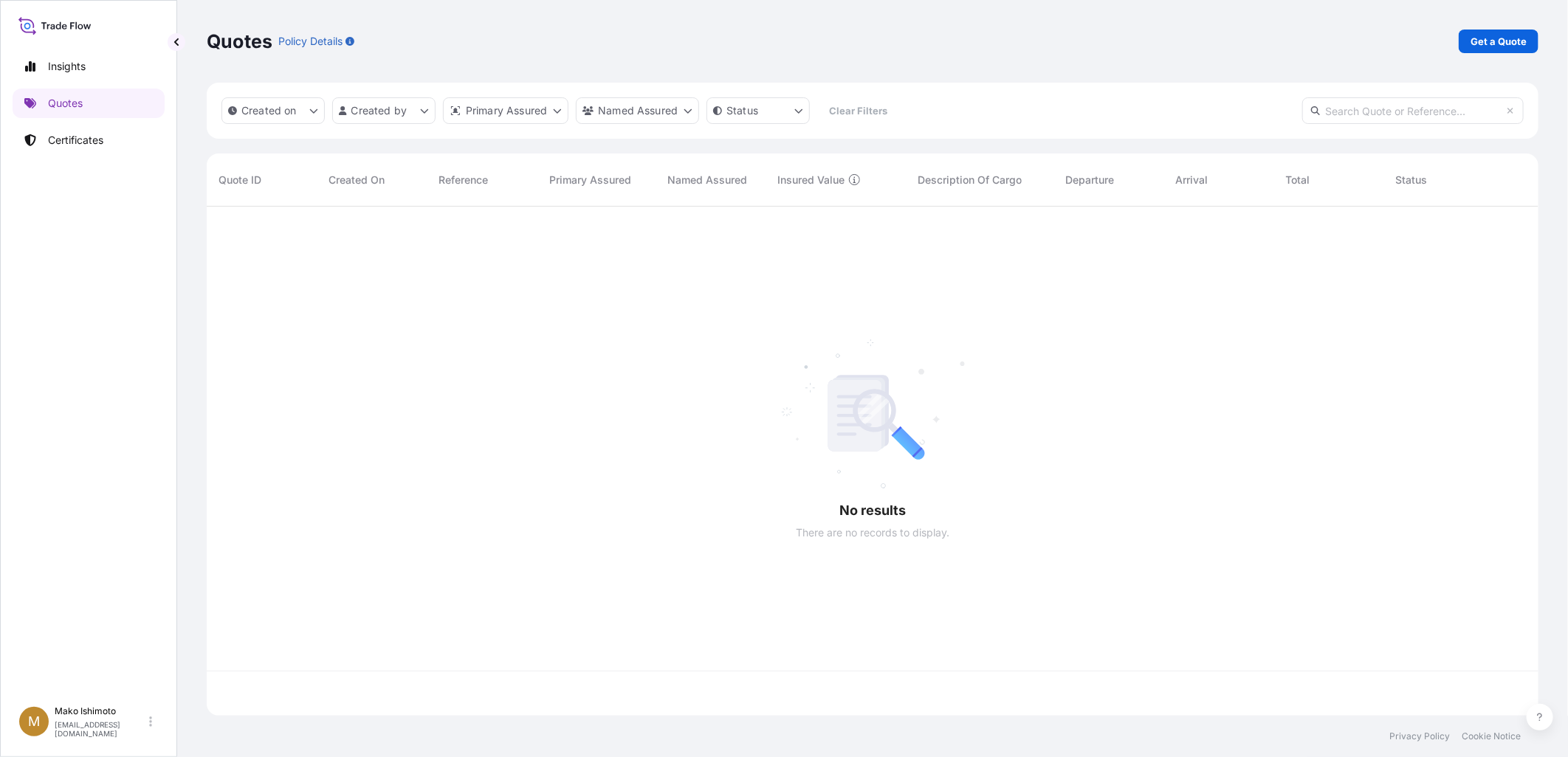
scroll to position [505, 1319]
click at [71, 129] on link "Certificates" at bounding box center [88, 140] width 152 height 30
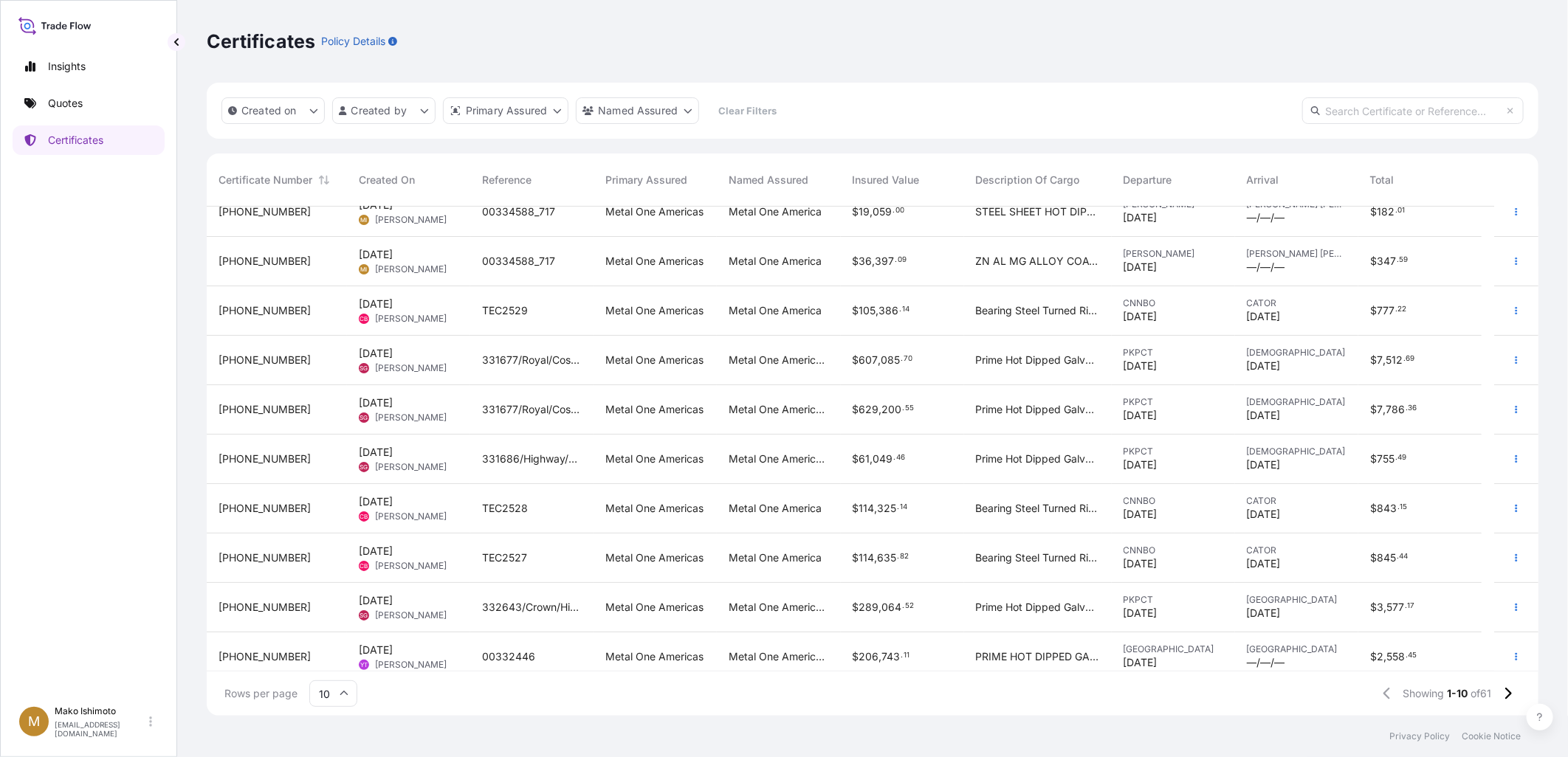
scroll to position [30, 0]
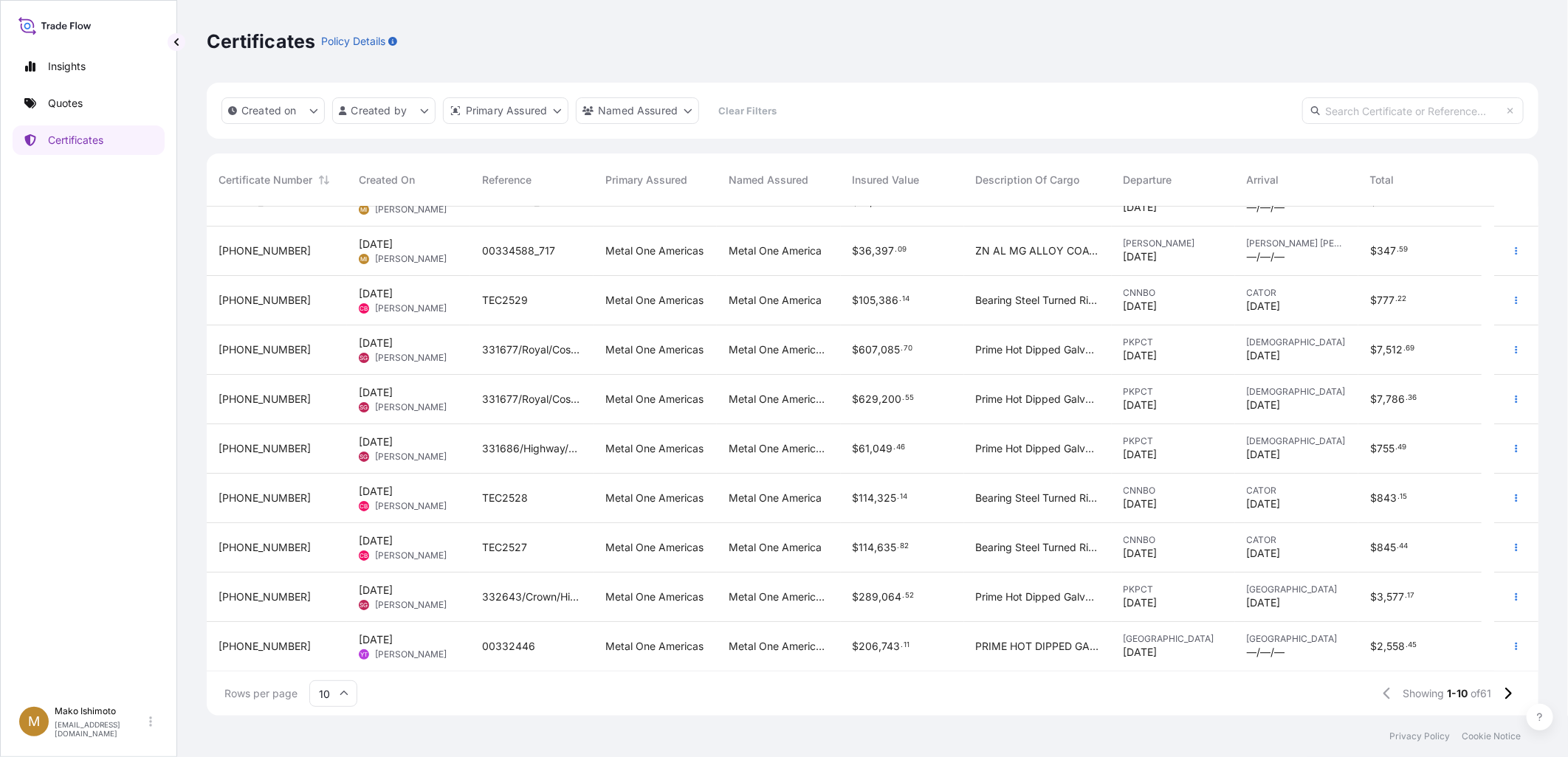
click at [409, 189] on div "Created On" at bounding box center [408, 179] width 100 height 41
click at [385, 182] on span "Created On" at bounding box center [387, 180] width 56 height 14
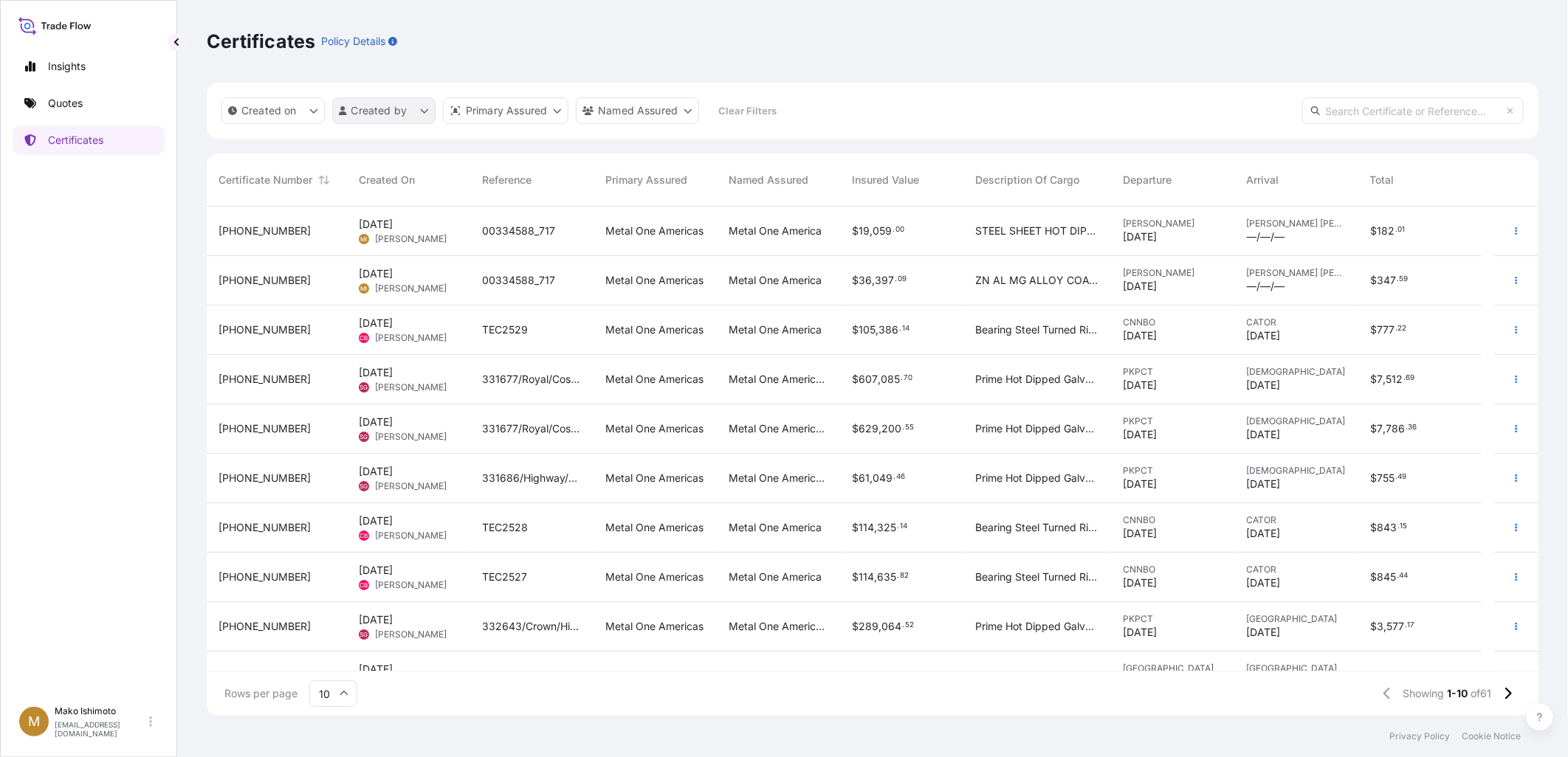
click at [394, 109] on html "Insights Quotes Certificates M [PERSON_NAME] [EMAIL_ADDRESS][DOMAIN_NAME] Certi…" at bounding box center [784, 378] width 1568 height 757
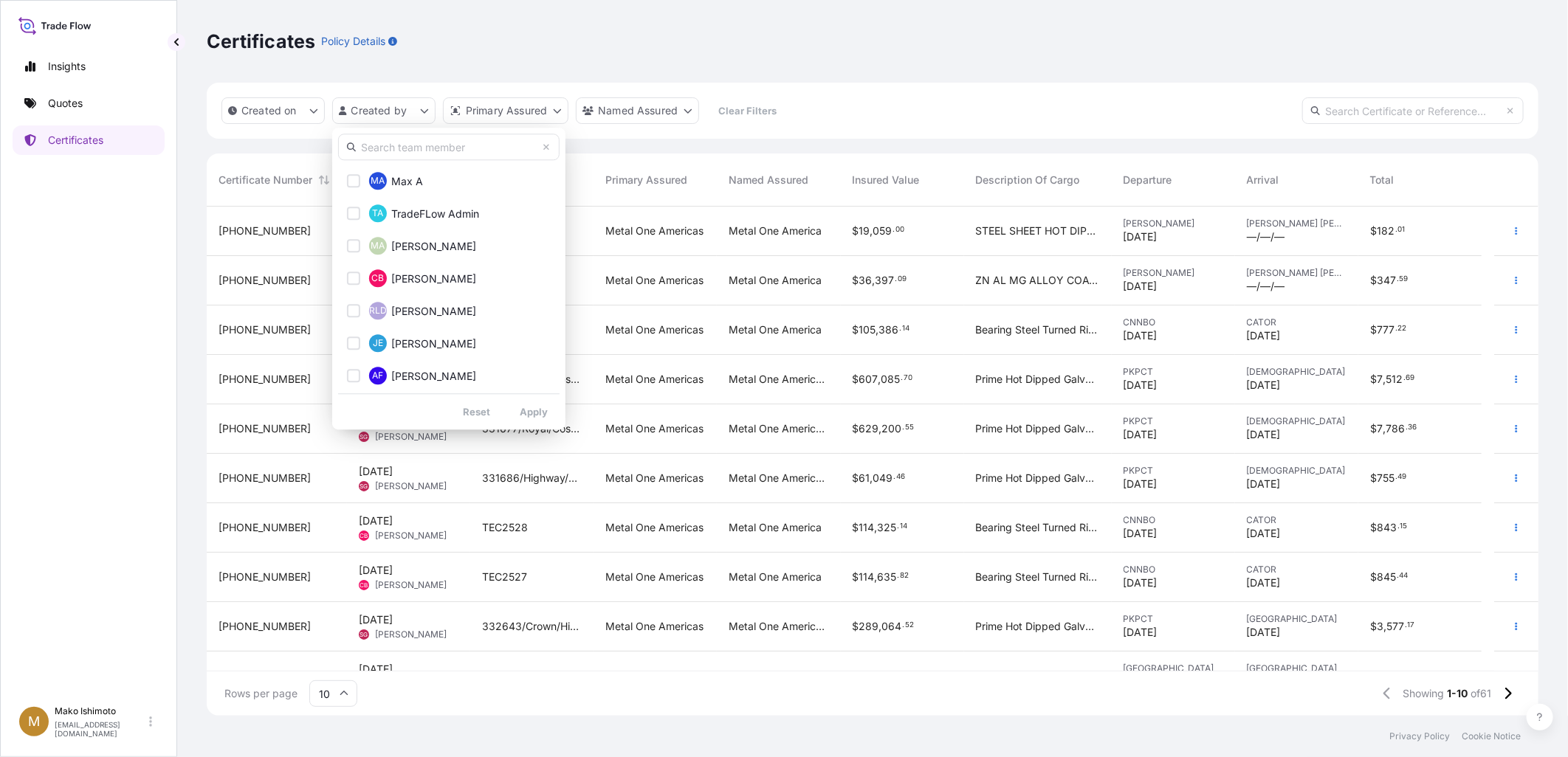
click at [396, 148] on input "text" at bounding box center [449, 146] width 222 height 27
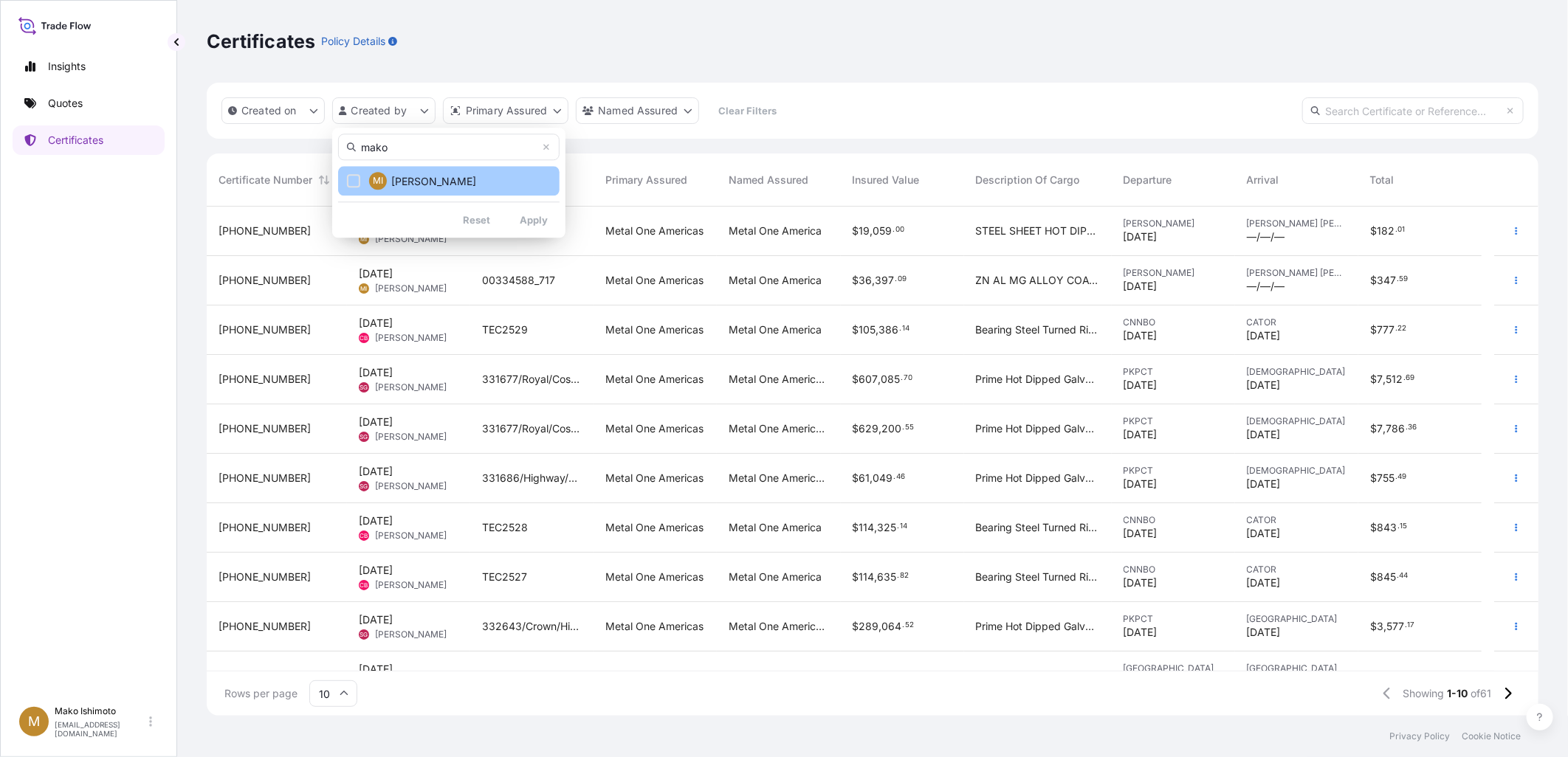
type input "mako"
click at [416, 186] on span "[PERSON_NAME]" at bounding box center [434, 182] width 85 height 14
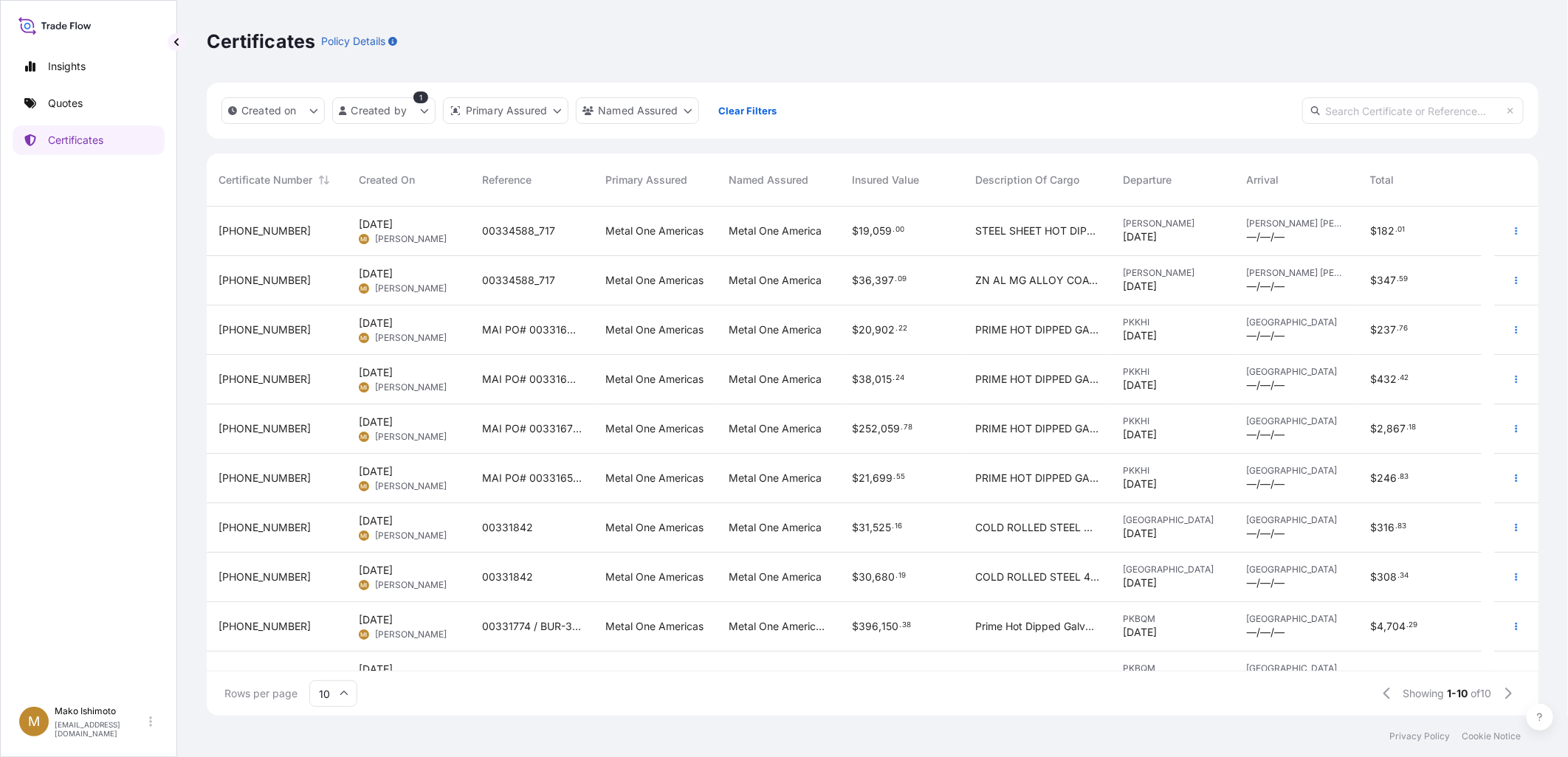
click at [263, 430] on span "[PHONE_NUMBER]" at bounding box center [264, 428] width 92 height 14
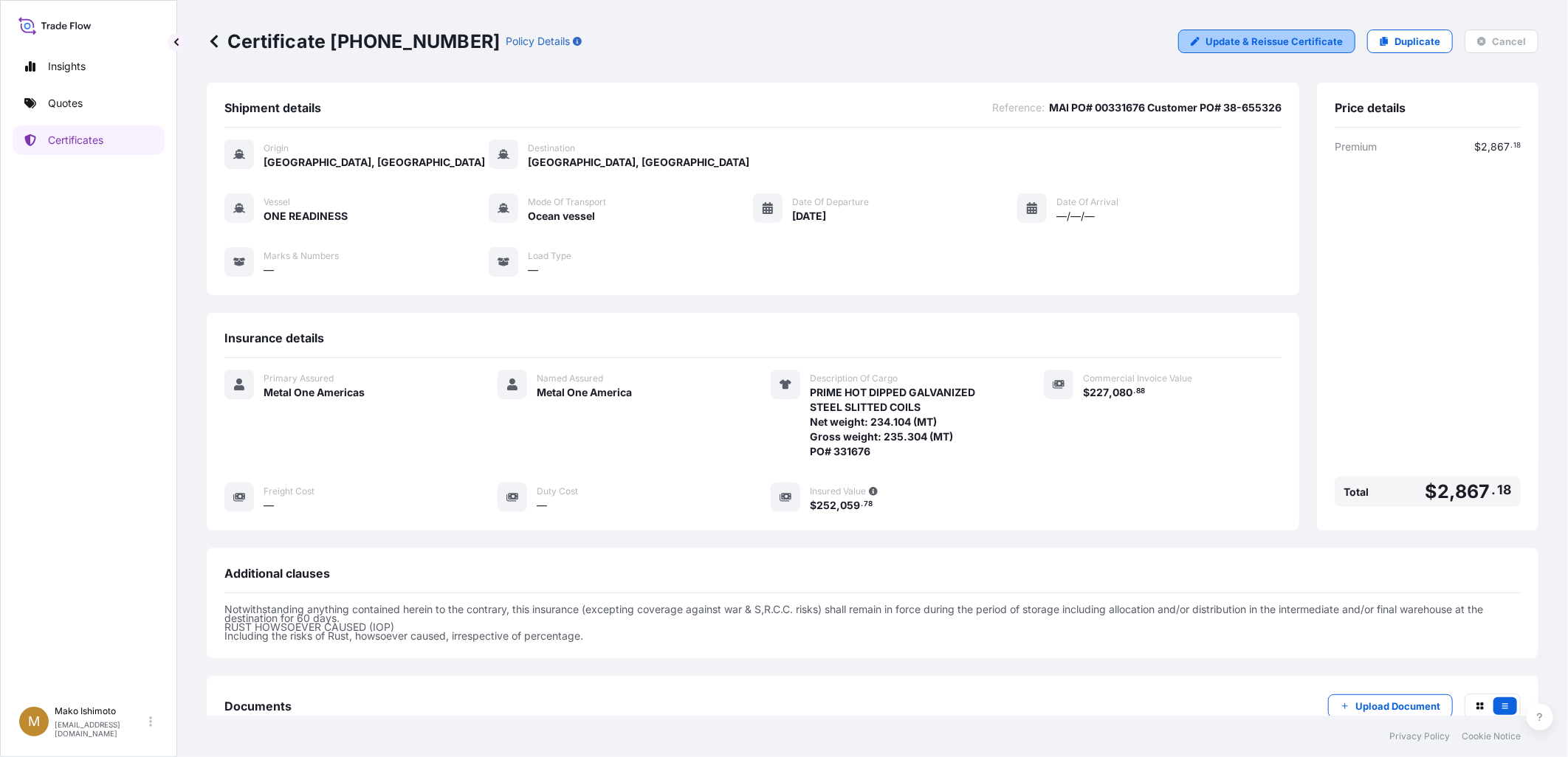
click at [1284, 37] on p "Update & Reissue Certificate" at bounding box center [1274, 41] width 137 height 14
select select "Ocean Vessel"
select select "31528"
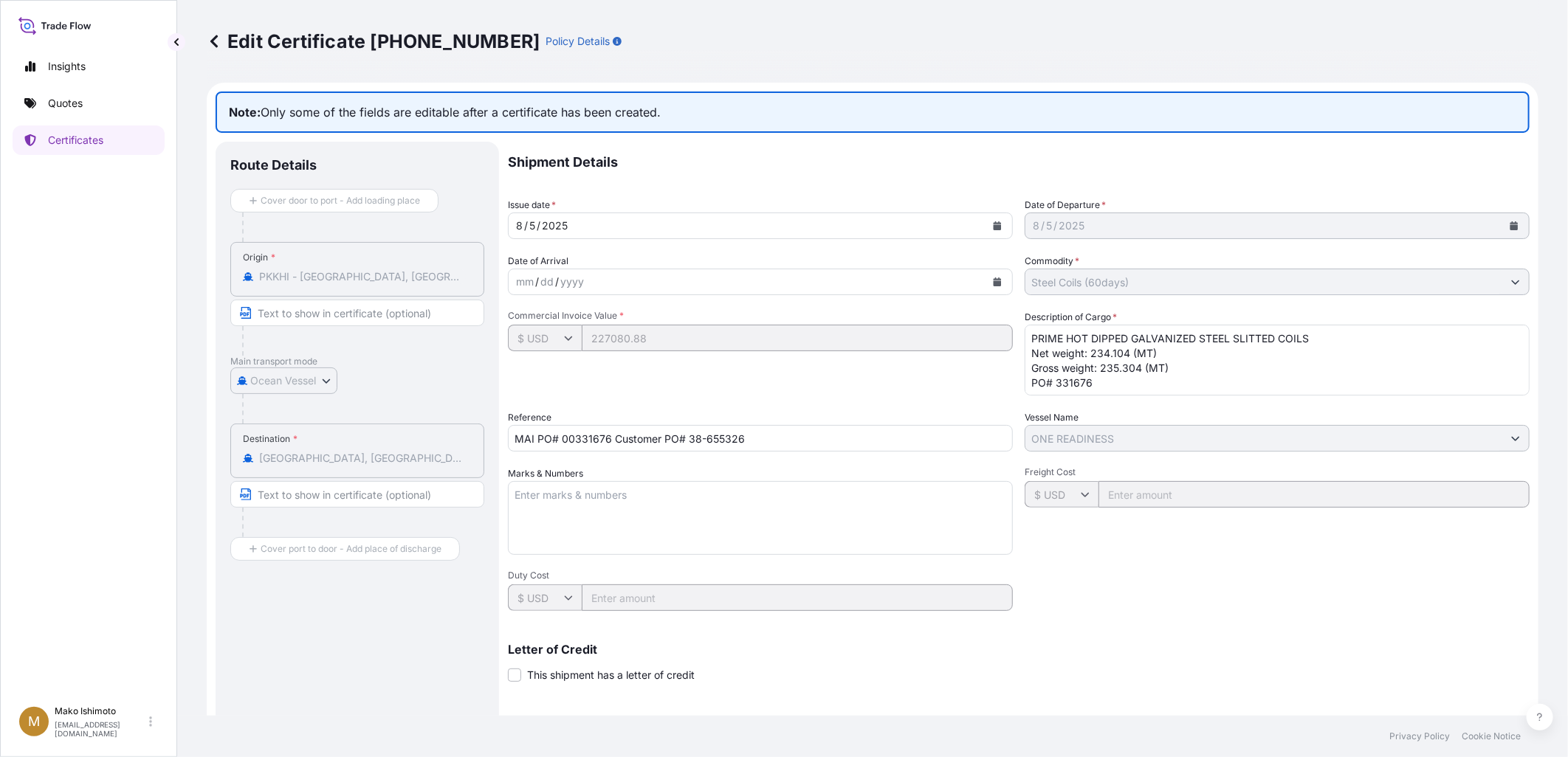
click at [323, 494] on input "Text to appear on certificate" at bounding box center [358, 494] width 254 height 27
click at [215, 583] on div "Route Details Cover door to port - Add loading place Place of loading Road / [G…" at bounding box center [357, 514] width 284 height 745
click at [291, 494] on input "Text to appear on certificate" at bounding box center [358, 494] width 254 height 27
click at [857, 296] on div "Shipment Details Issue date * [DATE] Date of Departure * [DATE] Date of Arrival…" at bounding box center [1018, 493] width 1021 height 703
click at [787, 387] on div "Commercial Invoice Value * $ USD 227080.88" at bounding box center [760, 353] width 505 height 86
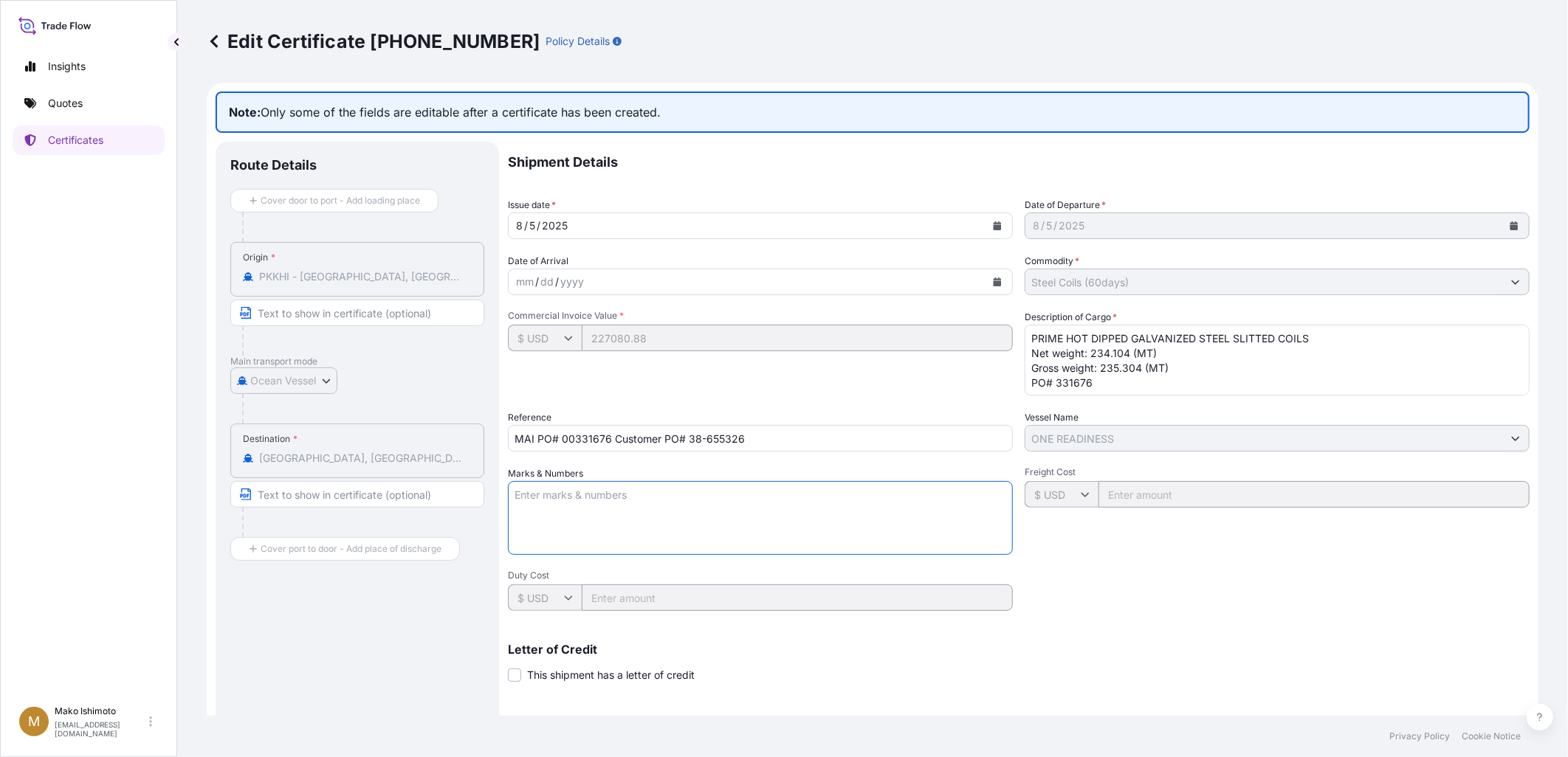
click at [635, 520] on textarea "Marks & Numbers" at bounding box center [760, 518] width 505 height 74
click at [663, 460] on div "Shipment Details Issue date * [DATE] Date of Departure * [DATE] Date of Arrival…" at bounding box center [1018, 493] width 1021 height 703
click at [393, 534] on div at bounding box center [362, 522] width 242 height 30
click at [219, 48] on link at bounding box center [214, 41] width 14 height 23
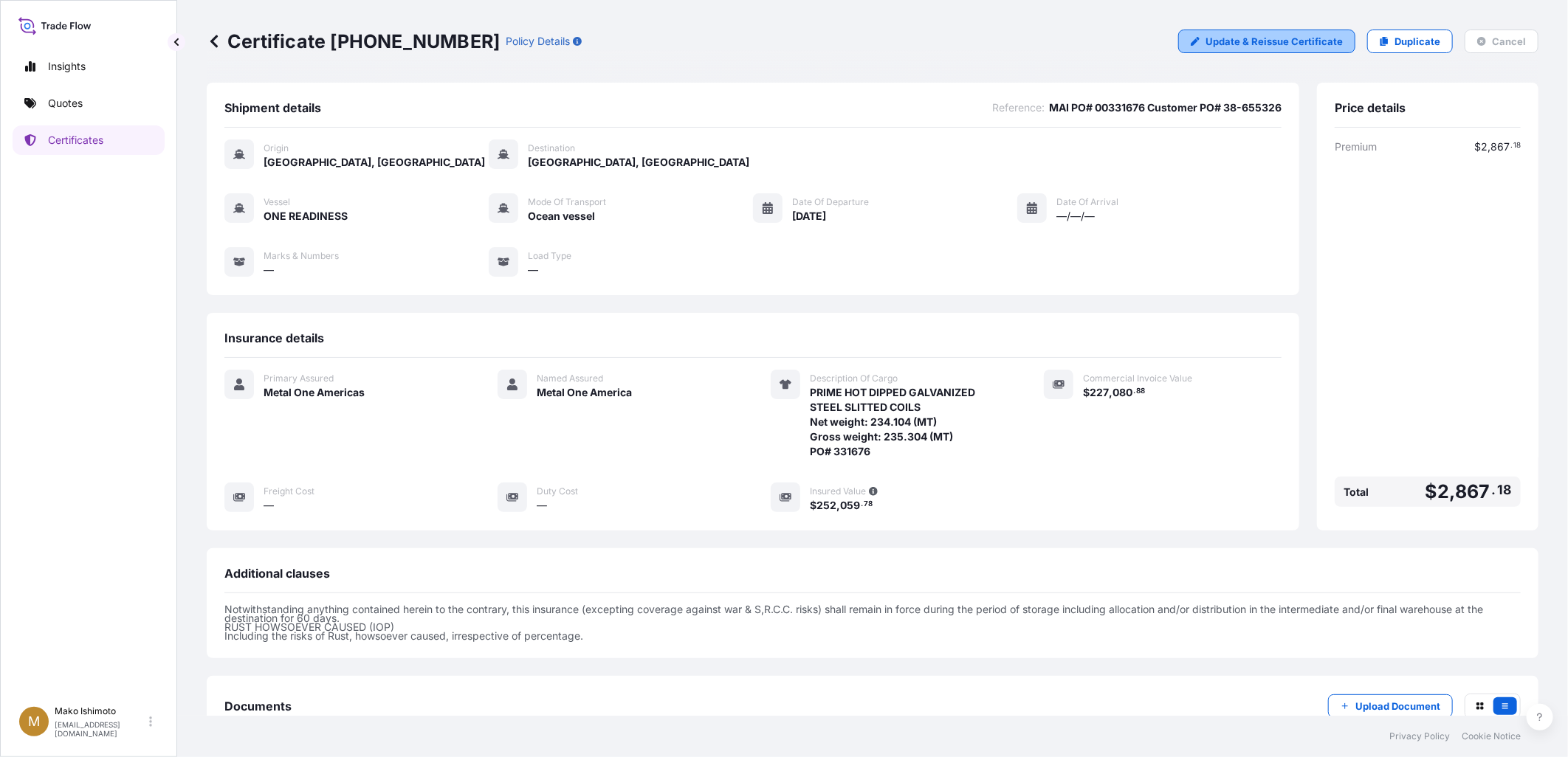
click at [1264, 35] on p "Update & Reissue Certificate" at bounding box center [1274, 41] width 137 height 14
select select "Ocean Vessel"
select select "31528"
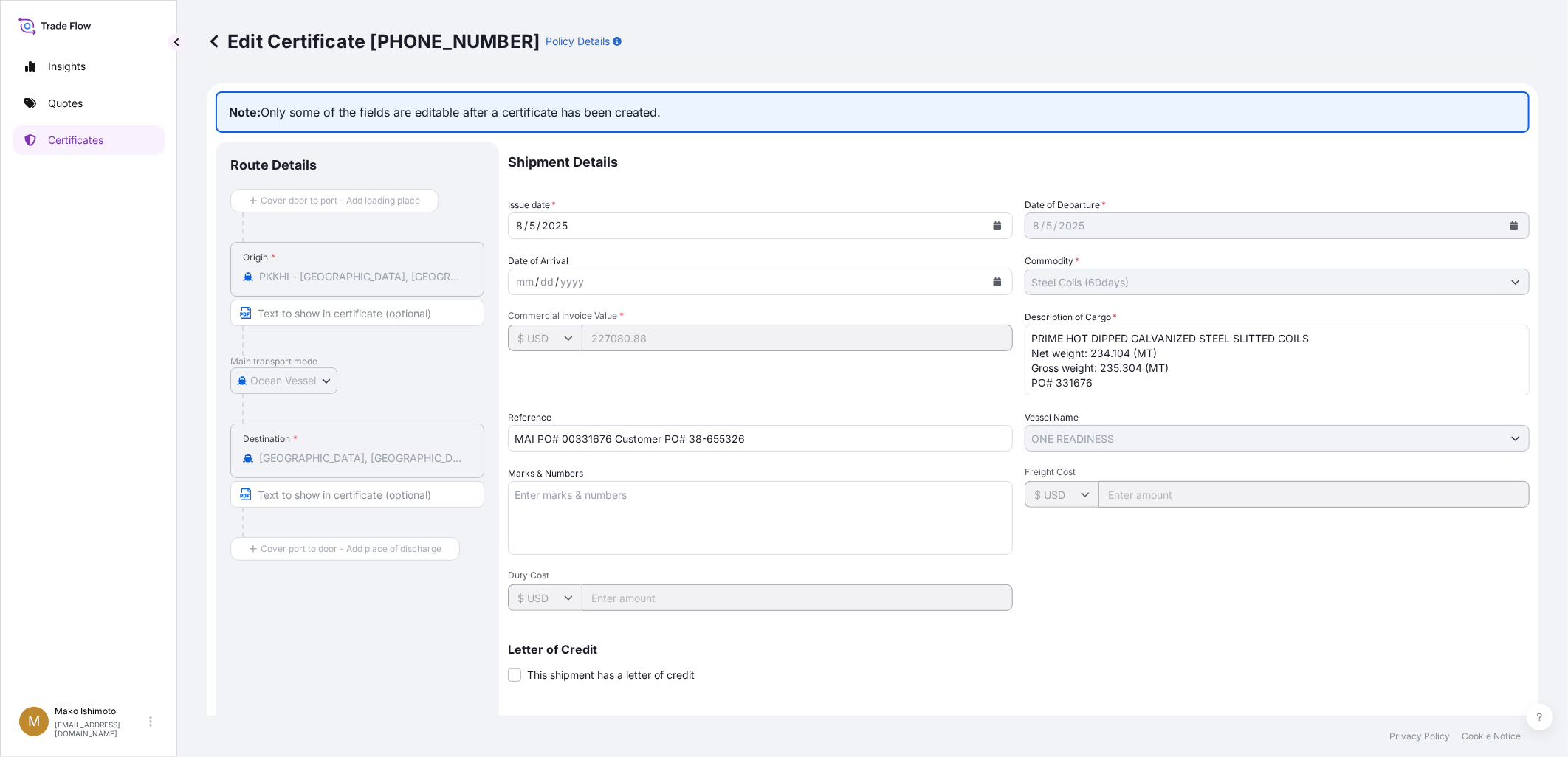
click at [210, 30] on link at bounding box center [214, 41] width 14 height 23
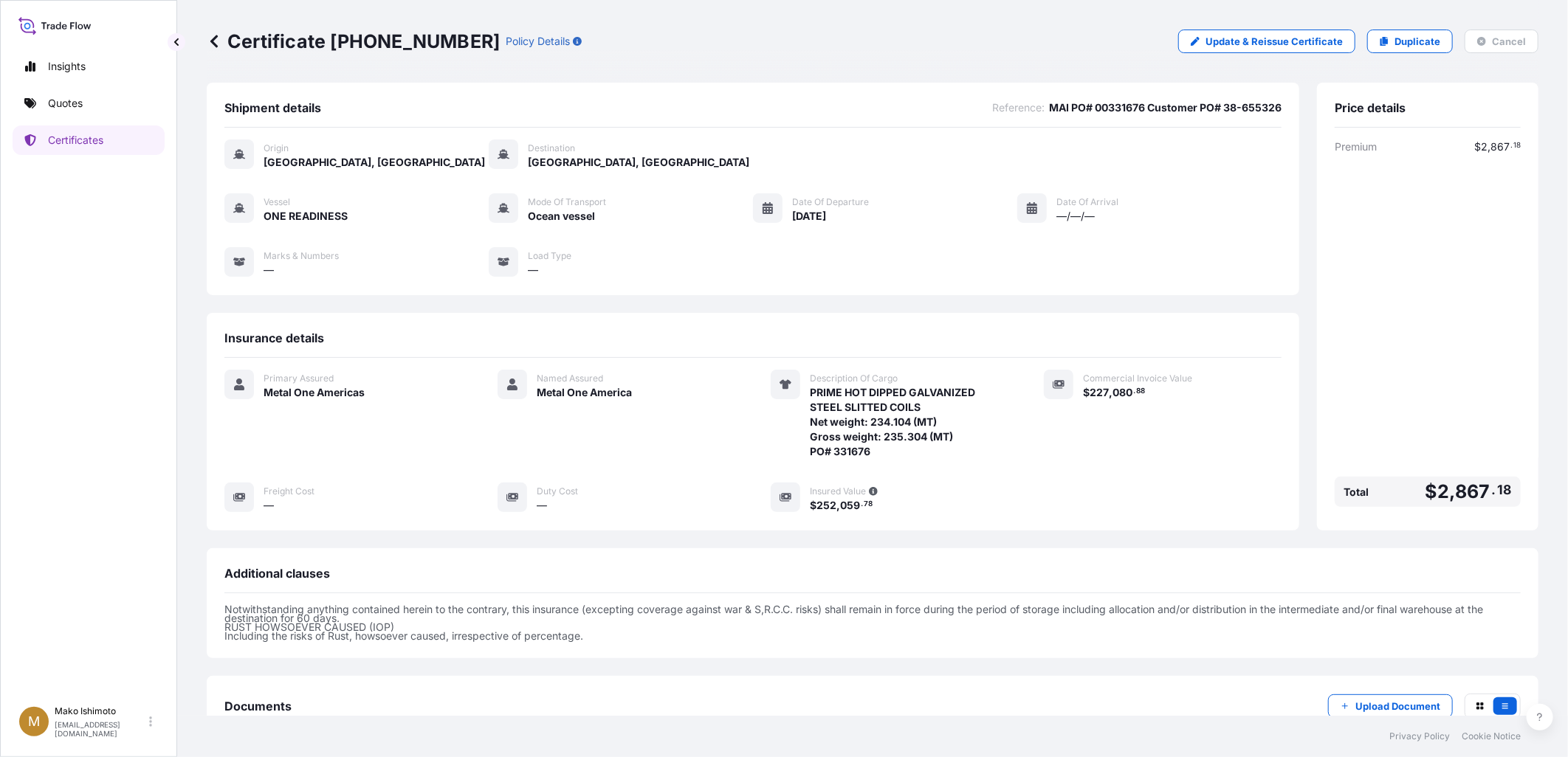
click at [799, 305] on div "Origin [GEOGRAPHIC_DATA], [GEOGRAPHIC_DATA] Destination [GEOGRAPHIC_DATA], [GEO…" at bounding box center [752, 216] width 1057 height 177
